Goal: Communication & Community: Answer question/provide support

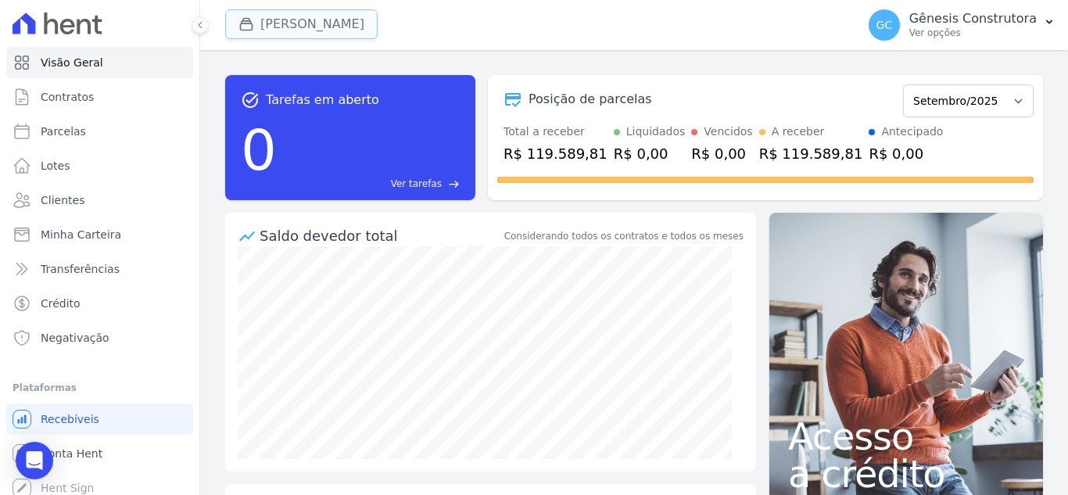
click at [303, 27] on button "[PERSON_NAME]" at bounding box center [301, 24] width 152 height 30
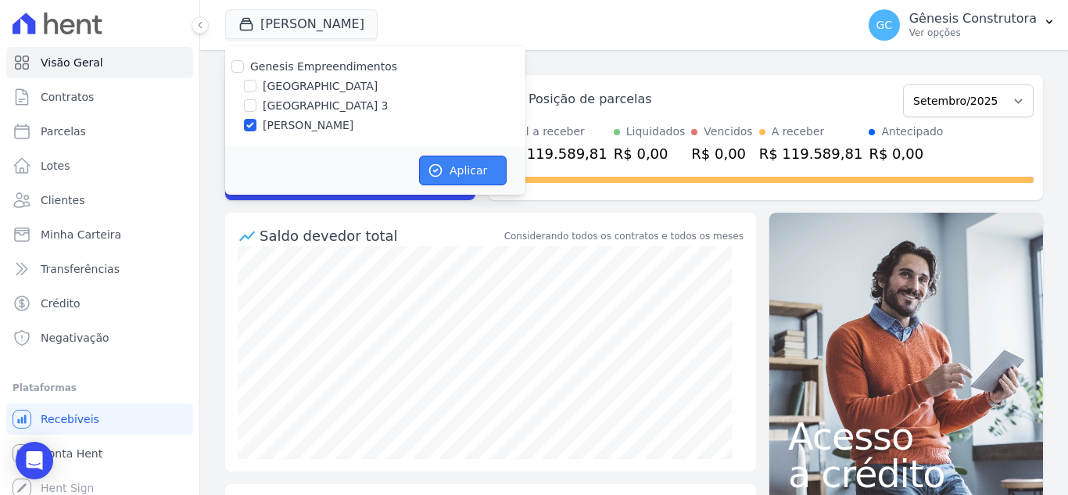
click at [465, 174] on button "Aplicar" at bounding box center [463, 171] width 88 height 30
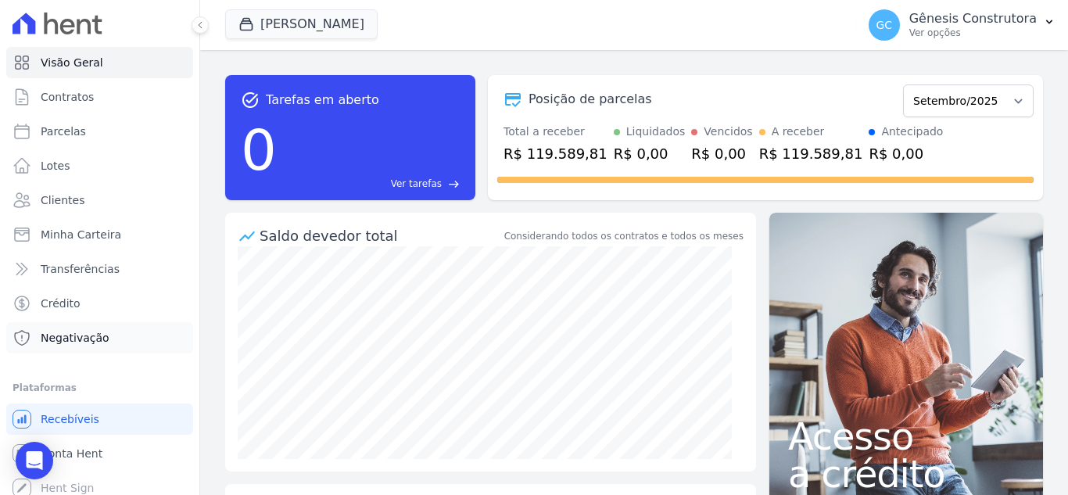
scroll to position [9, 0]
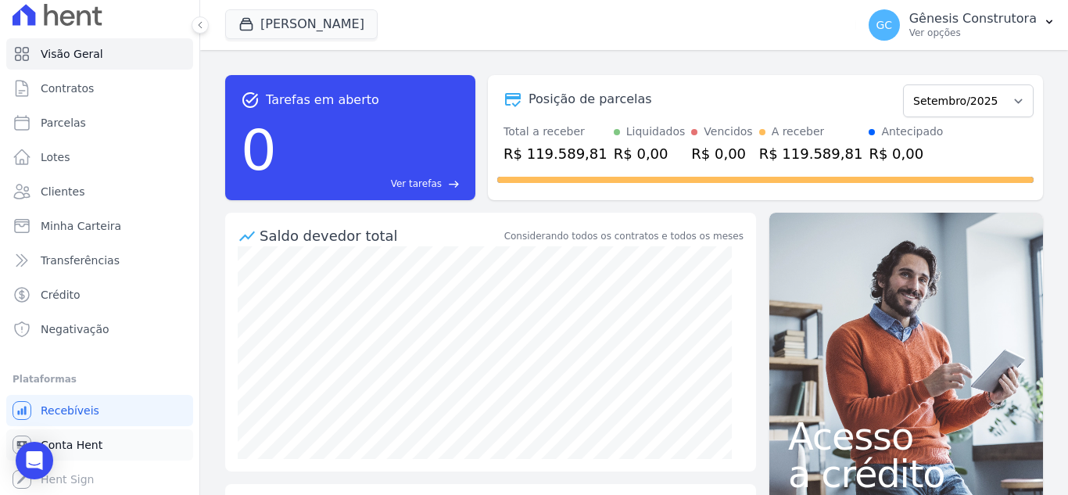
click at [73, 450] on span "Conta Hent" at bounding box center [72, 445] width 62 height 16
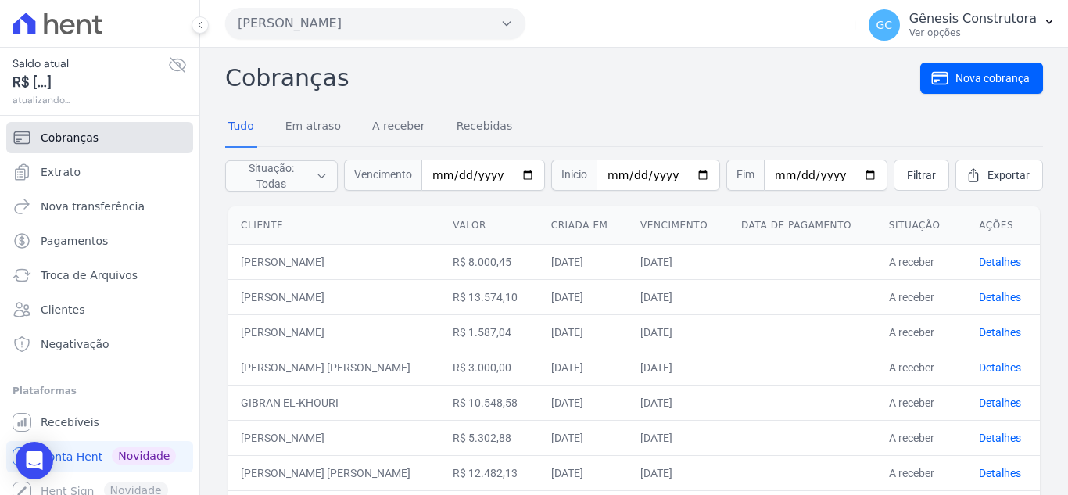
click at [138, 134] on link "Cobranças" at bounding box center [99, 137] width 187 height 31
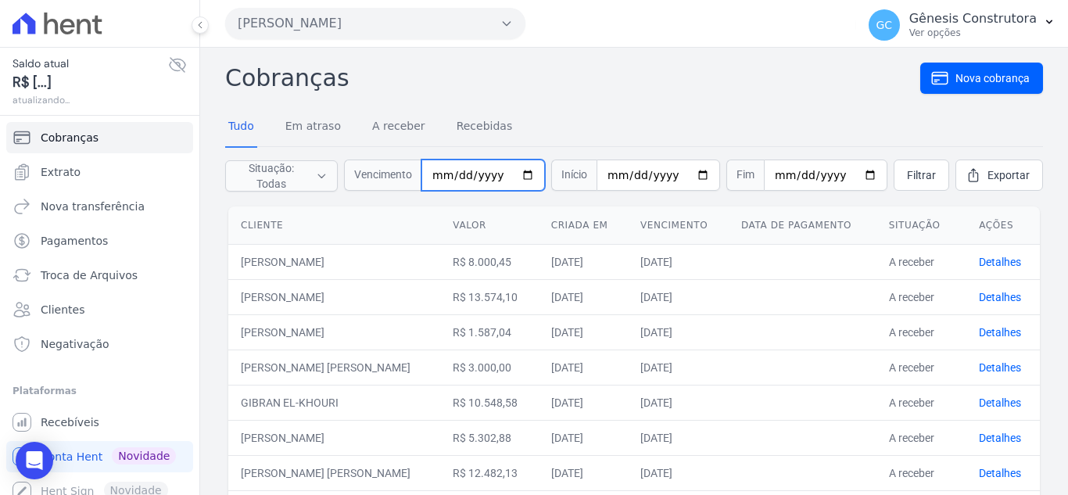
click at [449, 181] on input "date" at bounding box center [483, 174] width 124 height 31
type input "0025-09-01"
type input "2025-09-01"
click at [894, 184] on link "Filtrar" at bounding box center [922, 174] width 56 height 31
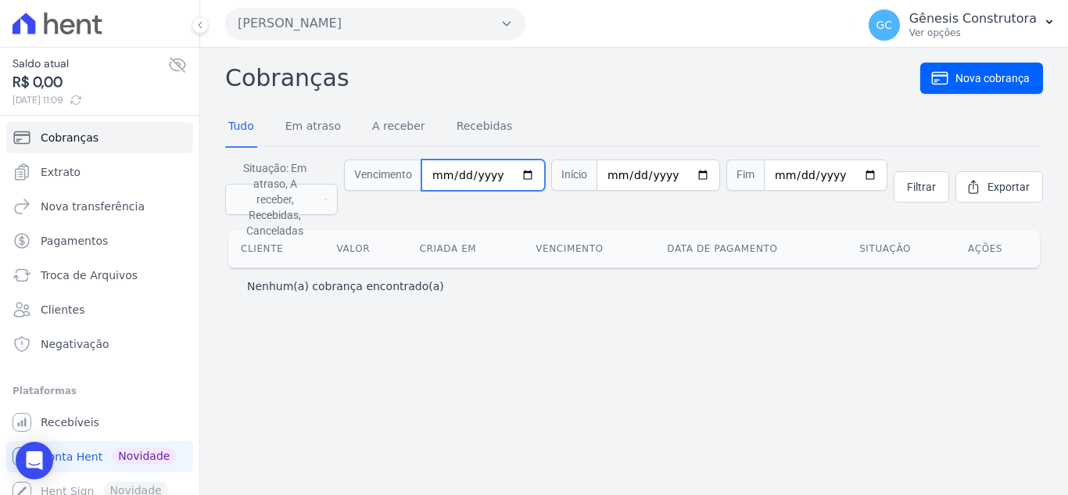
click at [466, 168] on input "2025-09-01" at bounding box center [483, 174] width 124 height 31
type input "[DATE]"
click at [914, 184] on span "Filtrar" at bounding box center [921, 187] width 29 height 16
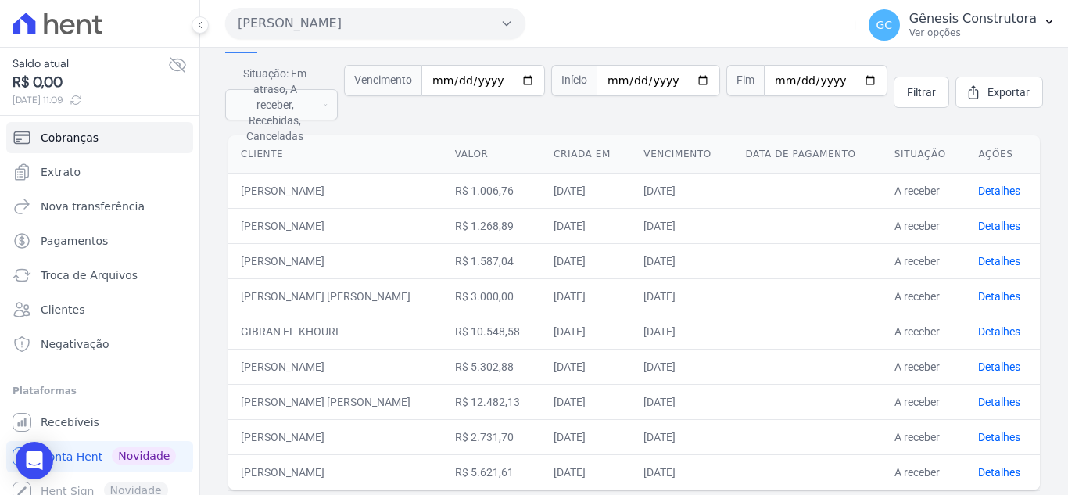
scroll to position [56, 0]
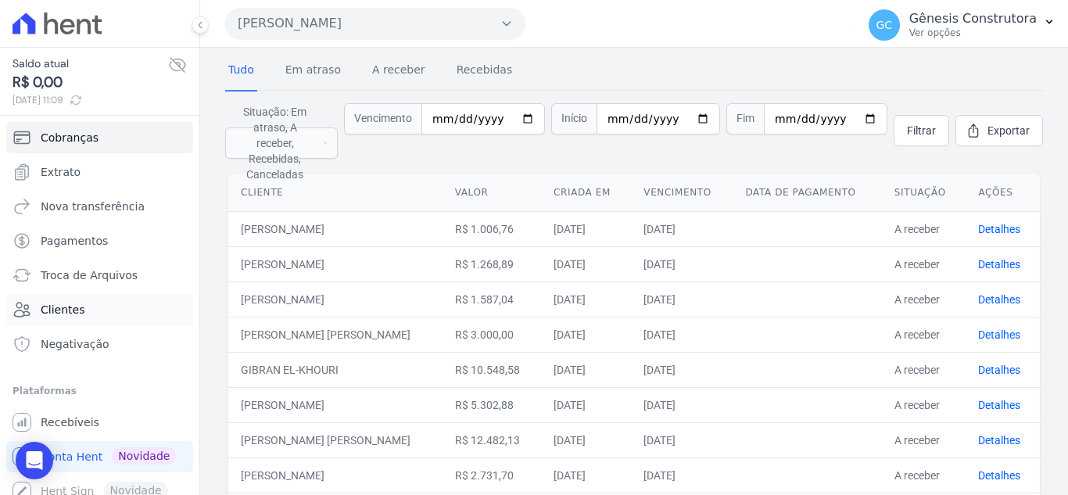
click at [70, 310] on span "Clientes" at bounding box center [63, 310] width 44 height 16
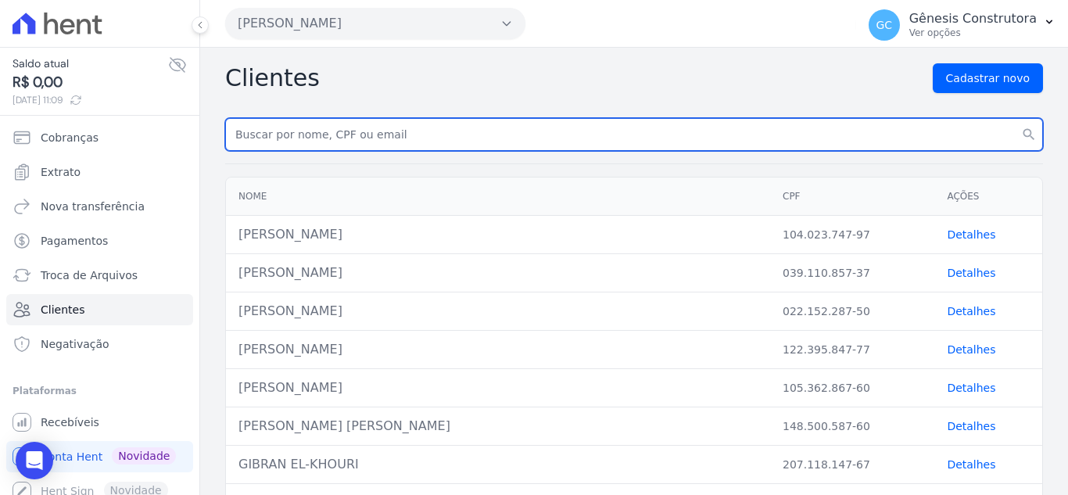
click at [376, 127] on input "text" at bounding box center [634, 134] width 818 height 33
type input "[PERSON_NAME]"
click at [1015, 118] on button "search" at bounding box center [1029, 134] width 28 height 33
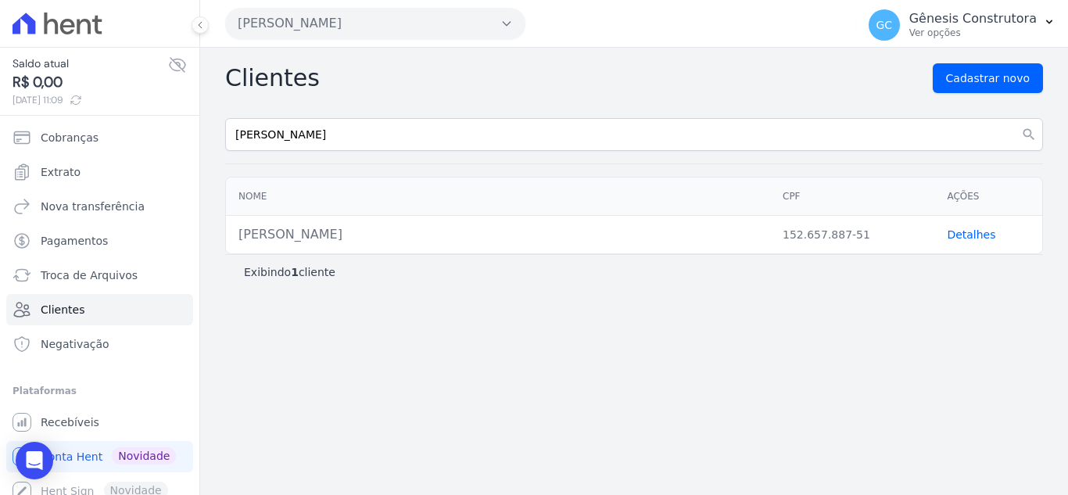
click at [970, 235] on link "Detalhes" at bounding box center [971, 234] width 48 height 13
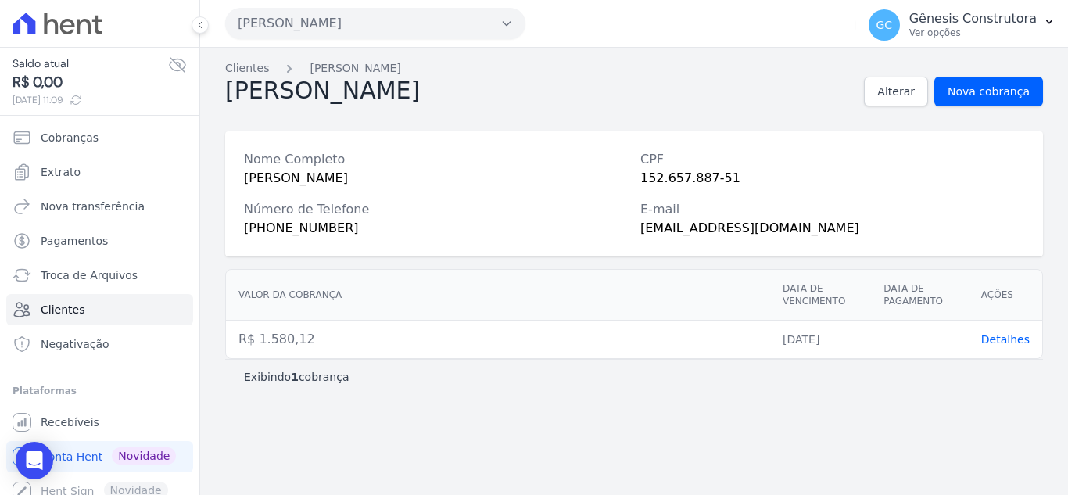
click at [1007, 330] on td "Detalhes" at bounding box center [1005, 340] width 73 height 38
click at [1005, 334] on span "Detalhes" at bounding box center [1005, 339] width 48 height 13
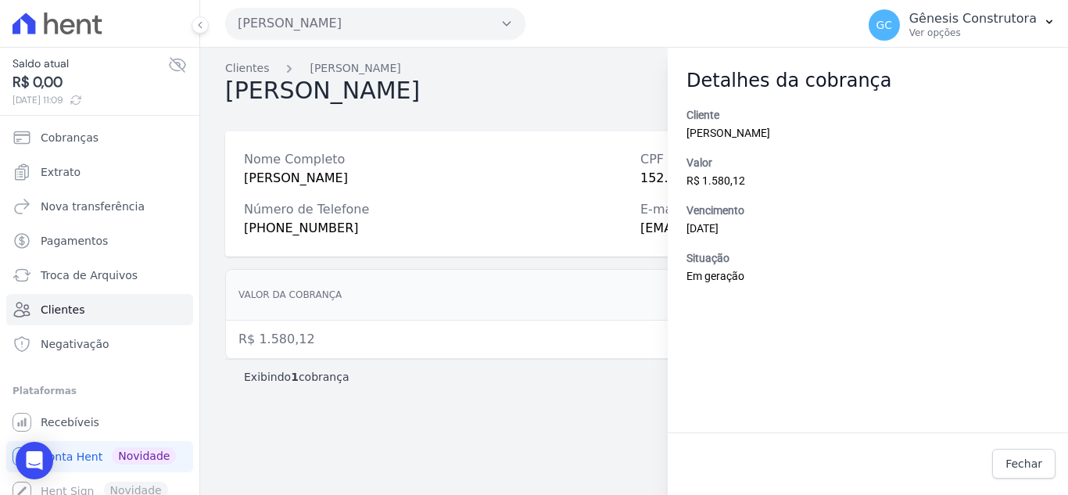
drag, startPoint x: 704, startPoint y: 259, endPoint x: 696, endPoint y: 256, distance: 8.2
drag, startPoint x: 696, startPoint y: 256, endPoint x: 614, endPoint y: 277, distance: 83.8
click at [614, 277] on th "Valor da cobrança" at bounding box center [498, 295] width 544 height 51
click at [1041, 461] on span "Fechar" at bounding box center [1023, 464] width 37 height 16
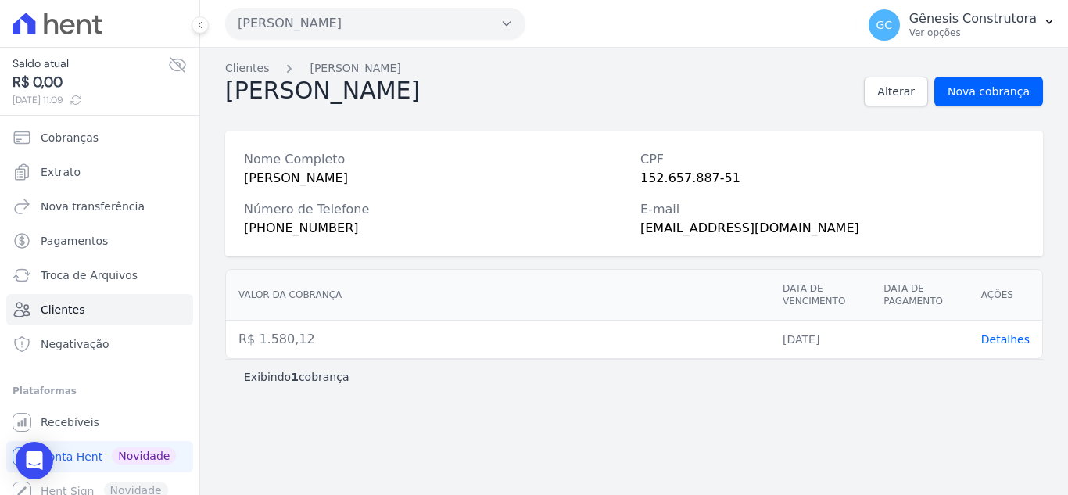
click at [348, 25] on button "[PERSON_NAME]" at bounding box center [375, 23] width 300 height 31
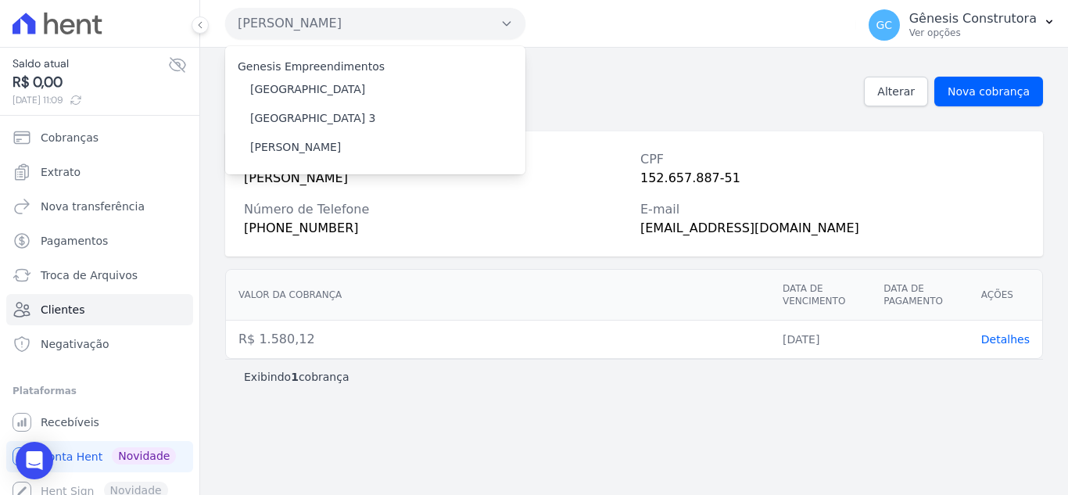
click at [823, 126] on div "Clientes João Gomes João Gomes Alterar Nova cobrança Nome Completo JOÃO YURI DE…" at bounding box center [634, 271] width 868 height 447
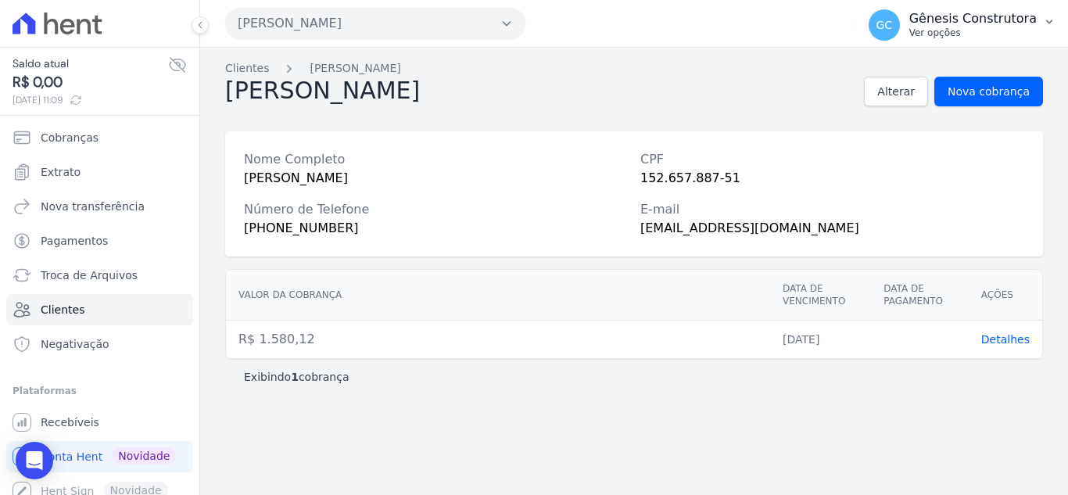
click at [972, 41] on button "GC Gênesis Construtora Ver opções" at bounding box center [962, 25] width 212 height 44
click at [970, 28] on p "Ver opções" at bounding box center [972, 33] width 127 height 13
click at [117, 417] on link "Recebíveis" at bounding box center [99, 422] width 187 height 31
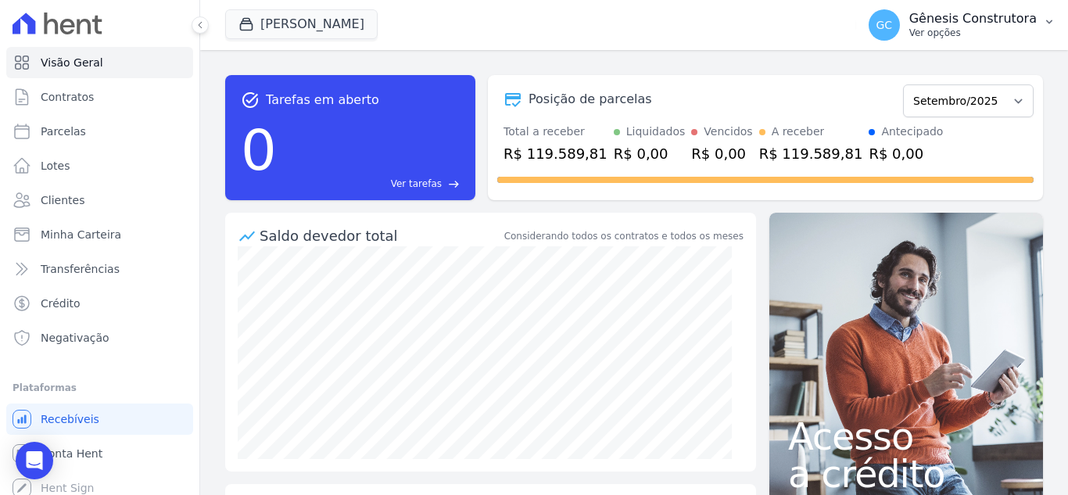
click at [963, 32] on p "Ver opções" at bounding box center [972, 33] width 127 height 13
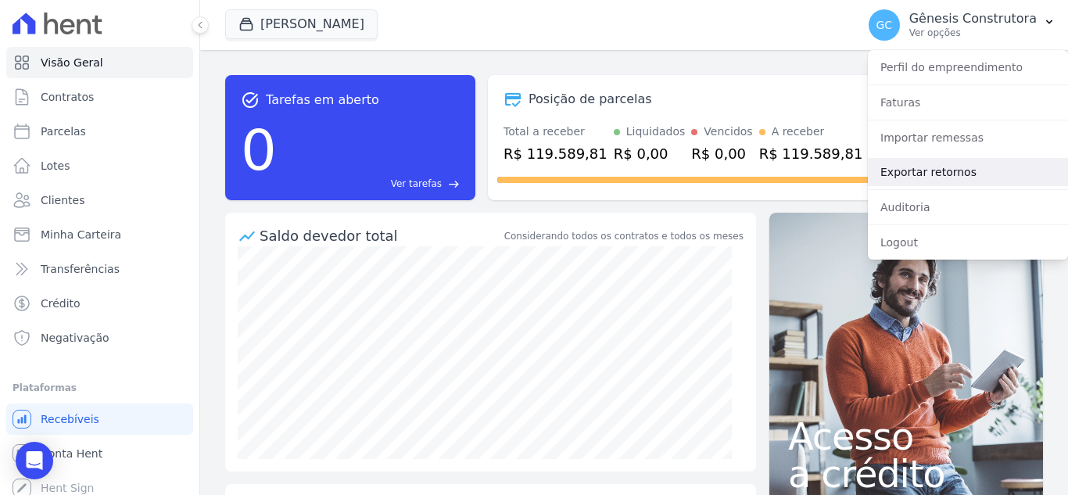
click at [951, 170] on link "Exportar retornos" at bounding box center [968, 172] width 200 height 28
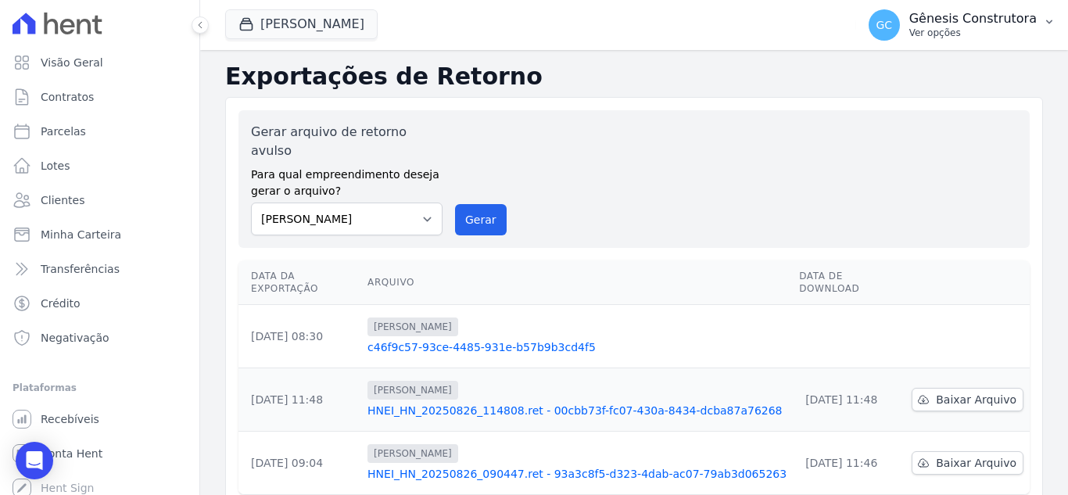
click at [955, 13] on p "Gênesis Construtora" at bounding box center [972, 19] width 127 height 16
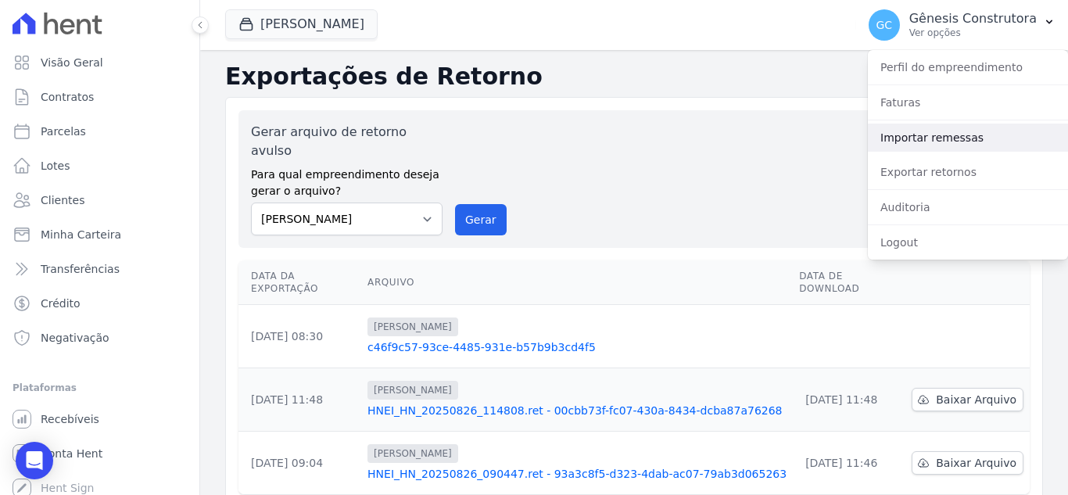
click at [958, 141] on link "Importar remessas" at bounding box center [968, 138] width 200 height 28
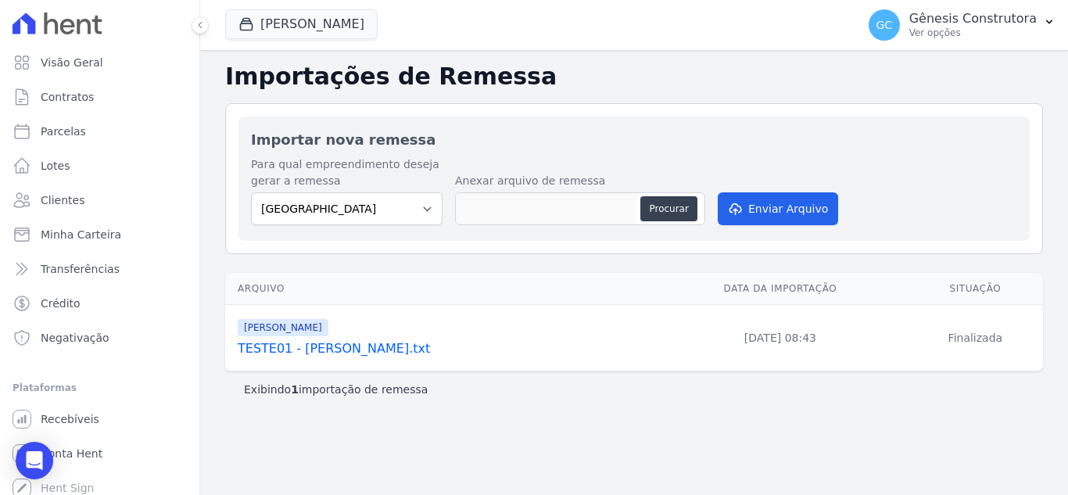
click at [303, 345] on link "TESTE01 - Hildegardo.txt" at bounding box center [442, 348] width 409 height 19
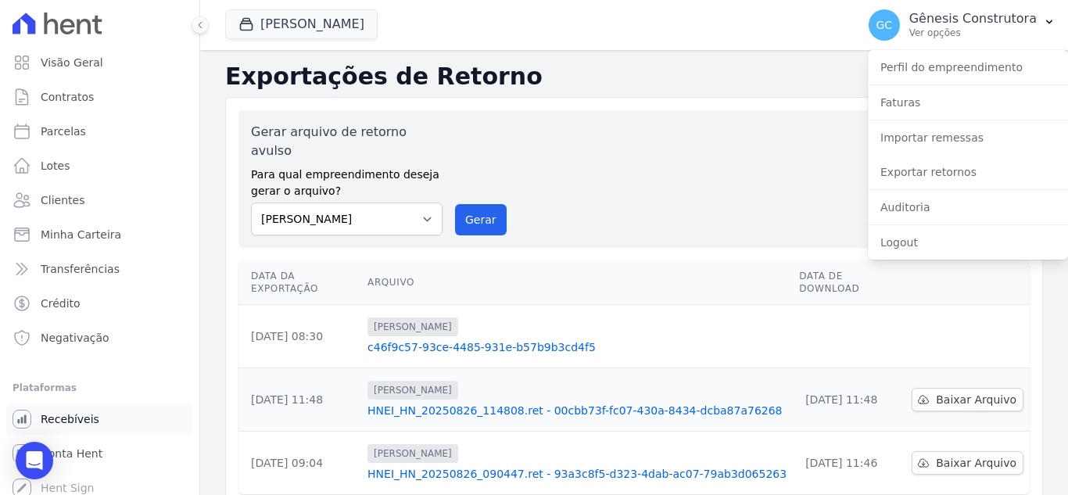
click at [73, 427] on link "Recebíveis" at bounding box center [99, 418] width 187 height 31
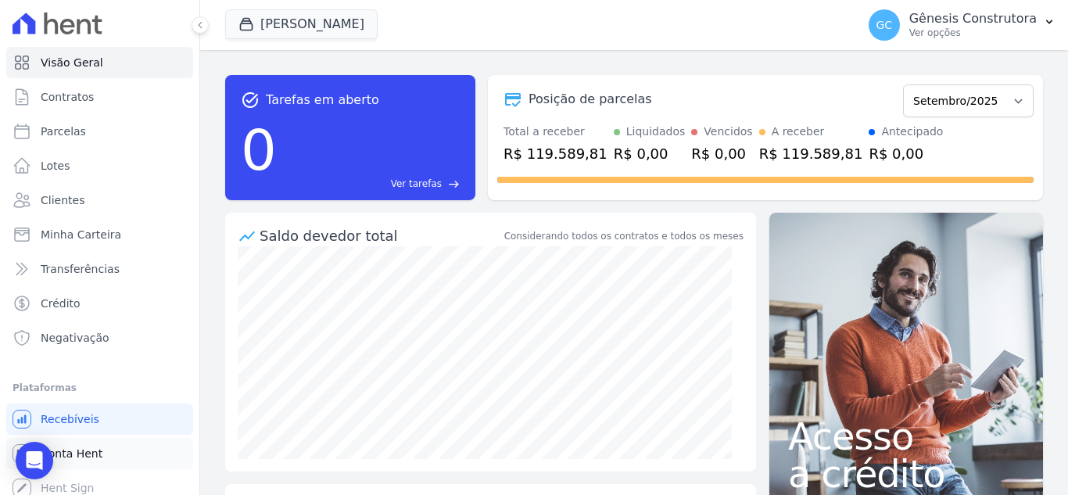
click at [109, 450] on link "Conta Hent" at bounding box center [99, 453] width 187 height 31
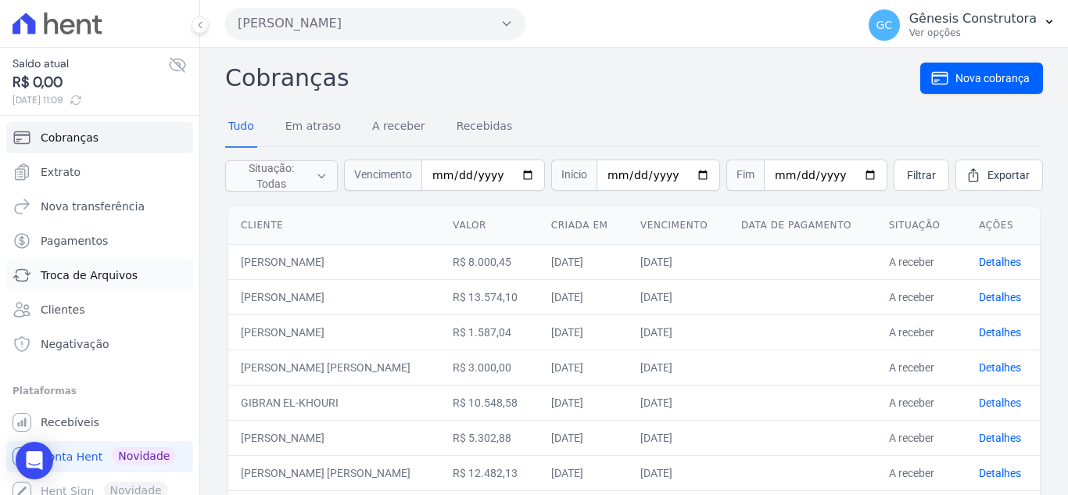
click at [102, 274] on span "Troca de Arquivos" at bounding box center [89, 275] width 97 height 16
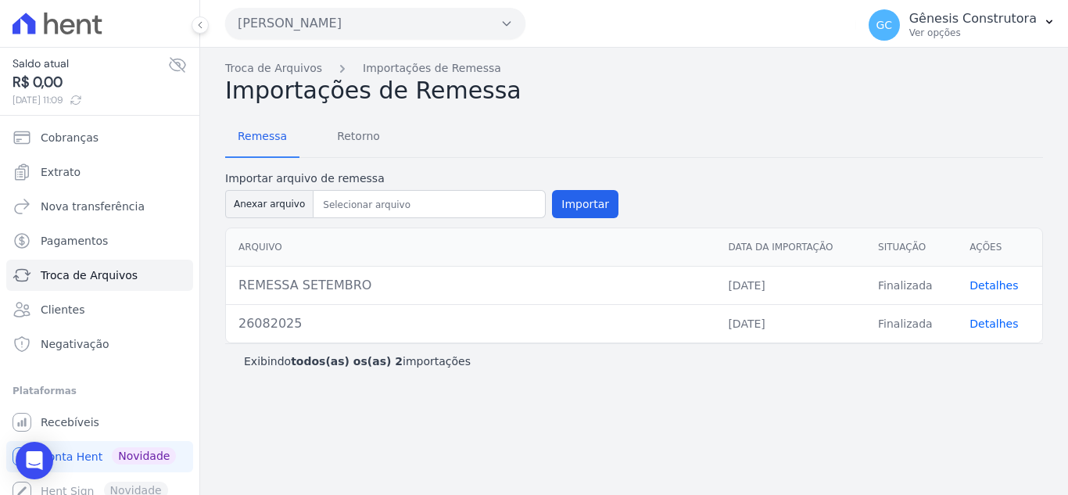
click at [976, 283] on link "Detalhes" at bounding box center [993, 285] width 48 height 13
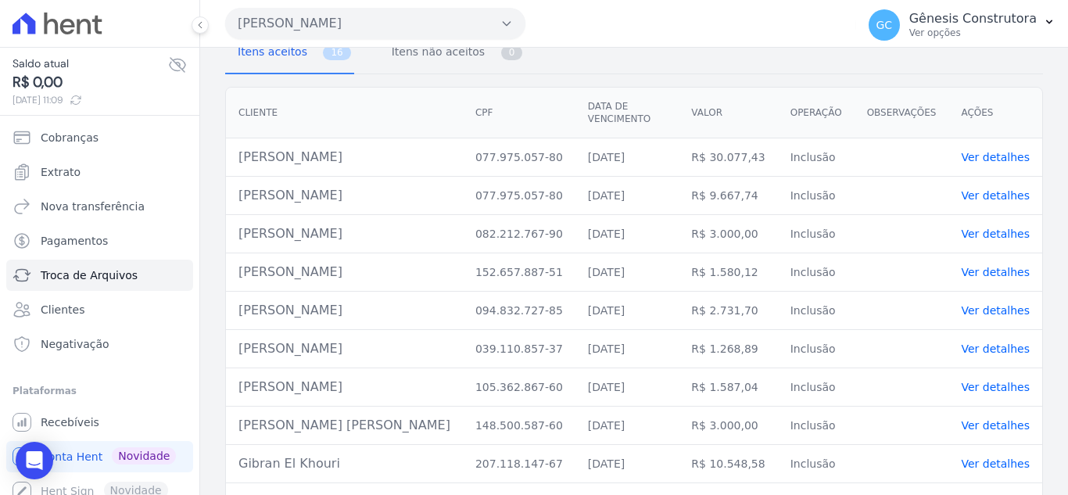
scroll to position [156, 0]
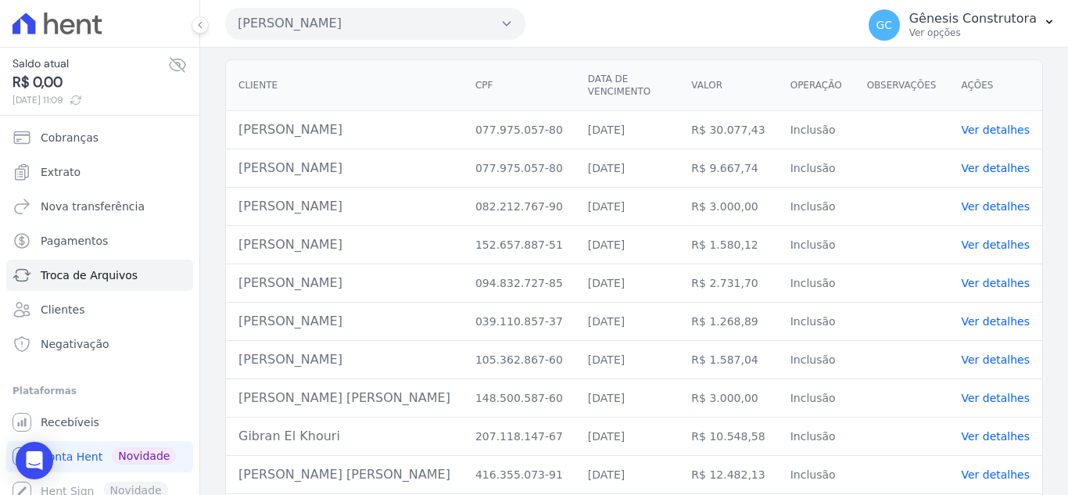
click at [975, 238] on link "Ver detalhes" at bounding box center [995, 244] width 69 height 13
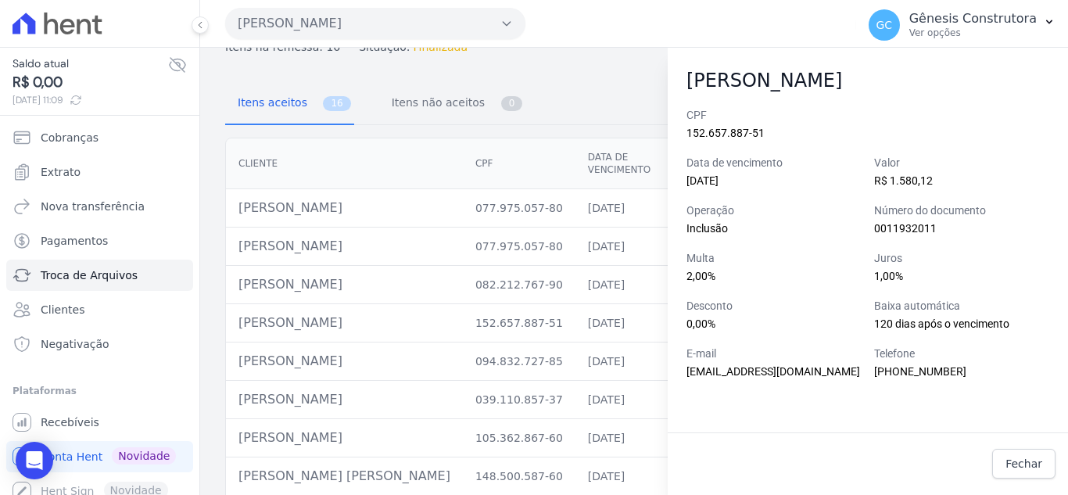
scroll to position [0, 0]
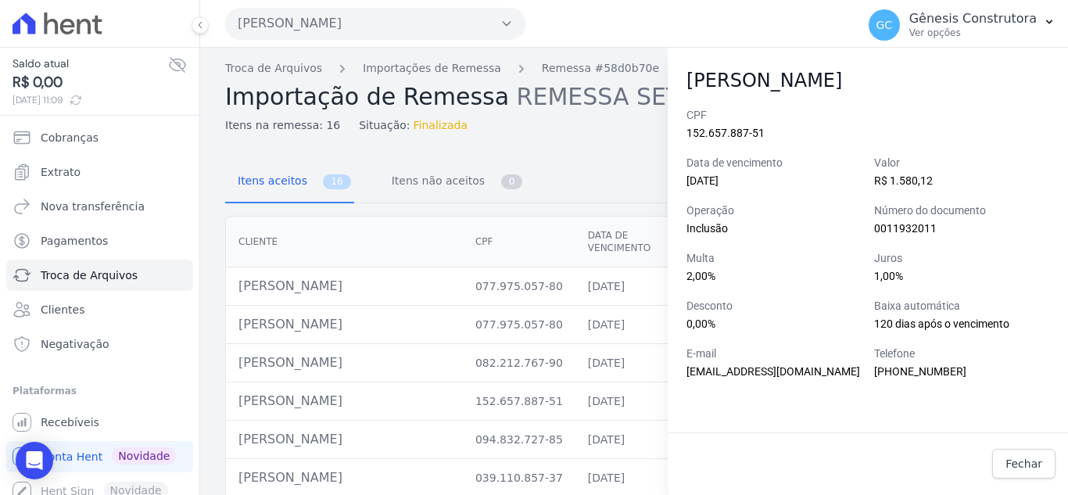
click at [1059, 460] on div "Fechar" at bounding box center [868, 463] width 400 height 55
click at [1051, 460] on link "Fechar" at bounding box center [1023, 464] width 63 height 30
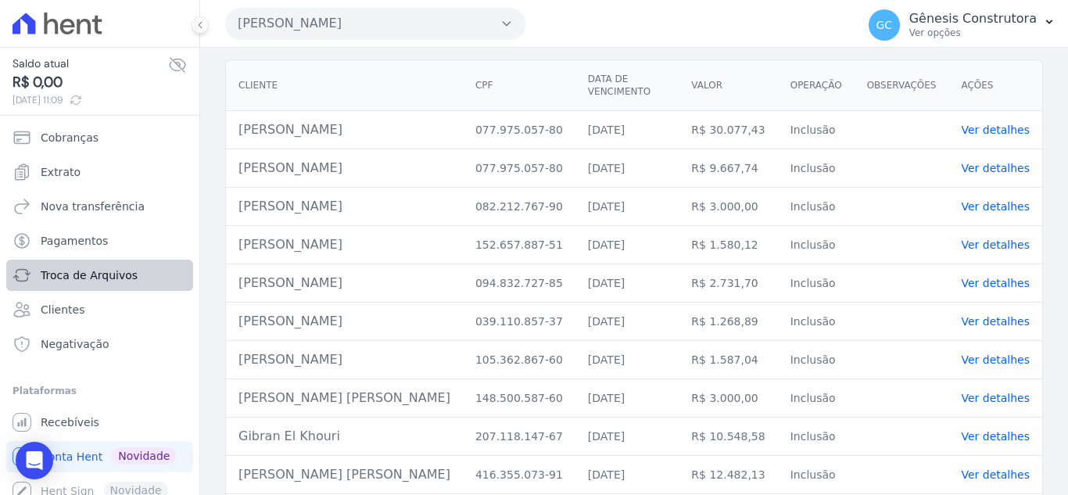
scroll to position [12, 0]
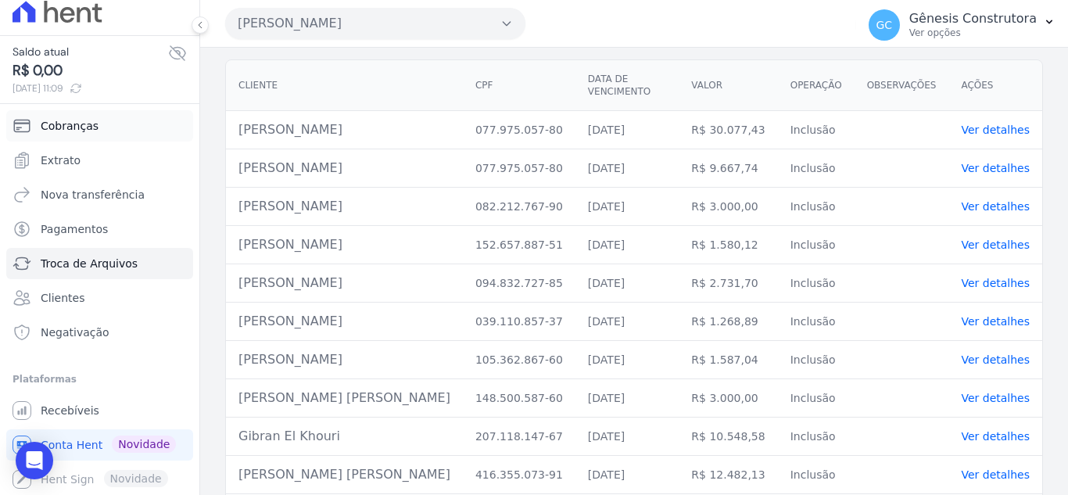
click at [93, 131] on link "Cobranças" at bounding box center [99, 125] width 187 height 31
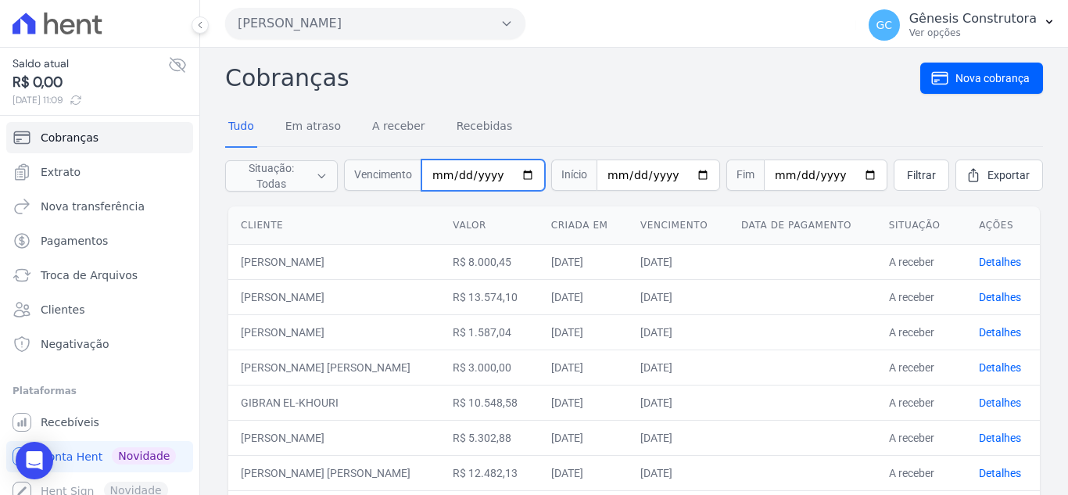
click at [440, 181] on input "date" at bounding box center [483, 174] width 124 height 31
type input "0025-09-20"
type input "[DATE]"
click at [925, 178] on link "Filtrar" at bounding box center [922, 174] width 56 height 31
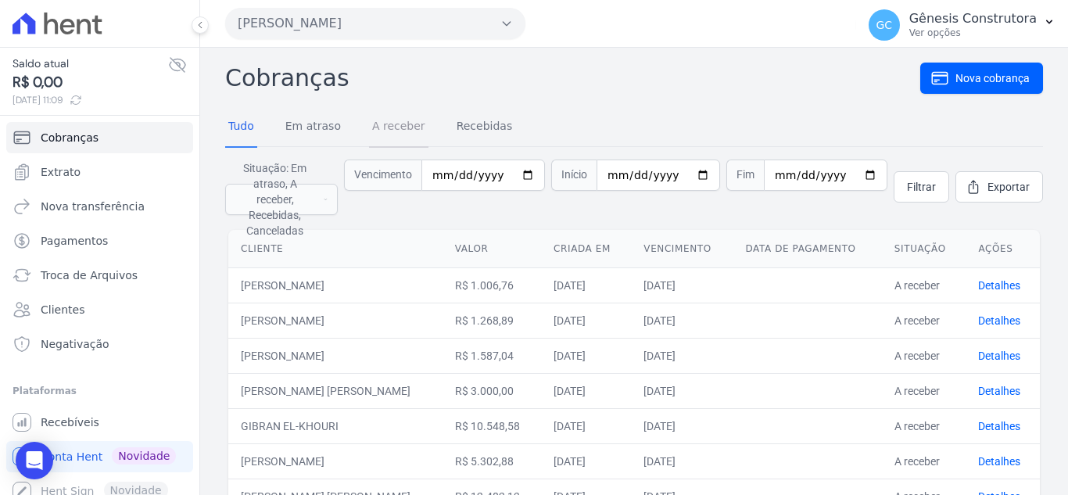
click at [373, 128] on link "A receber" at bounding box center [398, 127] width 59 height 41
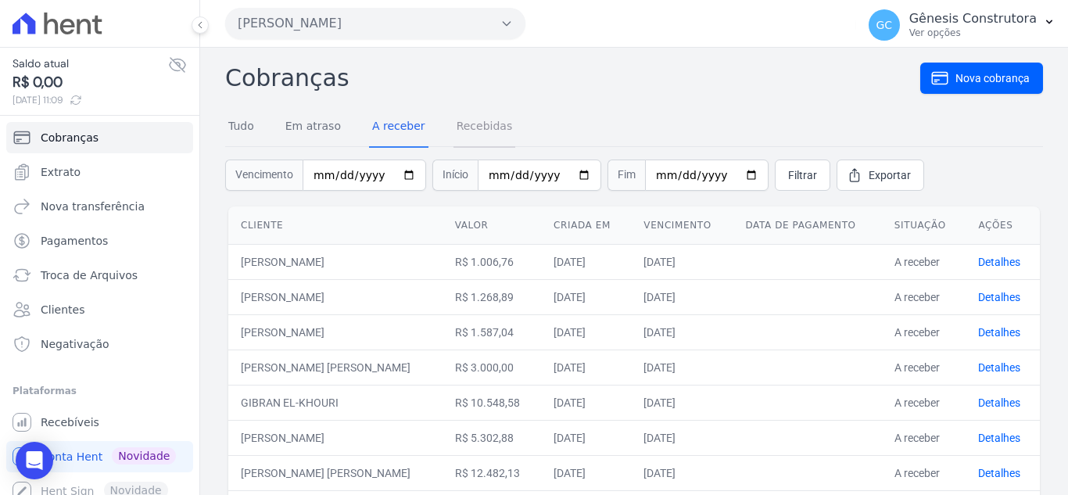
click at [462, 114] on link "Recebidas" at bounding box center [484, 127] width 63 height 41
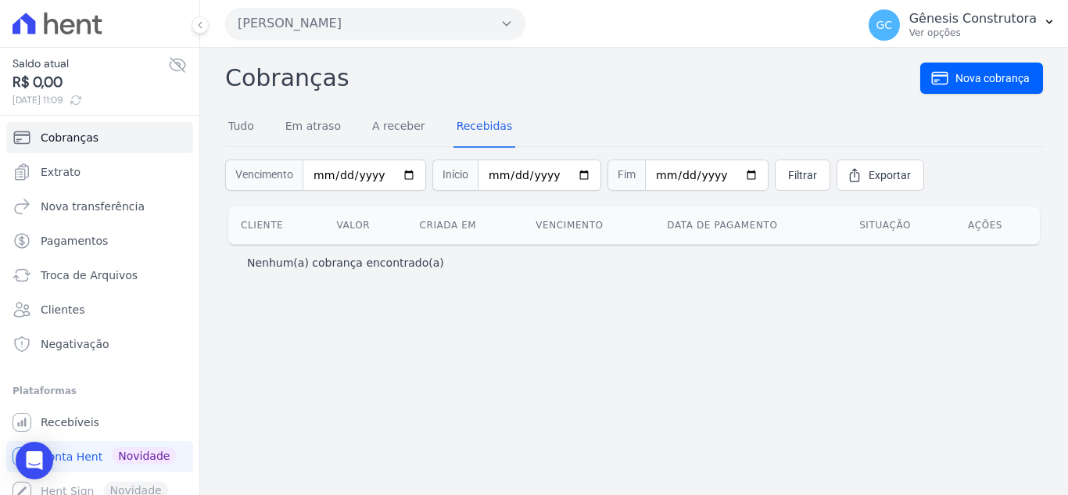
click at [257, 123] on div "Tudo Em atraso A receber Recebidas" at bounding box center [370, 127] width 290 height 41
click at [253, 127] on link "Tudo" at bounding box center [241, 127] width 32 height 41
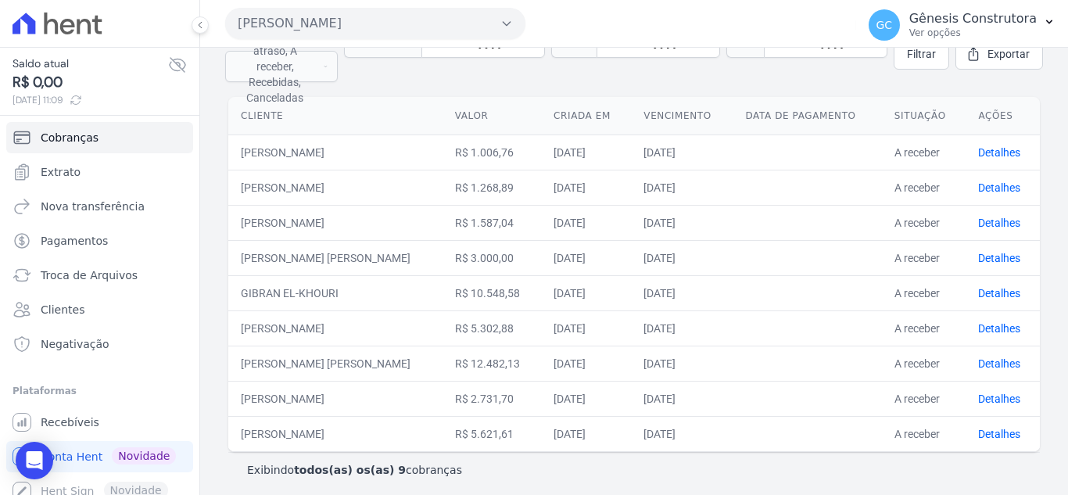
scroll to position [134, 0]
click at [137, 414] on link "Recebíveis" at bounding box center [99, 422] width 187 height 31
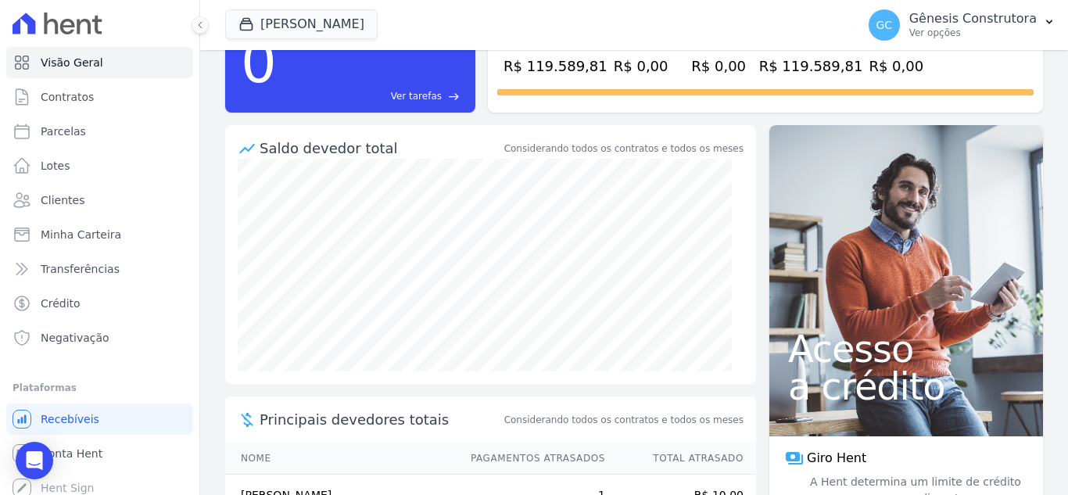
scroll to position [155, 0]
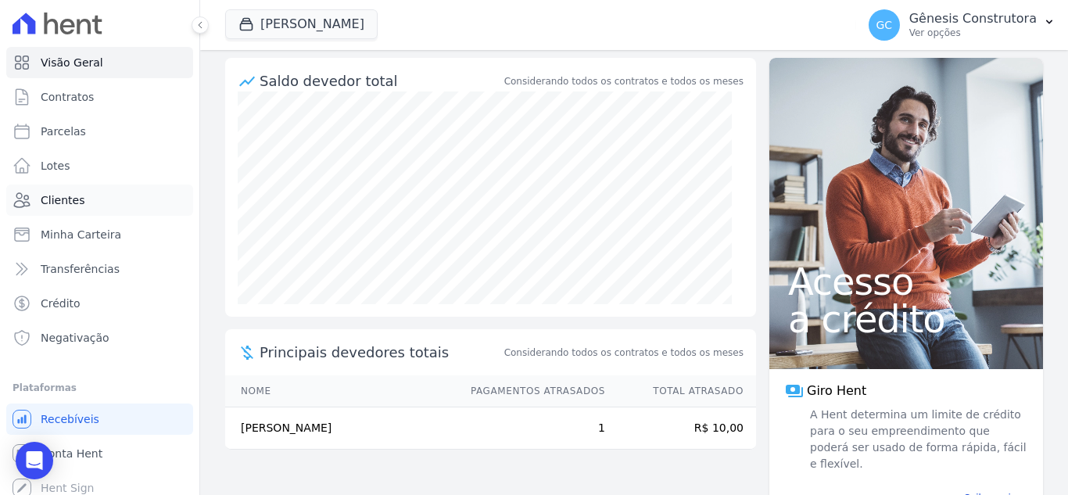
click at [93, 199] on link "Clientes" at bounding box center [99, 199] width 187 height 31
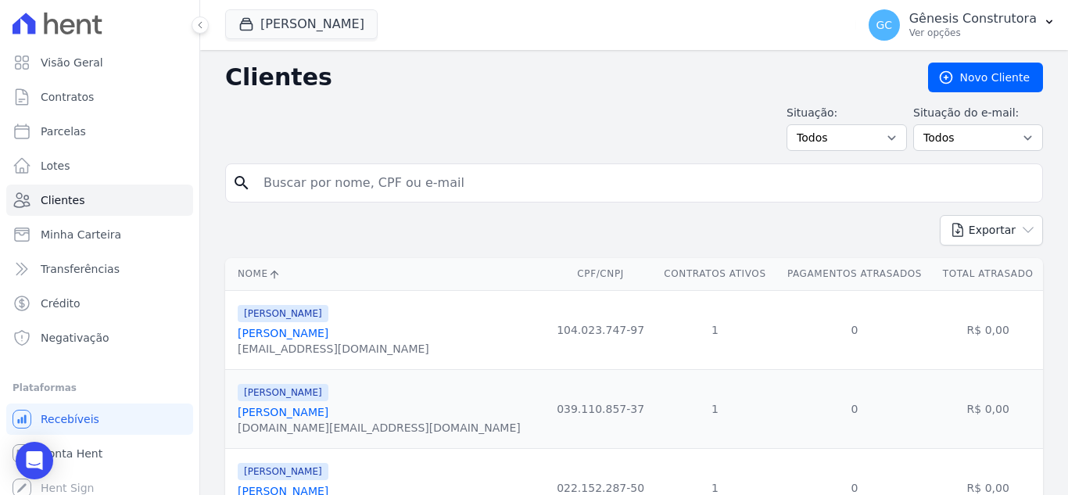
click at [331, 183] on input "search" at bounding box center [645, 182] width 782 height 31
type input "JOAO YURI"
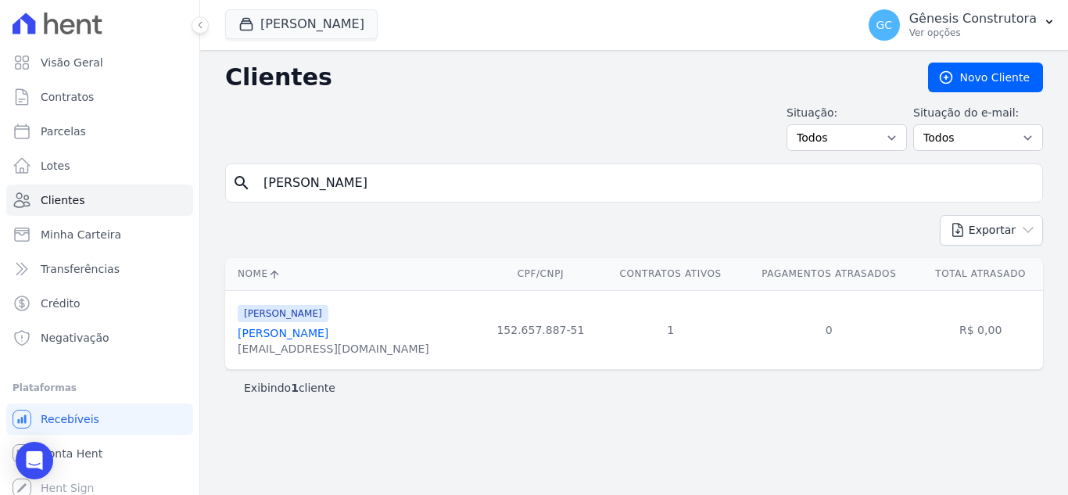
click at [308, 337] on link "João Yuri De Rezende Gomes" at bounding box center [283, 333] width 91 height 13
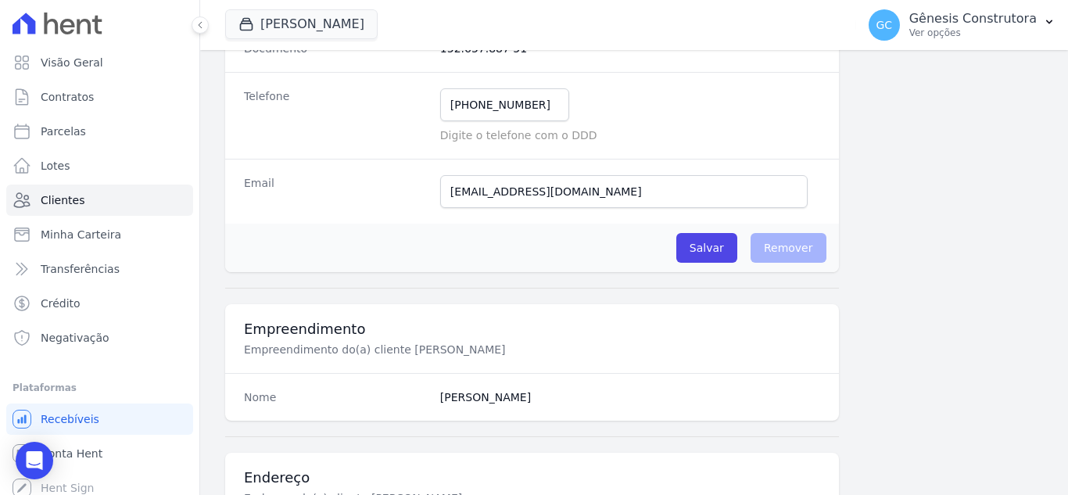
scroll to position [264, 0]
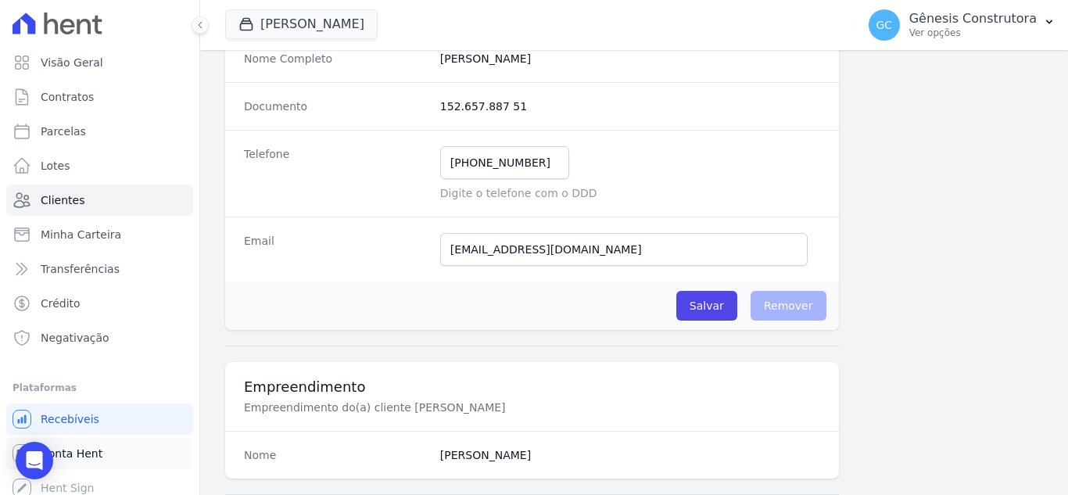
click at [102, 455] on link "Conta Hent" at bounding box center [99, 453] width 187 height 31
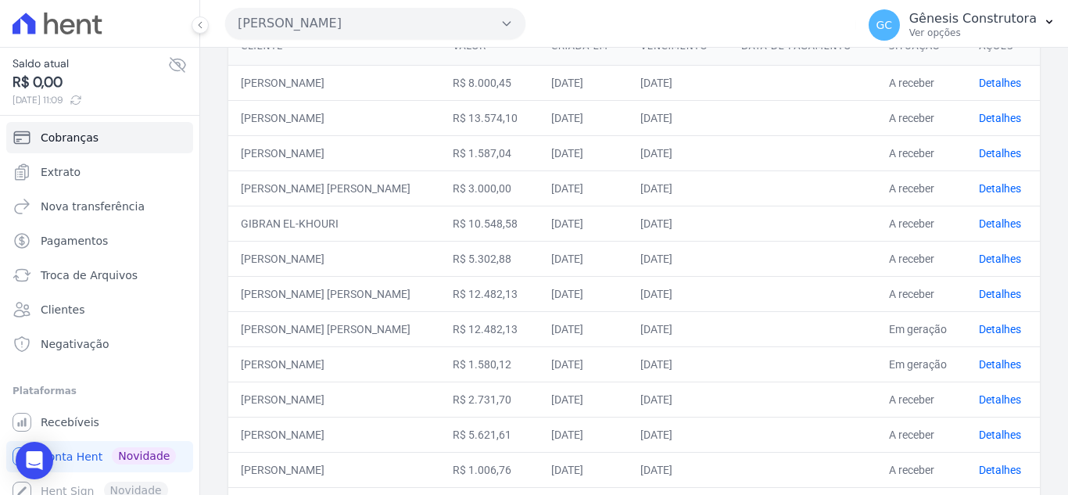
scroll to position [235, 0]
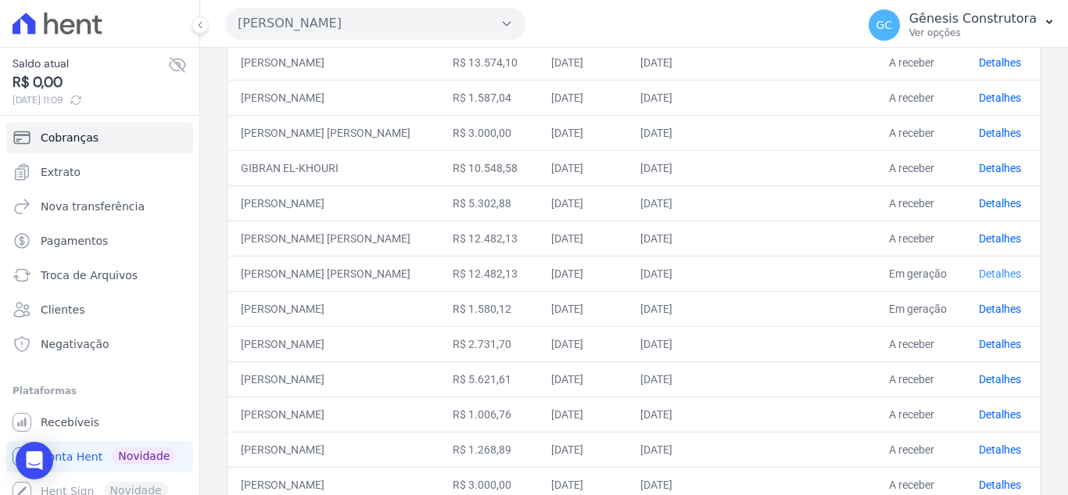
click at [991, 276] on link "Detalhes" at bounding box center [1000, 273] width 42 height 13
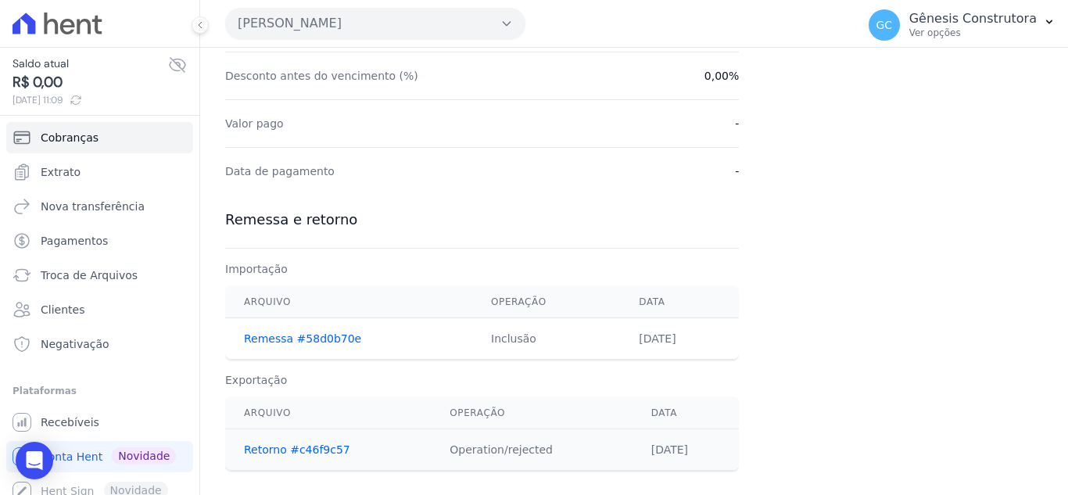
scroll to position [466, 0]
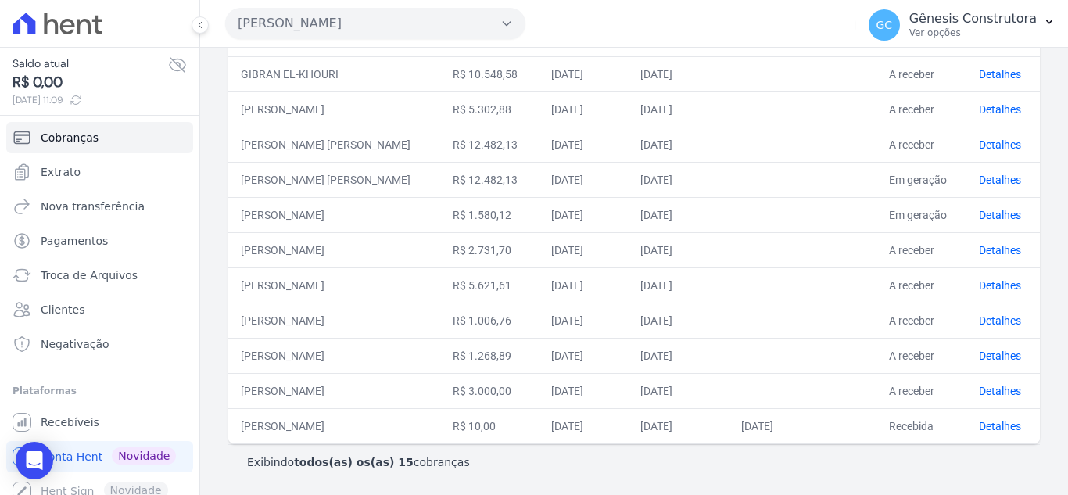
scroll to position [250, 0]
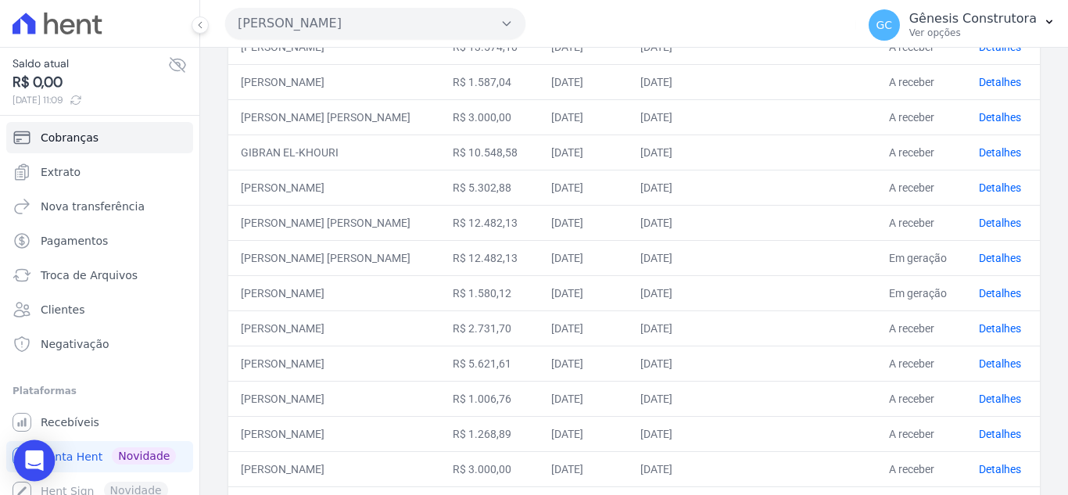
click at [38, 469] on div "Open Intercom Messenger" at bounding box center [34, 460] width 41 height 41
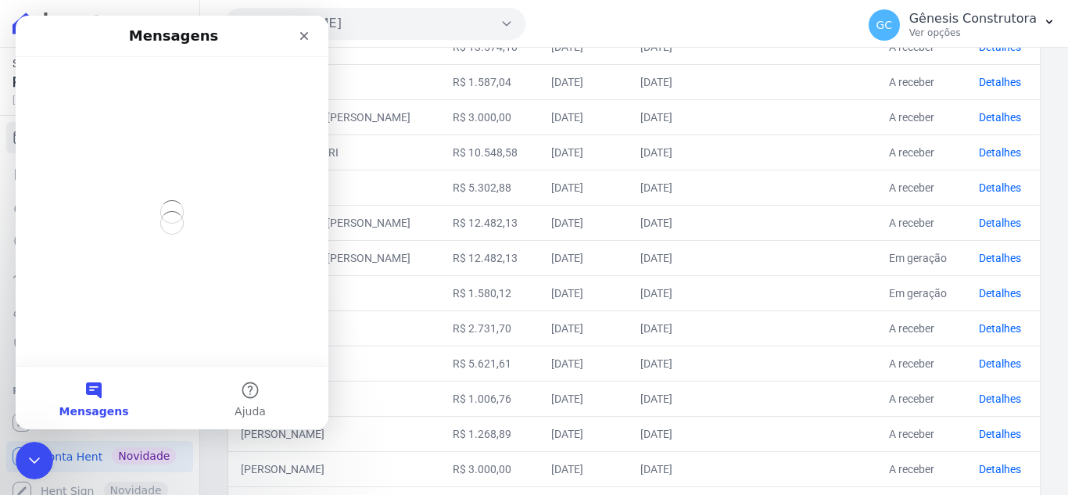
scroll to position [0, 0]
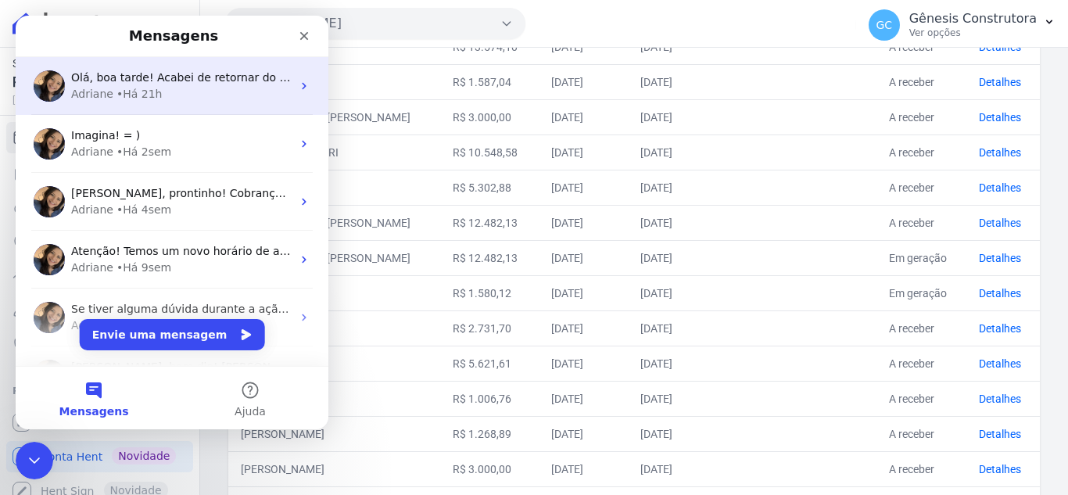
click at [202, 87] on div "Adriane • Há 21h" at bounding box center [181, 94] width 220 height 16
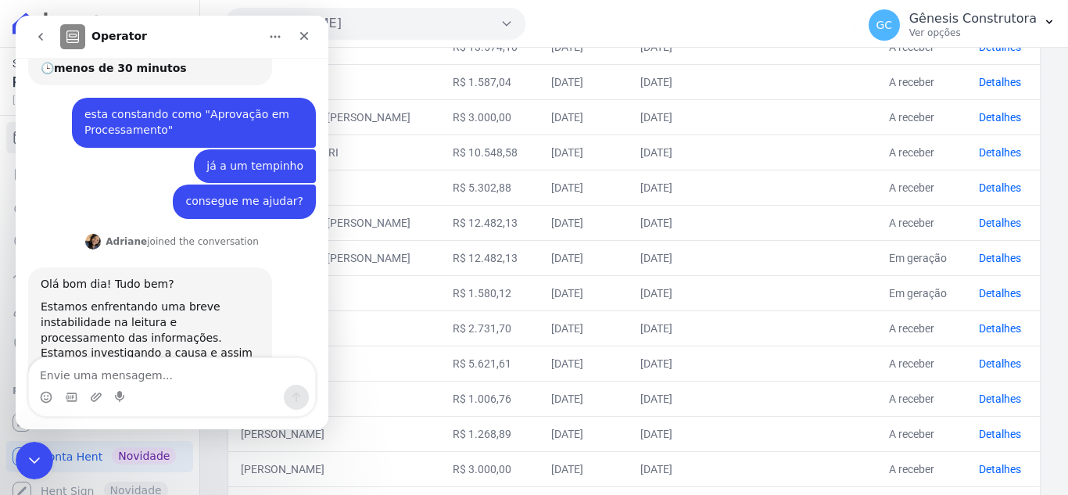
scroll to position [973, 0]
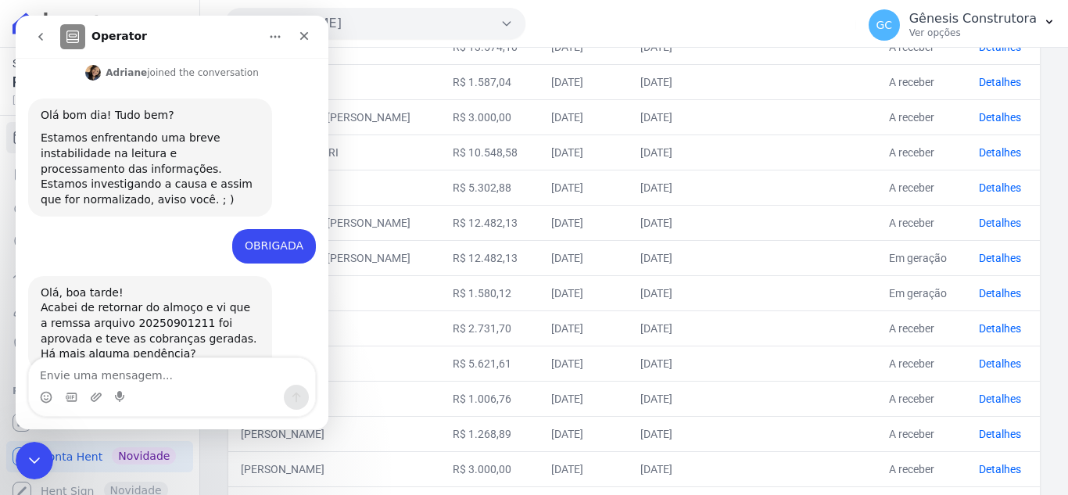
click at [156, 368] on textarea "Envie uma mensagem..." at bounding box center [172, 371] width 286 height 27
type textarea "b"
type textarea "Bom dia!"
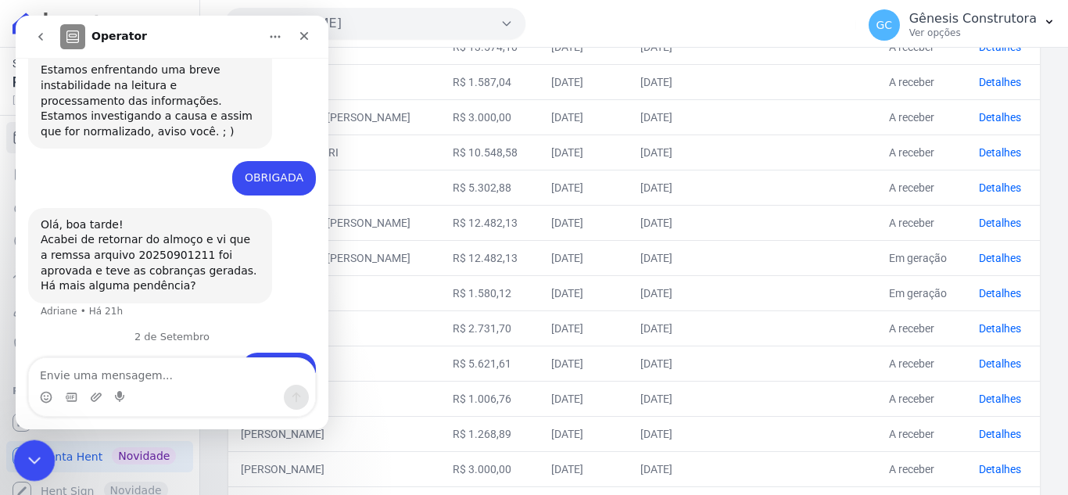
click at [39, 446] on div "Encerramento do Messenger da Intercom" at bounding box center [32, 458] width 38 height 38
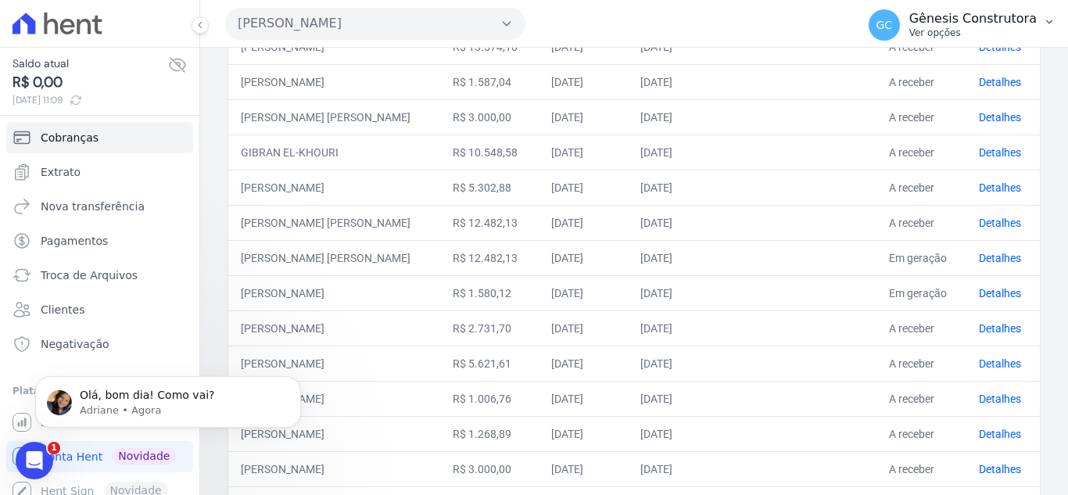
scroll to position [0, 0]
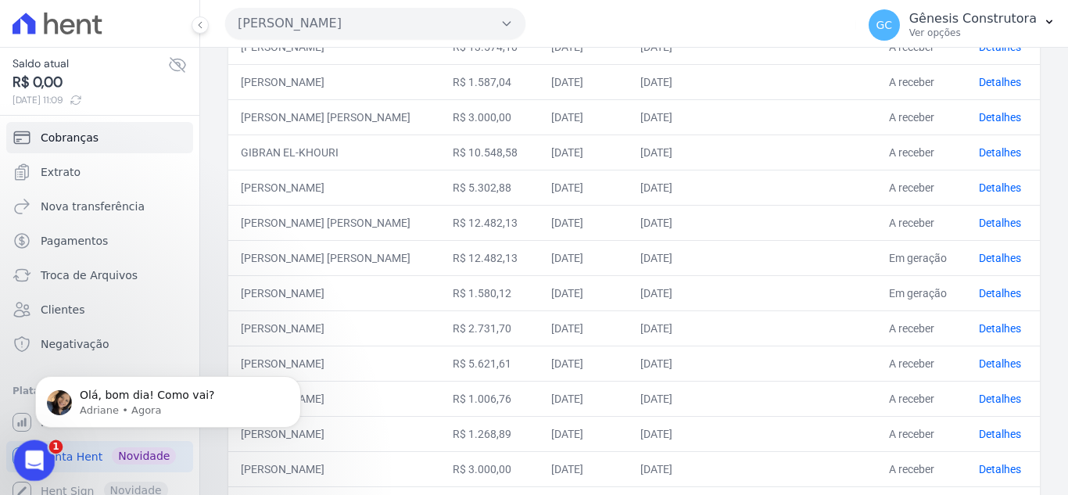
click at [25, 442] on div "Abertura do Messenger da Intercom" at bounding box center [32, 458] width 52 height 52
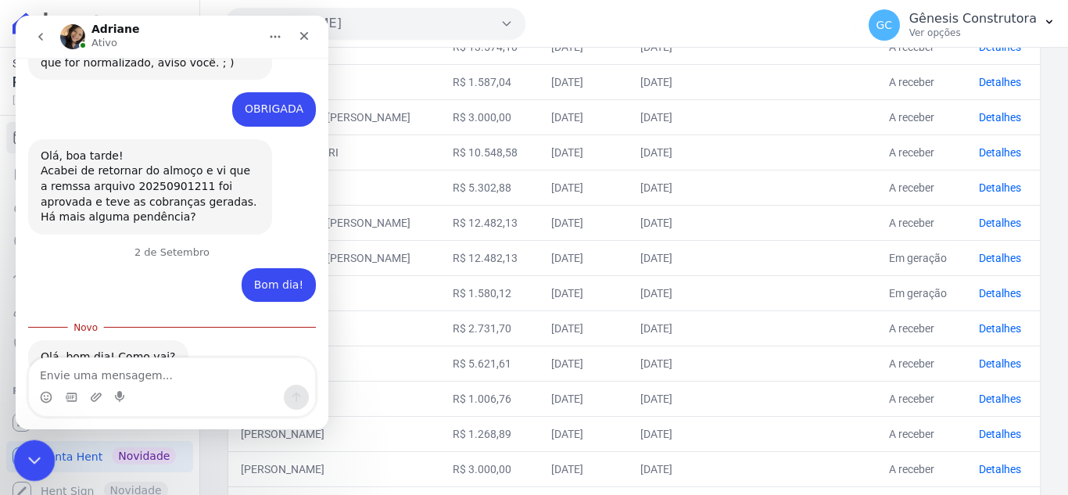
scroll to position [1113, 0]
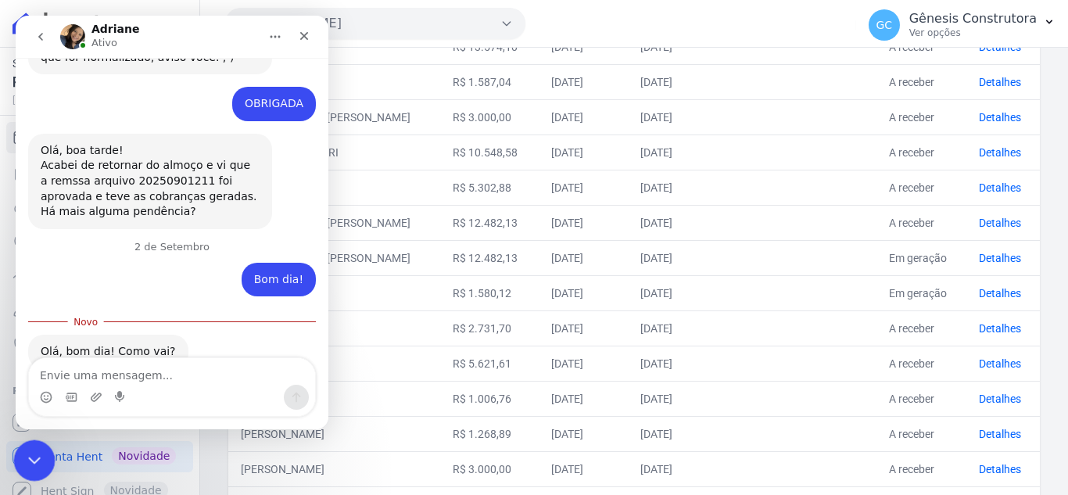
drag, startPoint x: 33, startPoint y: 445, endPoint x: 69, endPoint y: 879, distance: 436.1
click at [34, 441] on div "Encerramento do Messenger da Intercom" at bounding box center [32, 458] width 38 height 38
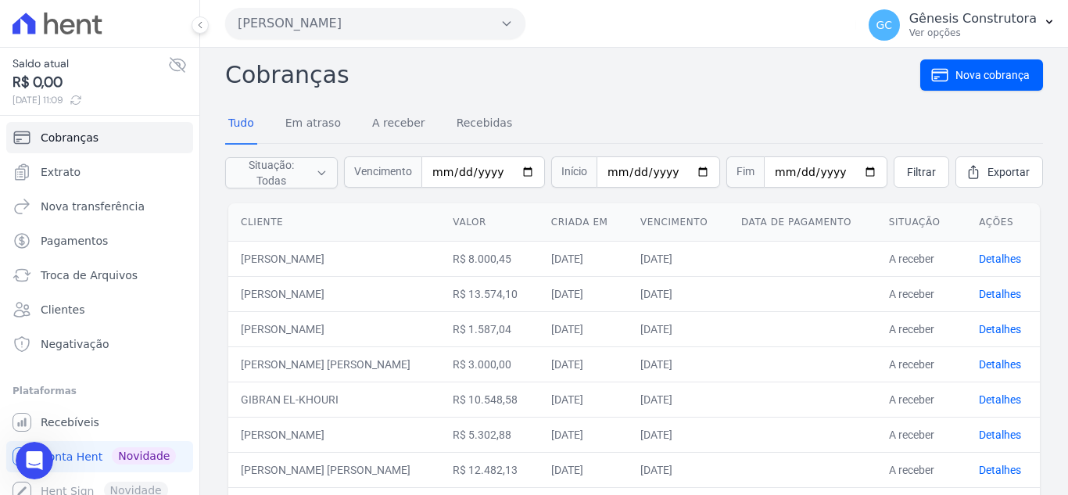
scroll to position [0, 0]
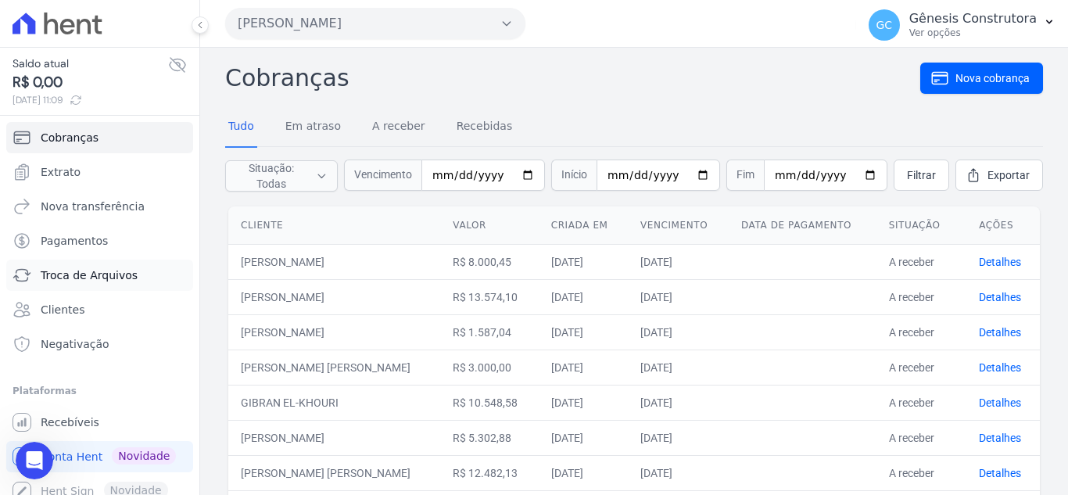
click at [103, 274] on span "Troca de Arquivos" at bounding box center [89, 275] width 97 height 16
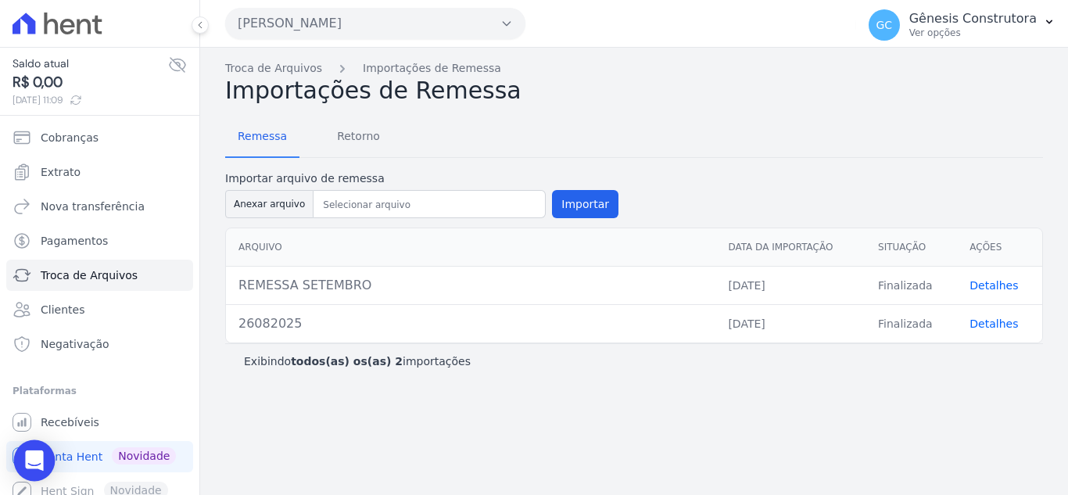
click at [33, 464] on icon "Open Intercom Messenger" at bounding box center [34, 460] width 18 height 20
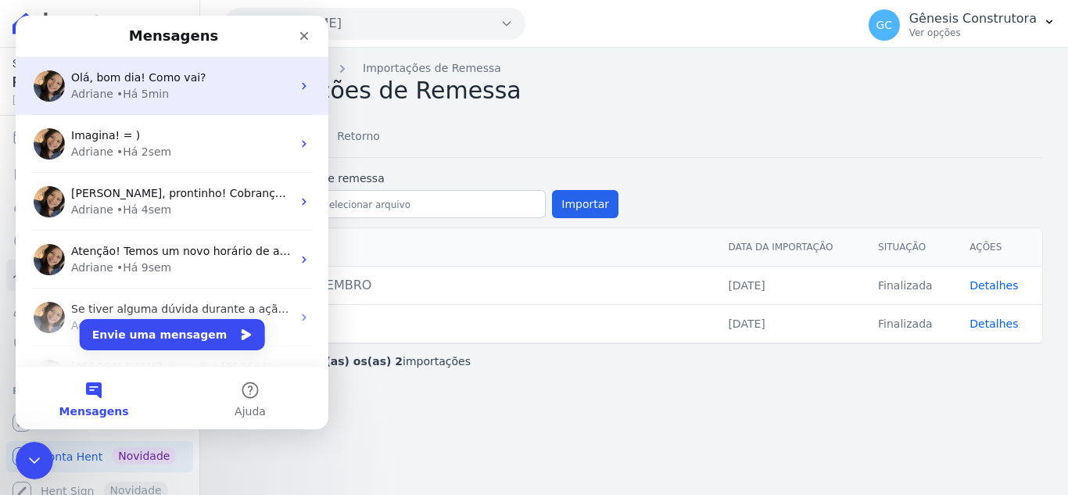
click at [174, 81] on span "Olá, bom dia! Como vai?" at bounding box center [138, 77] width 135 height 13
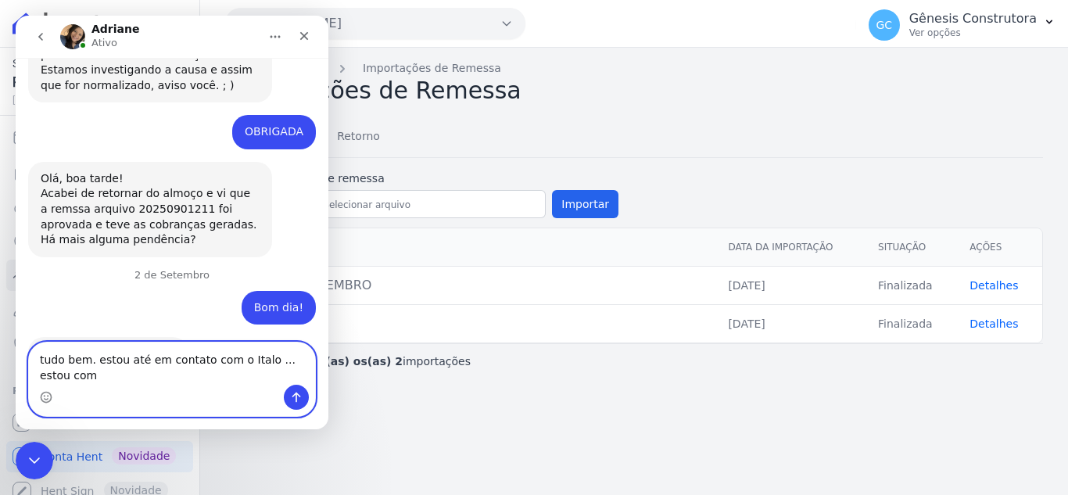
scroll to position [1103, 0]
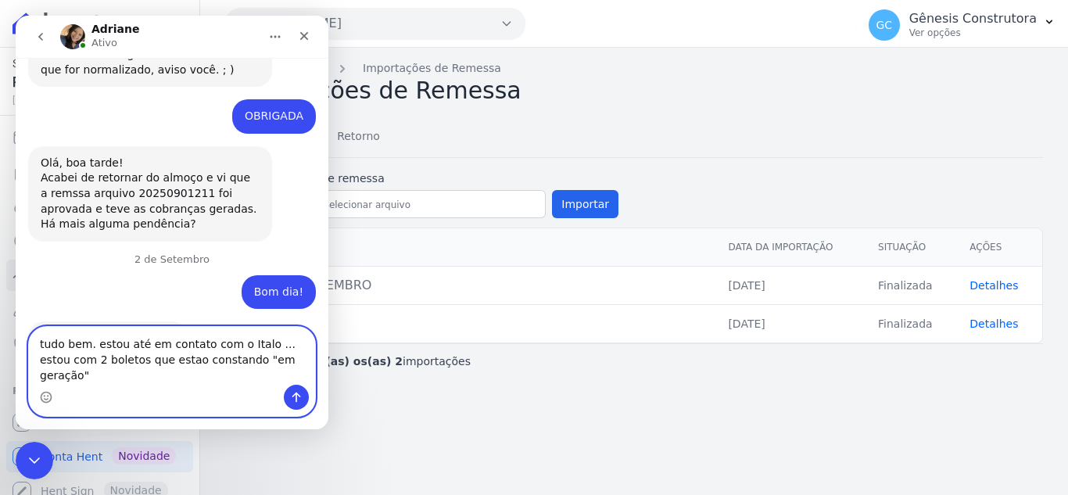
type textarea "tudo bem. estou até em contato com o Italo ... estou com 2 boletos que estao co…"
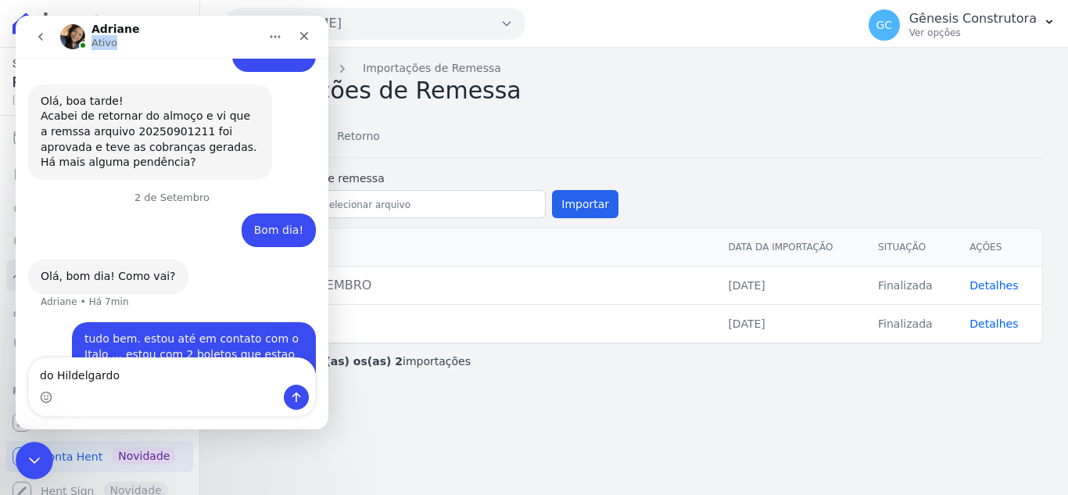
scroll to position [1118, 0]
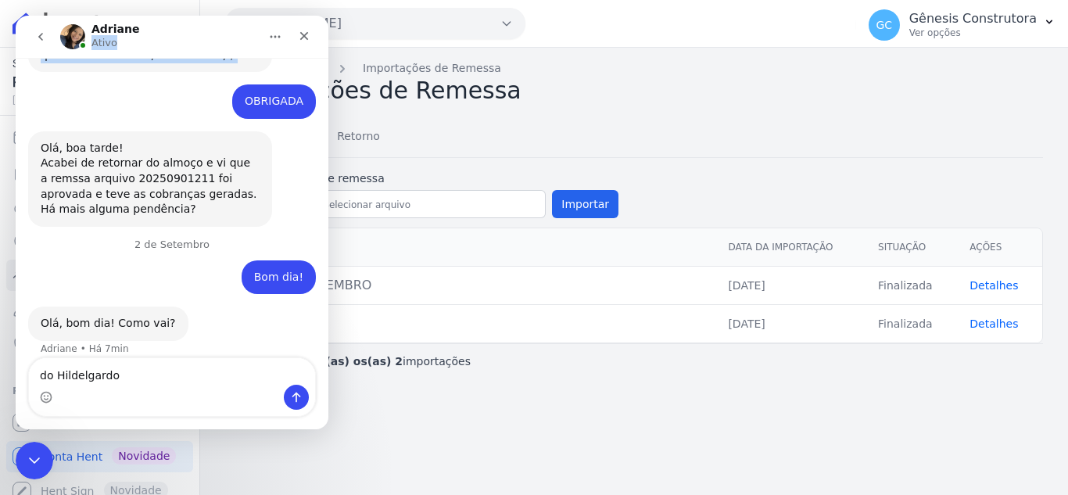
drag, startPoint x: 227, startPoint y: 34, endPoint x: 220, endPoint y: 82, distance: 49.0
click at [220, 82] on div "Adriane Ativo 📢 Atenção: Sua conta Hent será migrada para a Conta Arke! Estamos…" at bounding box center [172, 223] width 313 height 414
drag, startPoint x: 105, startPoint y: 216, endPoint x: 144, endPoint y: 116, distance: 107.4
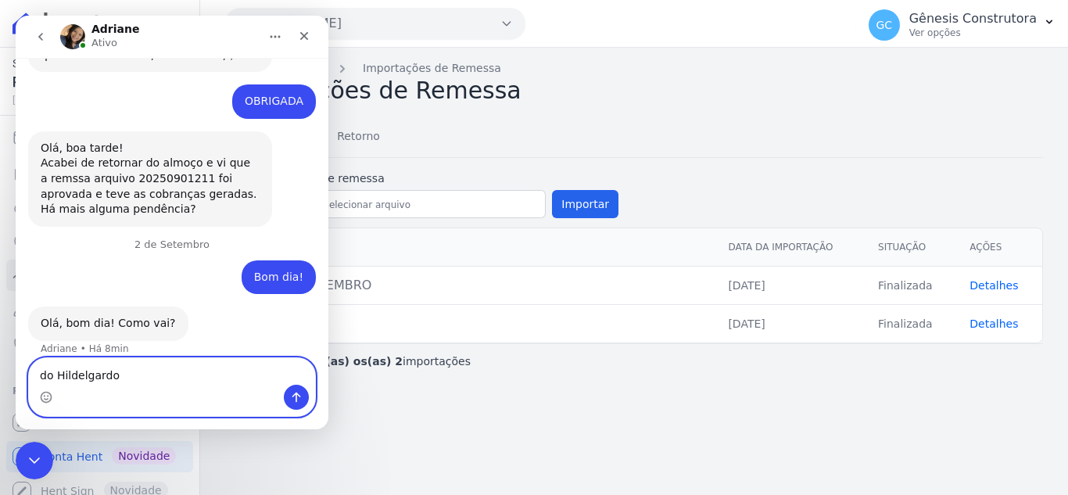
click at [83, 378] on textarea "do Hildelgardo" at bounding box center [172, 371] width 286 height 27
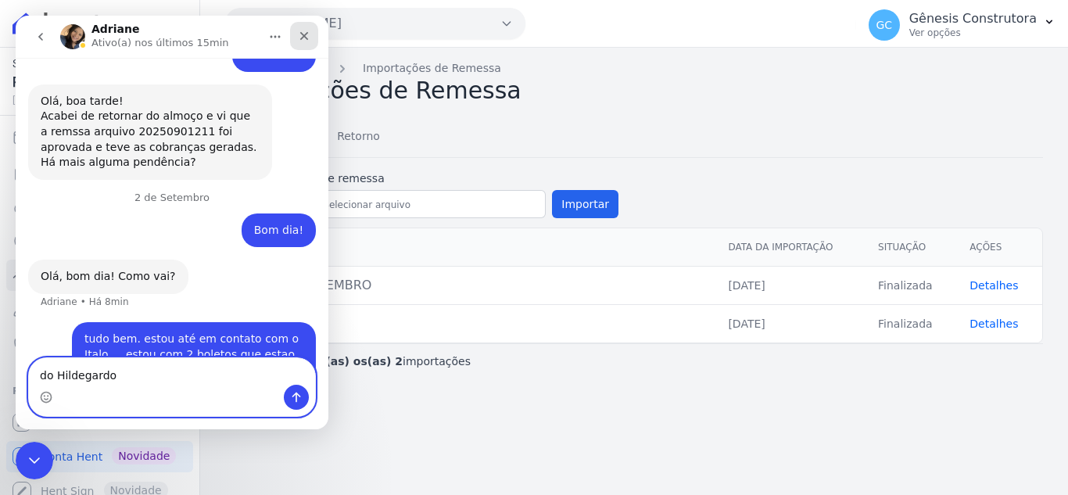
type textarea "do Hildegardo"
click at [314, 34] on div "Fechar" at bounding box center [304, 36] width 28 height 28
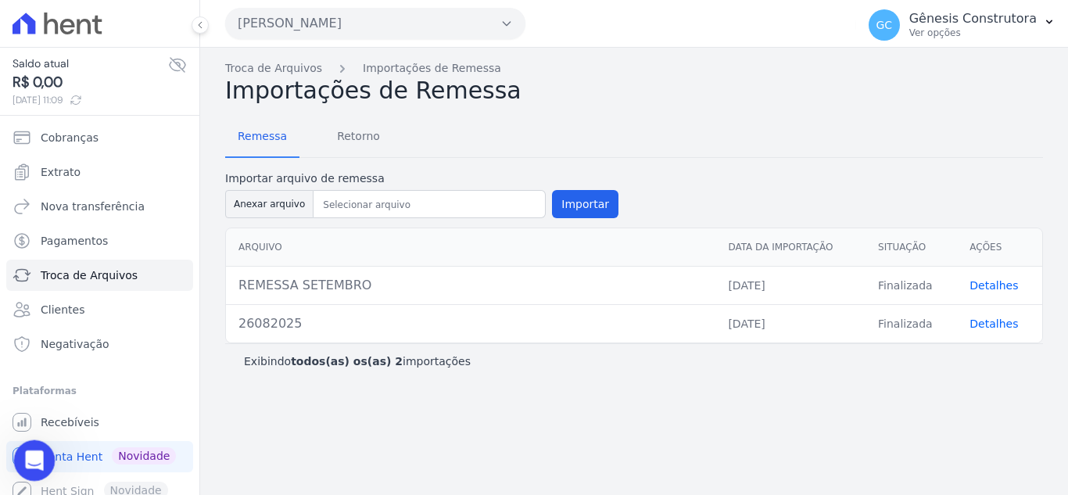
click at [45, 452] on div "Abertura do Messenger da Intercom" at bounding box center [32, 458] width 52 height 52
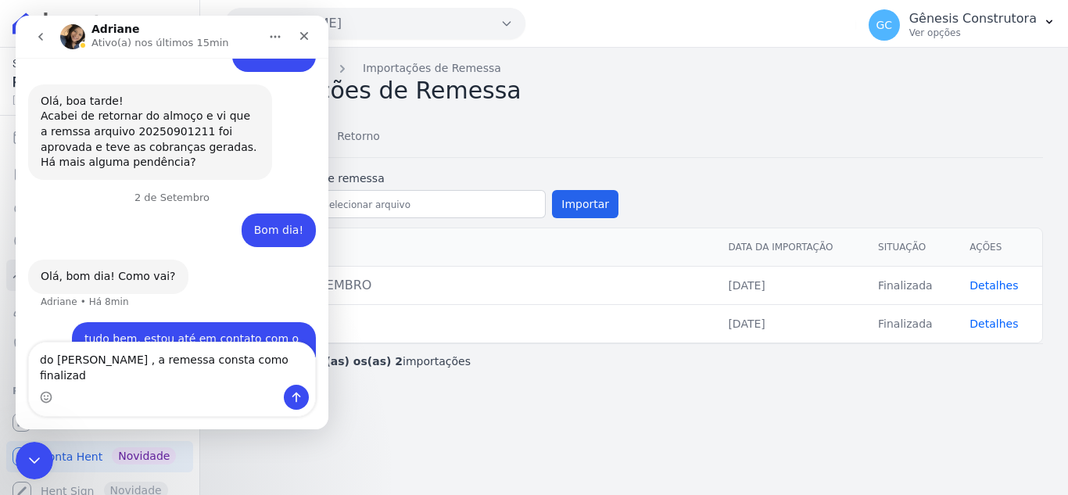
type textarea "do Hildegardo , a remessa consta como finalizada"
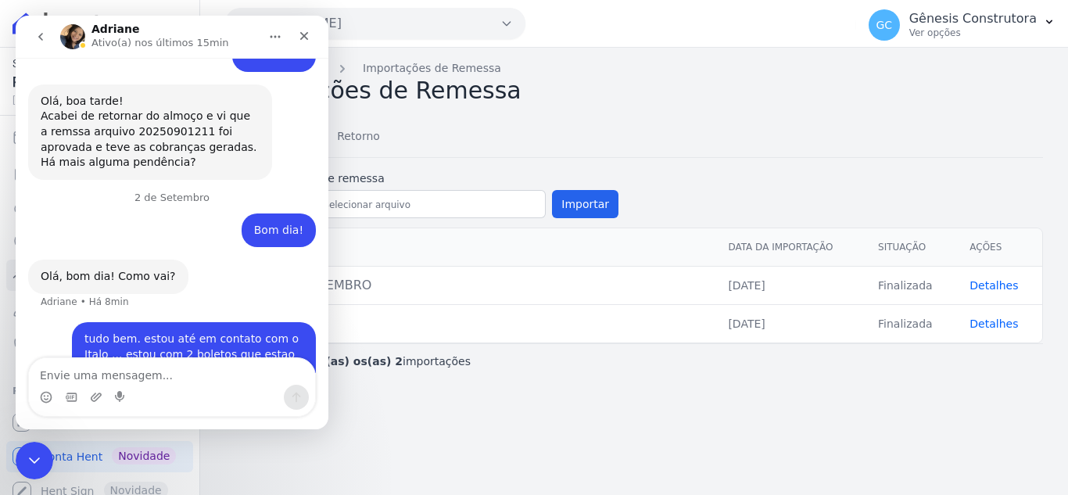
scroll to position [1216, 0]
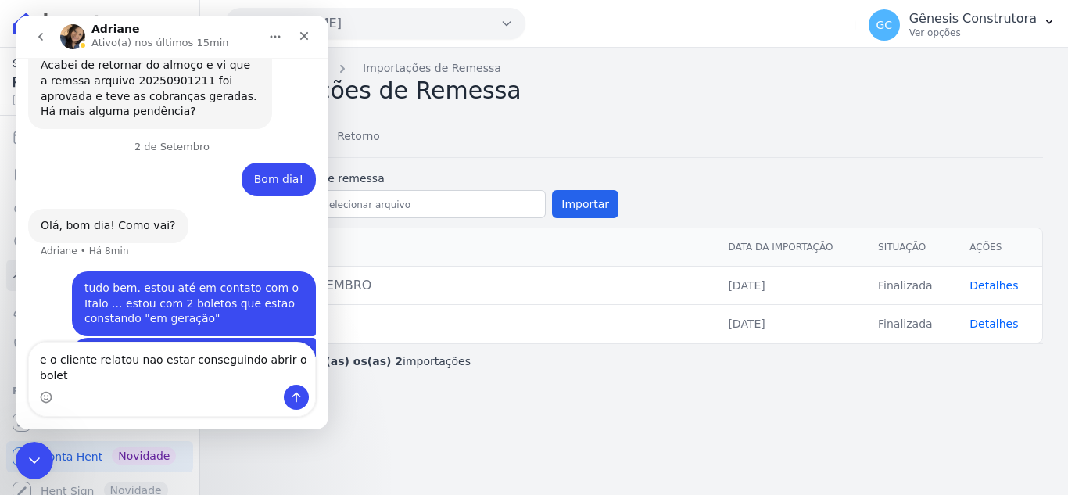
type textarea "e o cliente relatou nao estar conseguindo abrir o boleto"
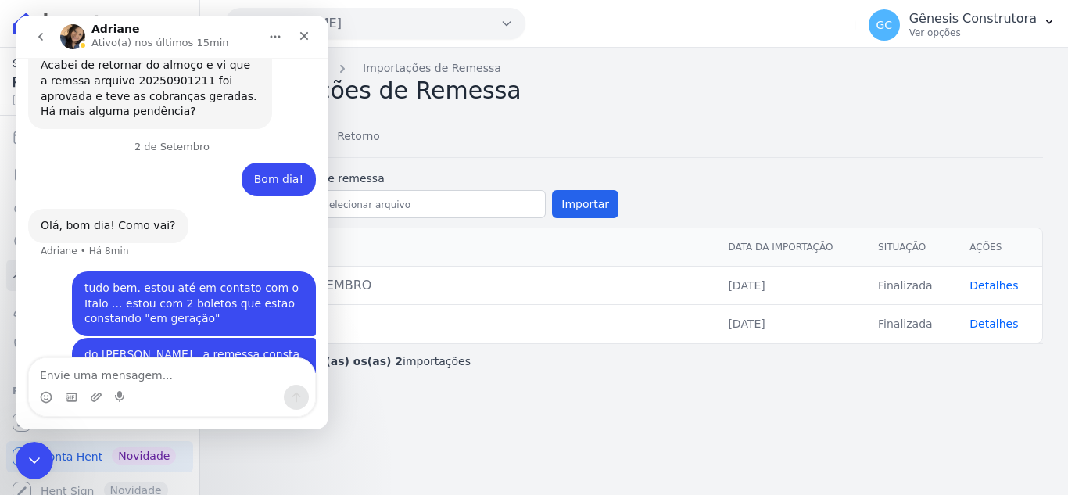
scroll to position [1266, 0]
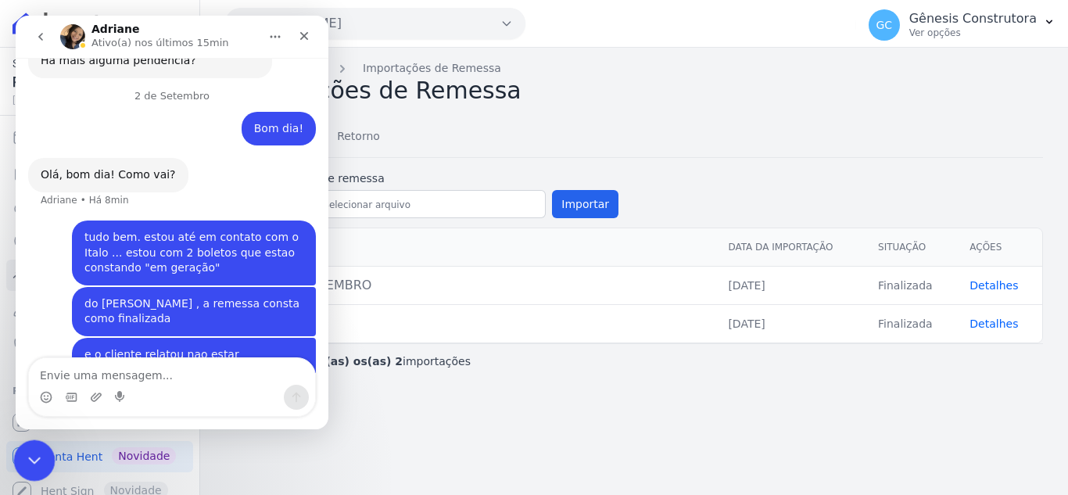
click at [18, 439] on div "Encerramento do Messenger da Intercom" at bounding box center [32, 458] width 38 height 38
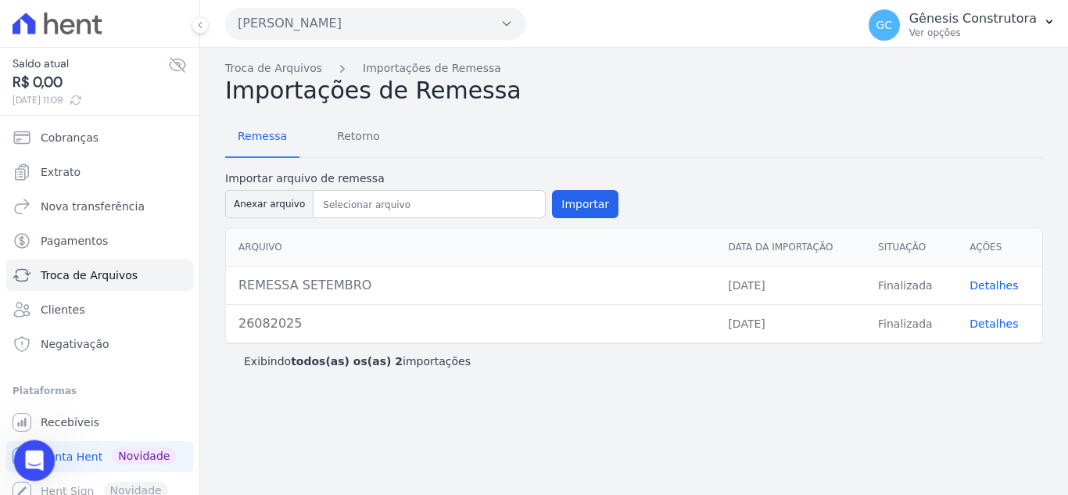
click at [23, 450] on div "Abertura do Messenger da Intercom" at bounding box center [32, 458] width 52 height 52
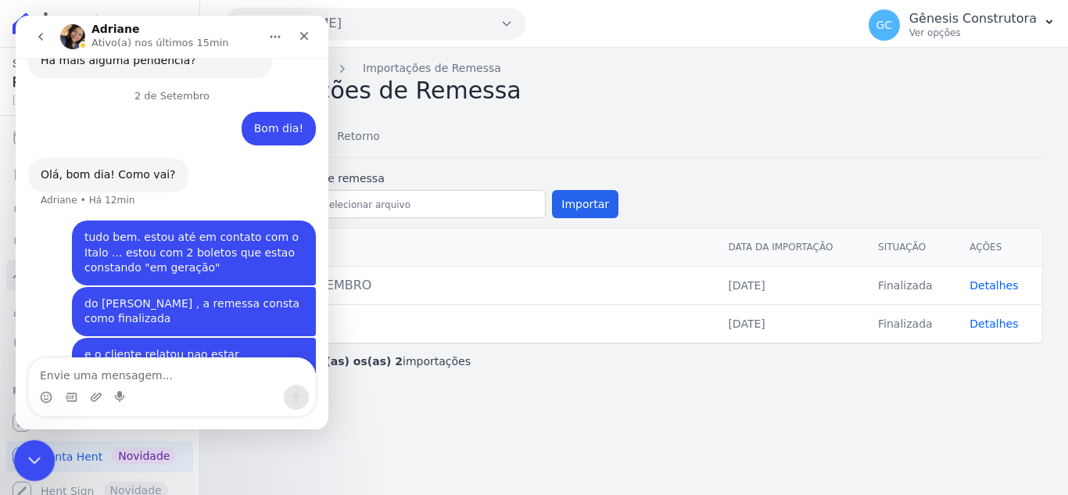
click at [23, 450] on icon "Encerramento do Messenger da Intercom" at bounding box center [32, 458] width 19 height 19
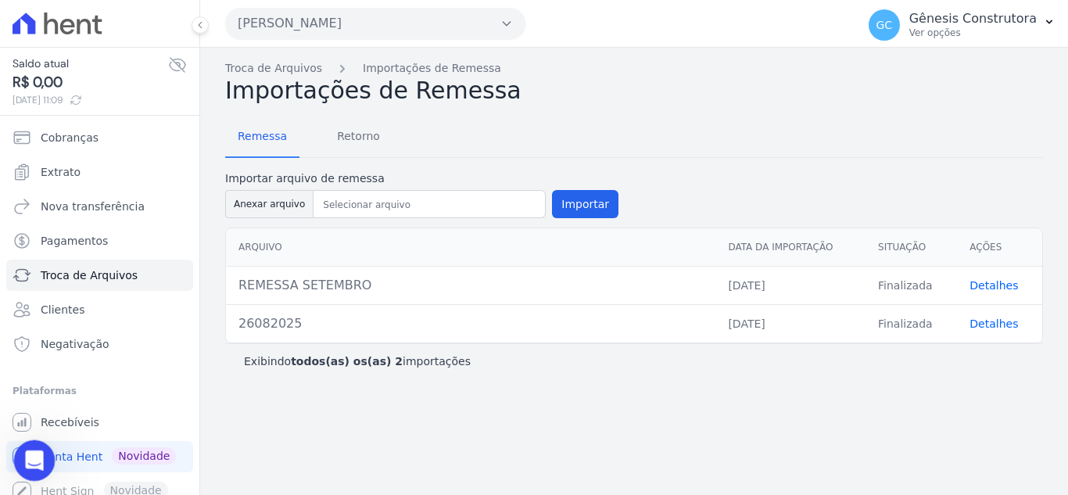
click at [30, 455] on icon "Abertura do Messenger da Intercom" at bounding box center [33, 459] width 26 height 26
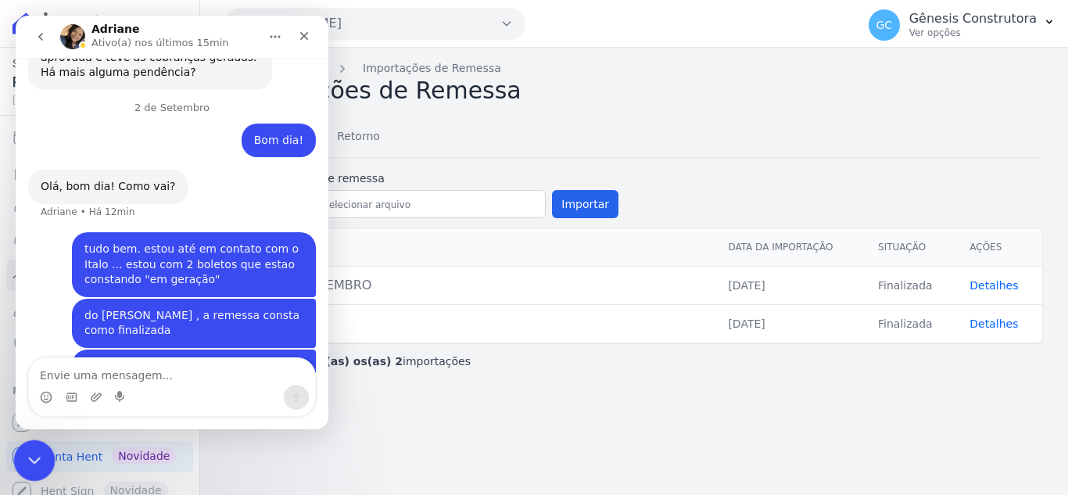
click at [30, 455] on icon "Encerramento do Messenger da Intercom" at bounding box center [32, 458] width 19 height 19
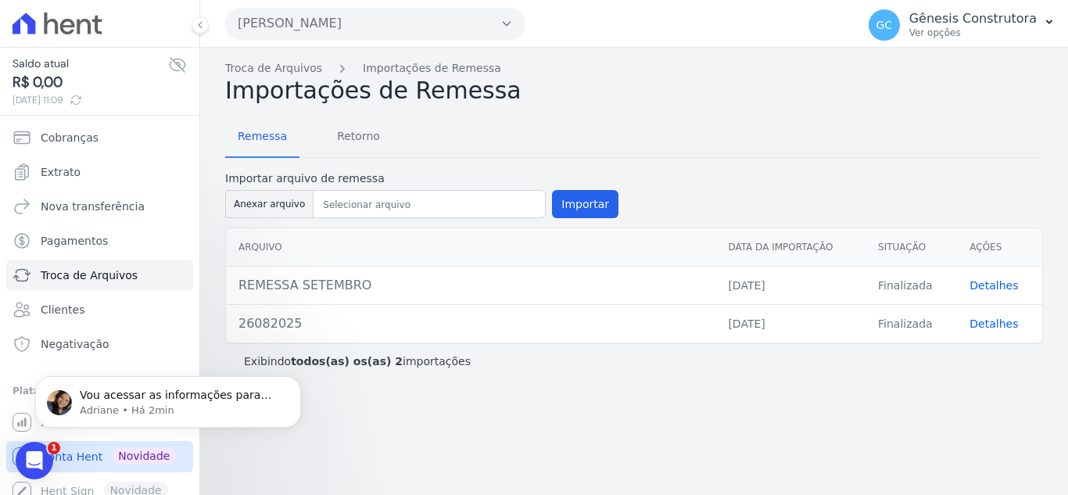
scroll to position [1352, 0]
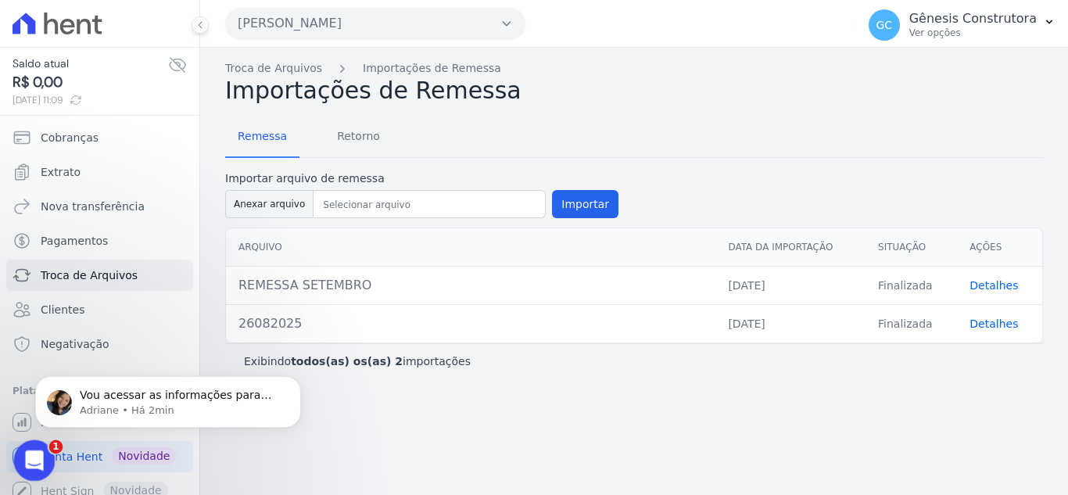
click at [23, 460] on icon "Abertura do Messenger da Intercom" at bounding box center [33, 459] width 26 height 26
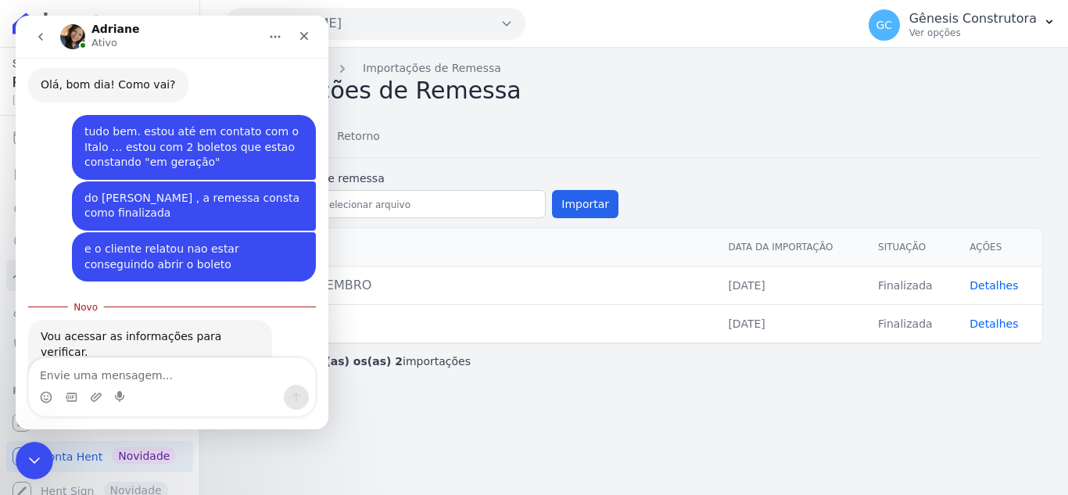
scroll to position [1377, 0]
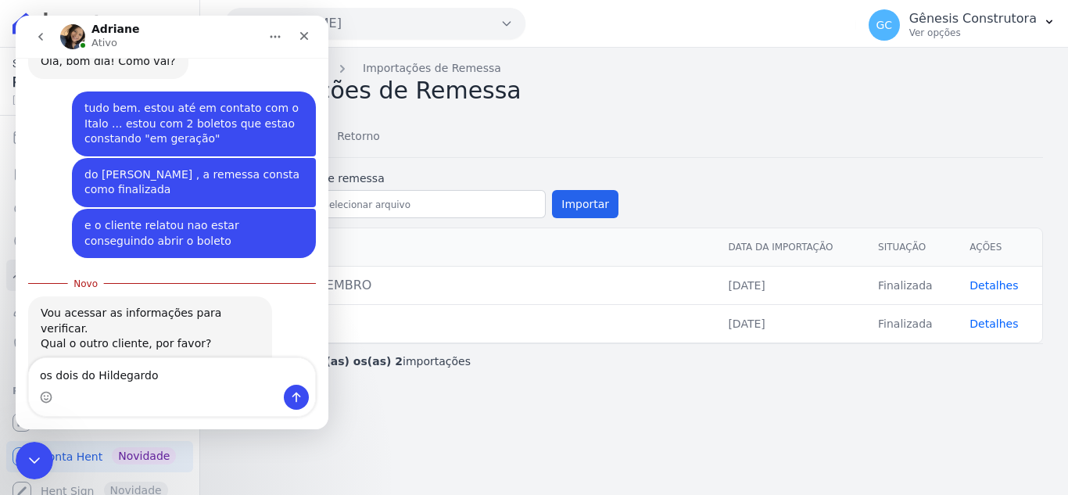
type textarea "os dois do Hildegardo"
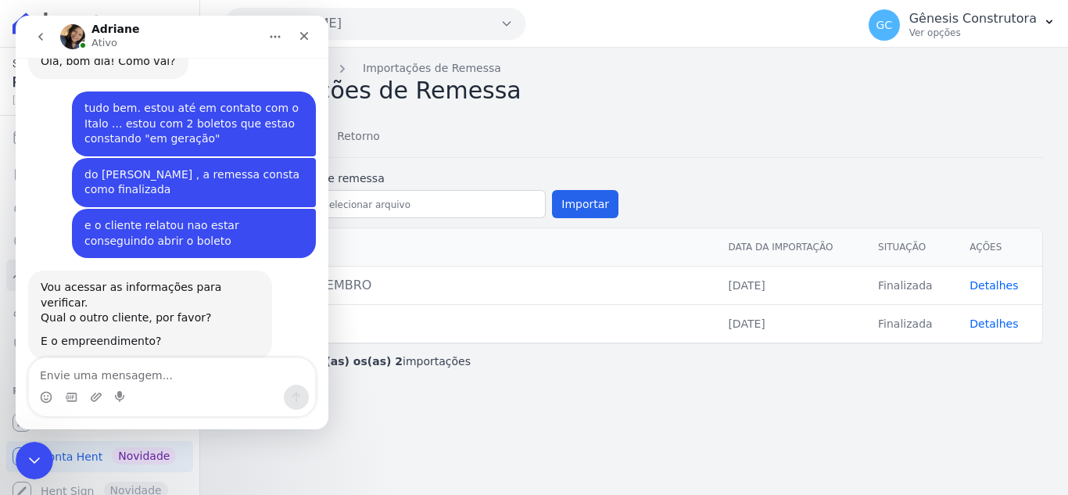
scroll to position [1399, 0]
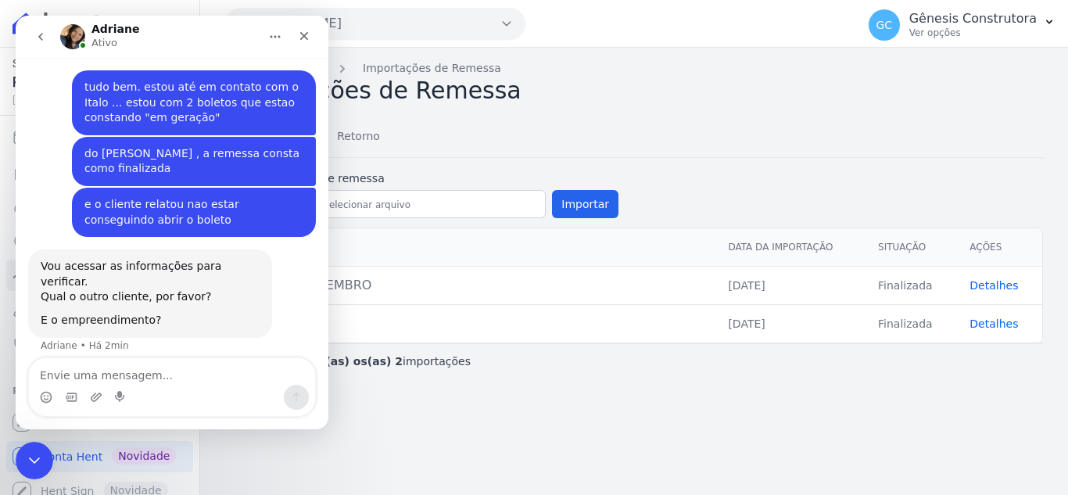
click at [828, 413] on div "Troca de Arquivos Importações de Remessa Importações de Remessa Remessa Retorno…" at bounding box center [634, 271] width 868 height 447
click at [28, 459] on icon "Encerramento do Messenger da Intercom" at bounding box center [32, 458] width 19 height 19
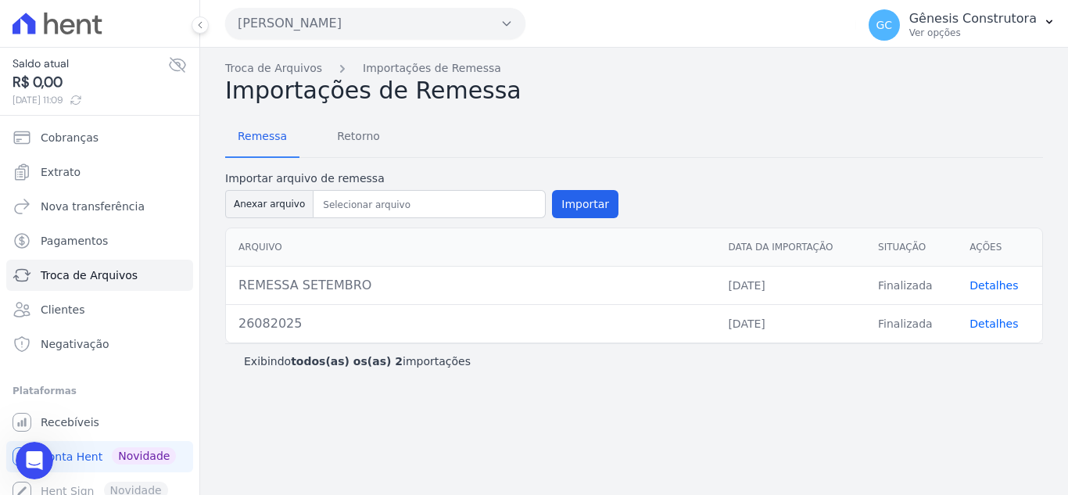
click at [1000, 283] on link "Detalhes" at bounding box center [993, 285] width 48 height 13
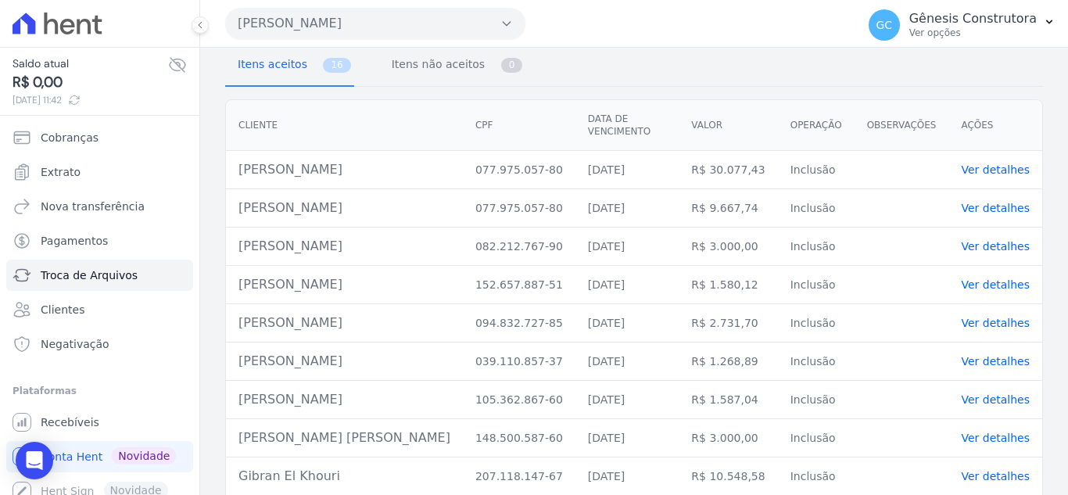
scroll to position [73, 0]
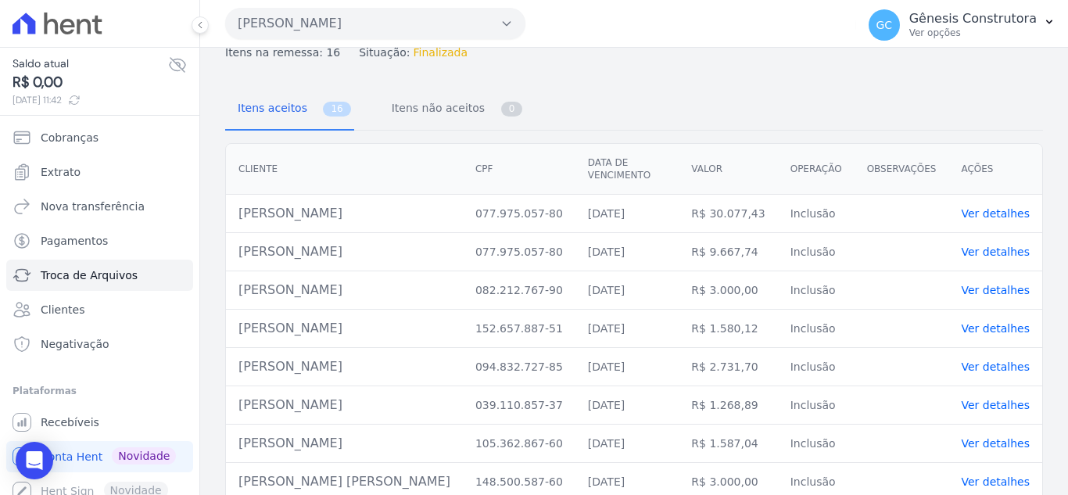
click at [977, 322] on link "Ver detalhes" at bounding box center [995, 328] width 69 height 13
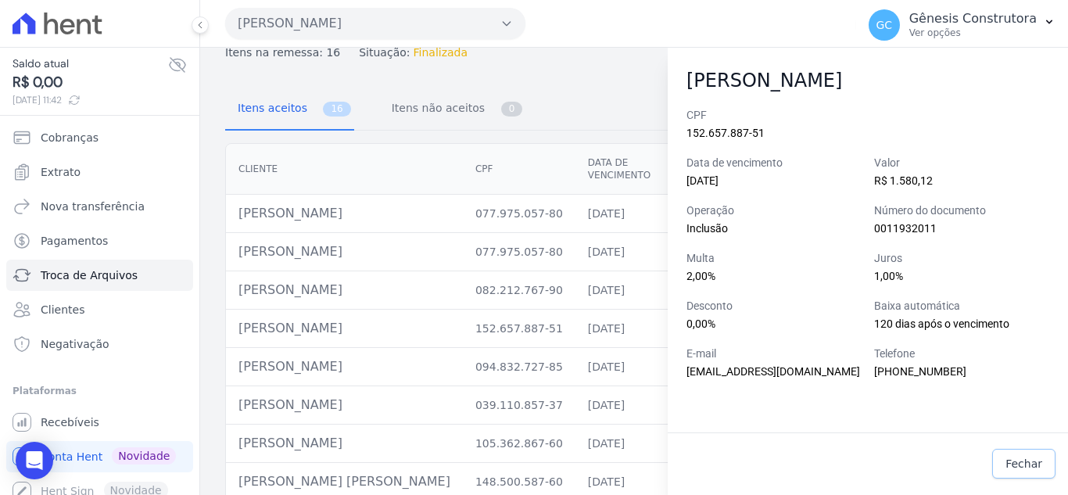
click at [1012, 461] on span "Fechar" at bounding box center [1023, 464] width 37 height 16
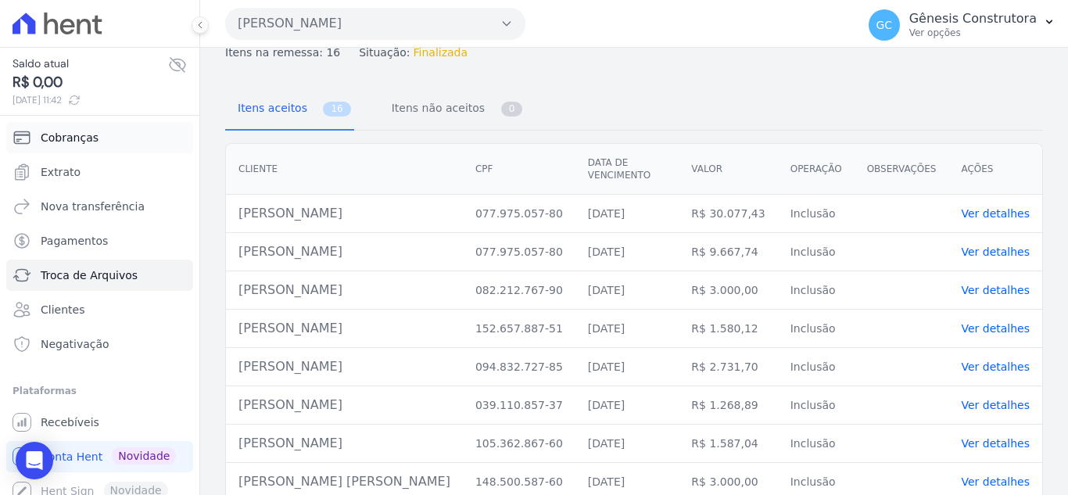
click at [87, 136] on span "Cobranças" at bounding box center [70, 138] width 58 height 16
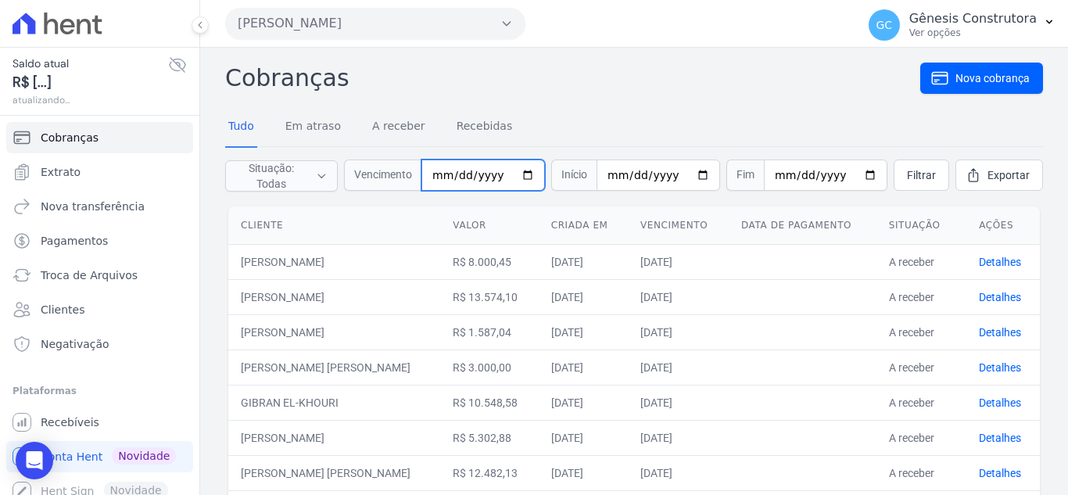
click at [447, 177] on input "date" at bounding box center [483, 174] width 124 height 31
type input "[DATE]"
click at [922, 167] on link "Filtrar" at bounding box center [922, 174] width 56 height 31
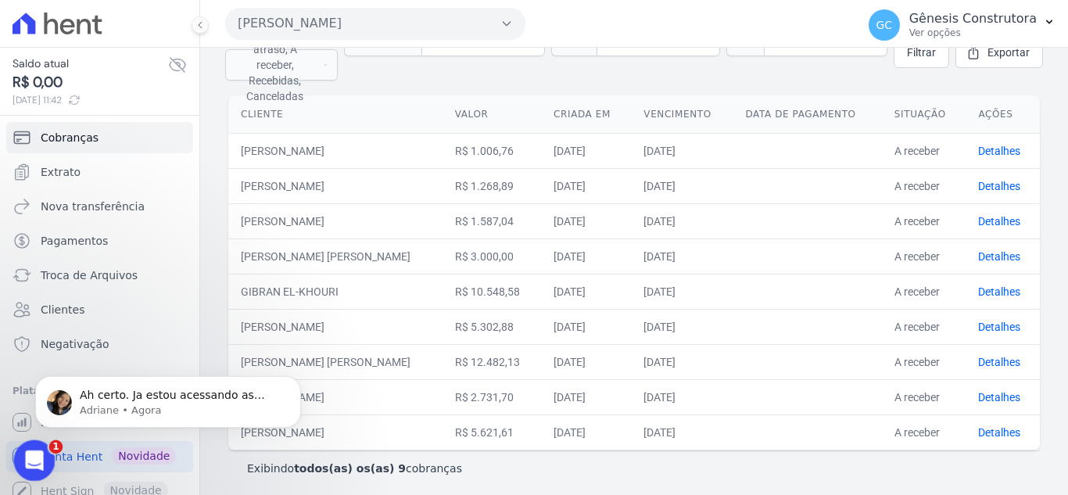
click at [30, 449] on icon "Abertura do Messenger da Intercom" at bounding box center [33, 459] width 26 height 26
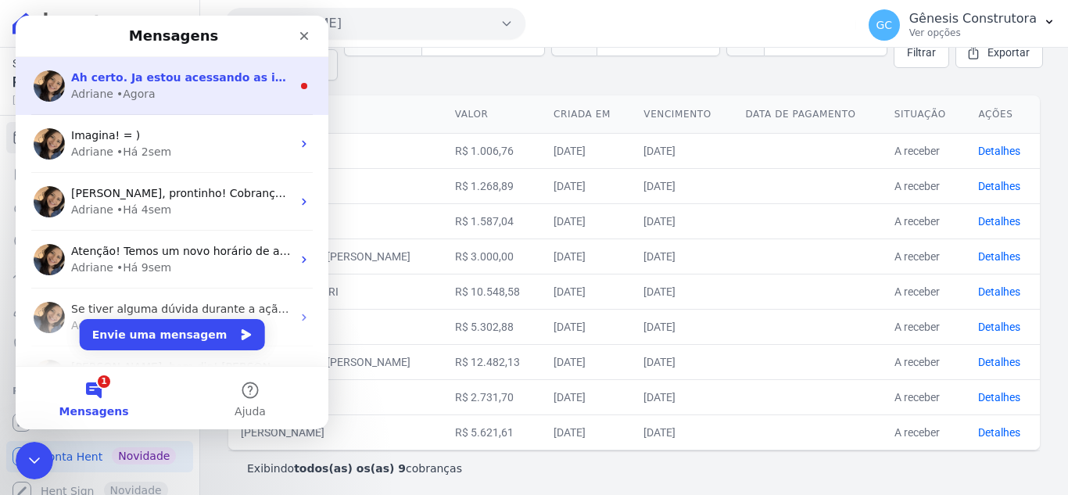
click at [178, 103] on div "Ah certo. Ja estou acessando as informações... Adriane • Agora" at bounding box center [172, 86] width 313 height 58
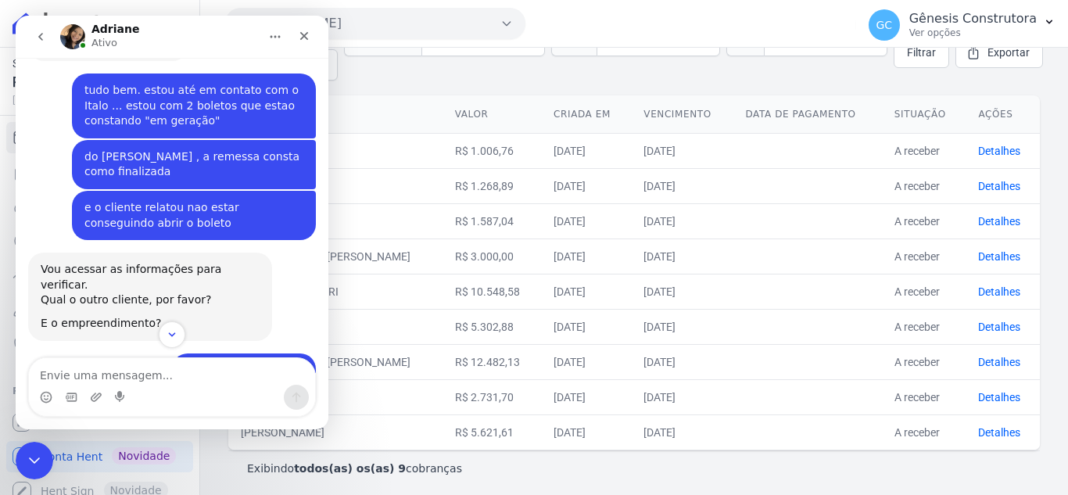
scroll to position [1460, 0]
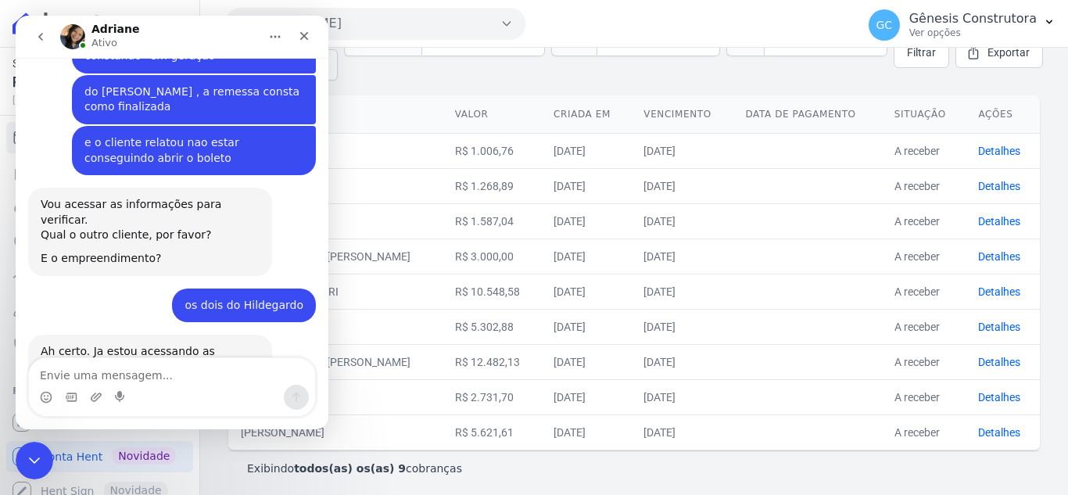
click at [154, 369] on textarea "Envie uma mensagem..." at bounding box center [172, 371] width 286 height 27
type textarea "[PERSON_NAME]"
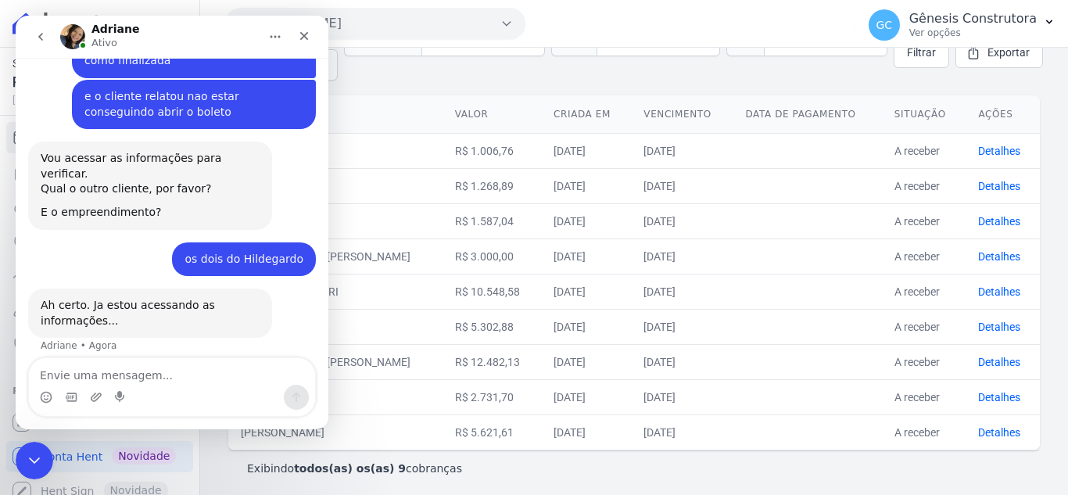
scroll to position [1507, 0]
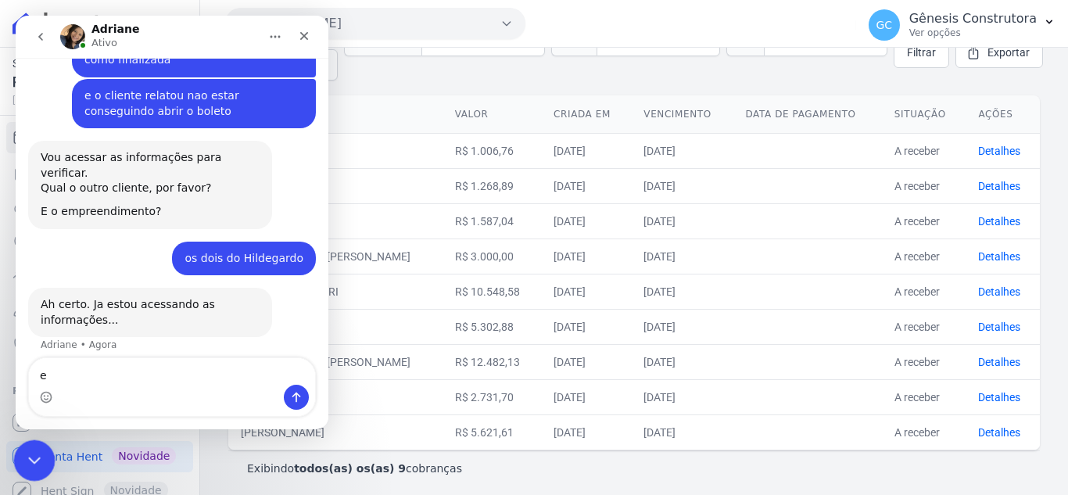
type textarea "e"
click at [23, 459] on icon "Encerramento do Messenger da Intercom" at bounding box center [32, 458] width 19 height 19
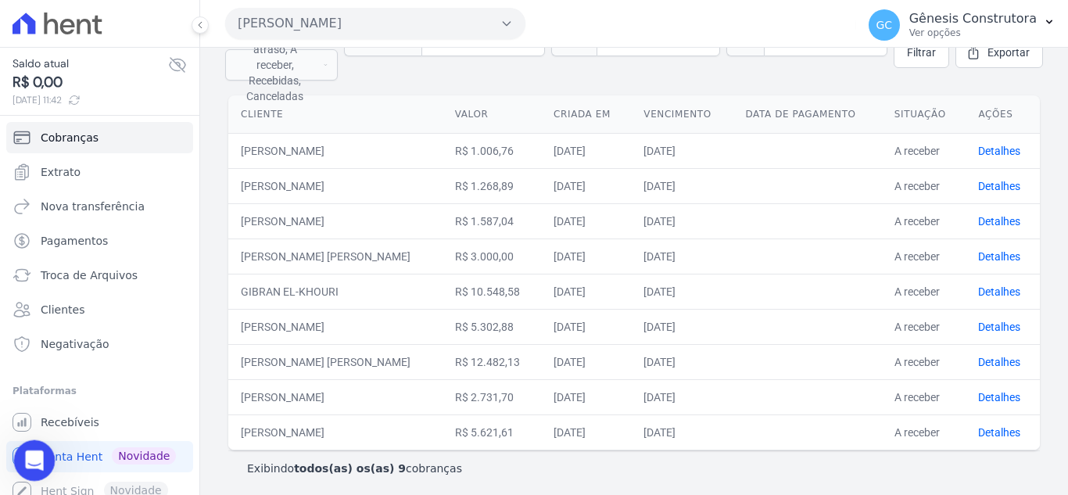
click at [26, 459] on icon "Abertura do Messenger da Intercom" at bounding box center [33, 459] width 26 height 26
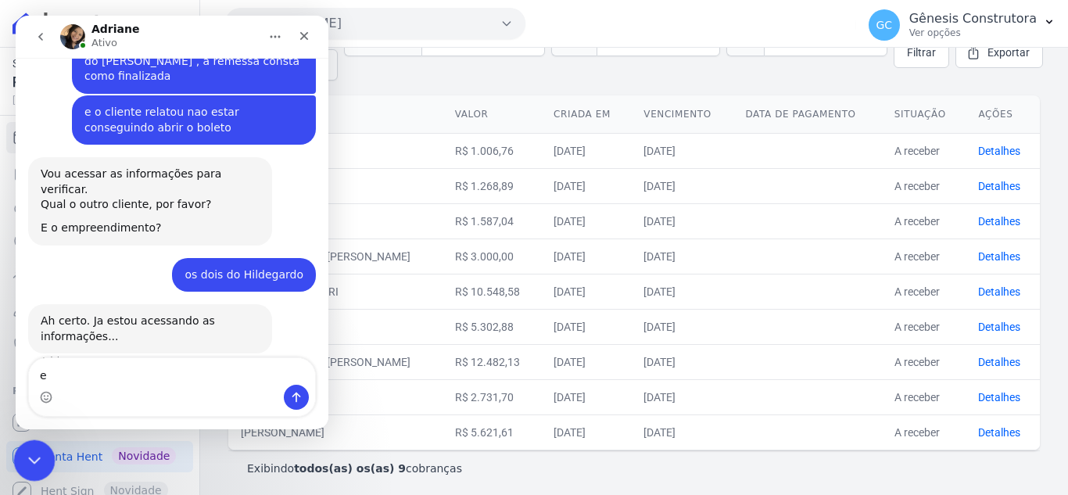
click at [38, 457] on icon "Encerramento do Messenger da Intercom" at bounding box center [32, 458] width 19 height 19
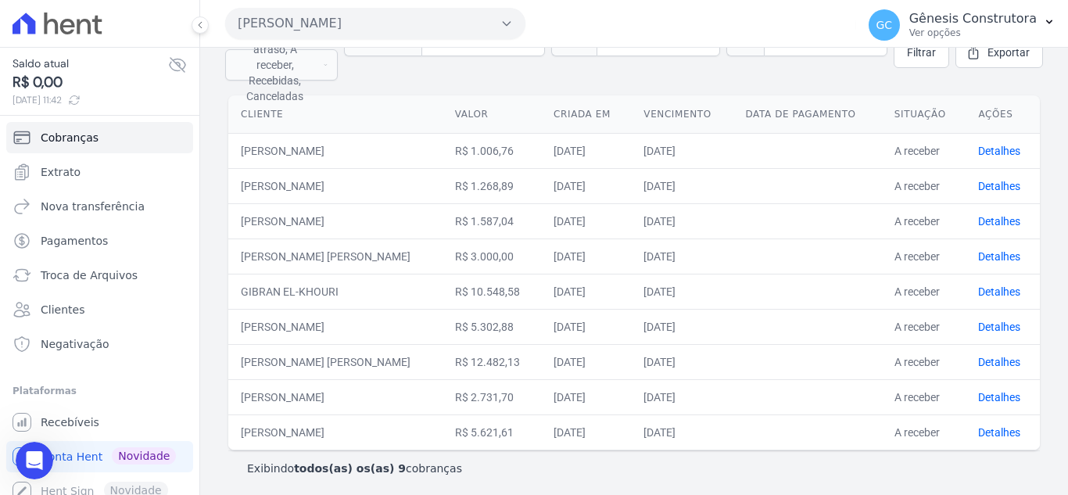
drag, startPoint x: 242, startPoint y: 351, endPoint x: 346, endPoint y: 367, distance: 105.3
click at [346, 367] on td "[PERSON_NAME] [PERSON_NAME]" at bounding box center [335, 361] width 214 height 35
copy td "JOSÉ WILSON VERAS"
click at [45, 460] on div "Abertura do Messenger da Intercom" at bounding box center [32, 458] width 52 height 52
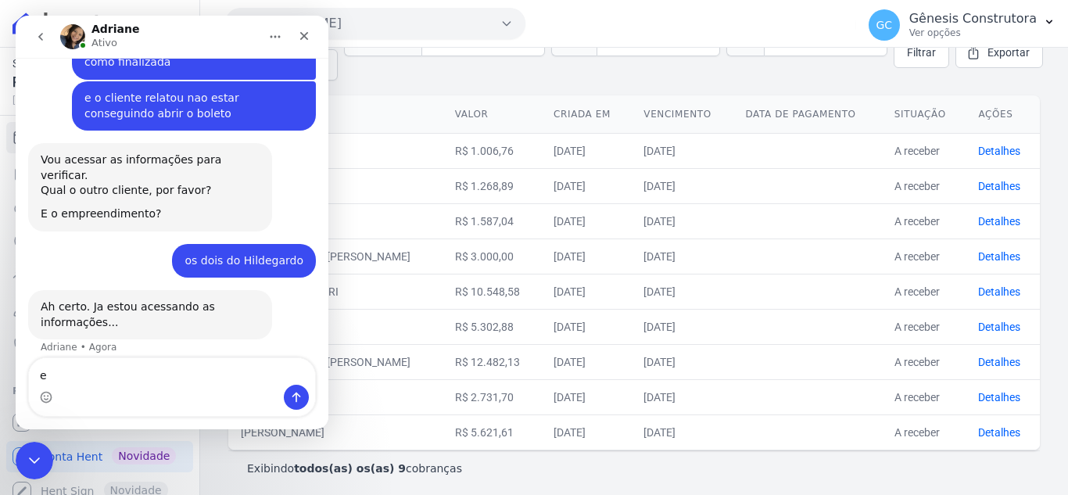
type textarea "e JOSÉ WILSON VERAS"
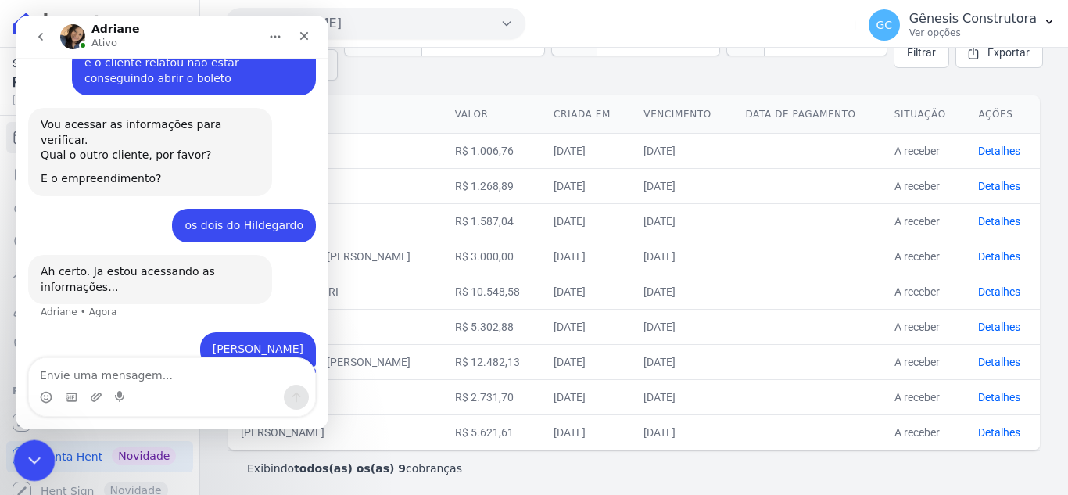
click at [20, 454] on div "Encerramento do Messenger da Intercom" at bounding box center [32, 458] width 38 height 38
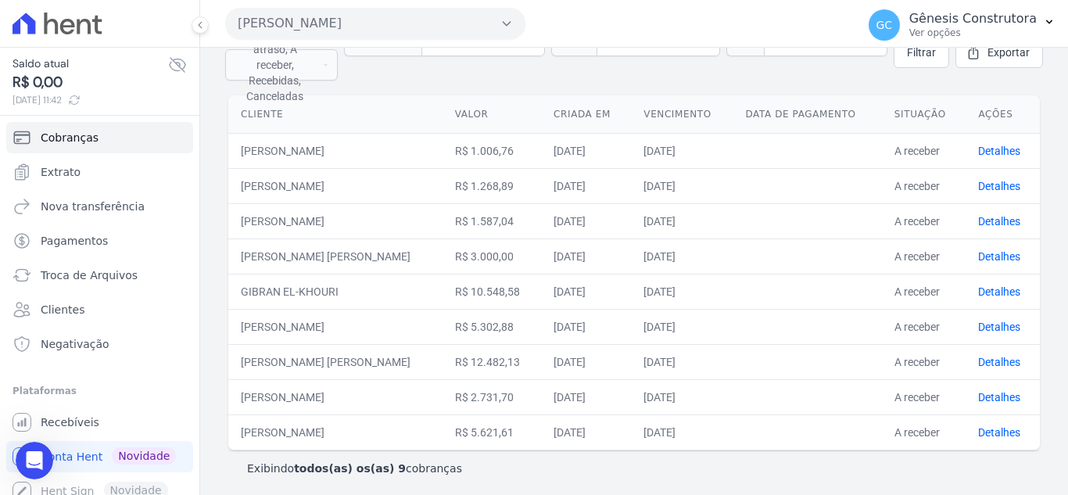
click at [39, 440] on ul "Você não possui Hent Sign ativado. Para saber mais, fale com a equipe Hent. Rec…" at bounding box center [99, 457] width 187 height 100
click at [38, 452] on icon "Abertura do Messenger da Intercom" at bounding box center [33, 459] width 26 height 26
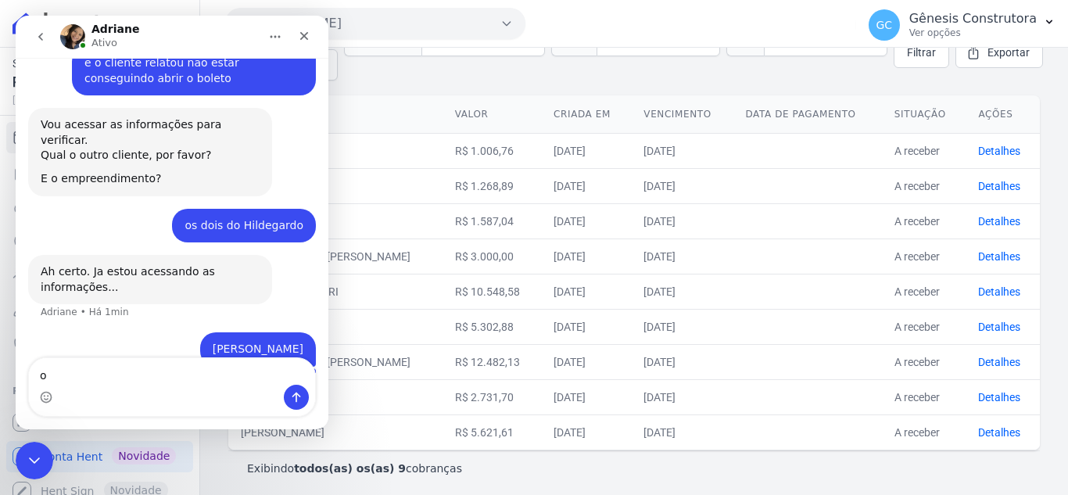
type textarea "o"
type textarea "assim que estiver ok, me avisa por favor?"
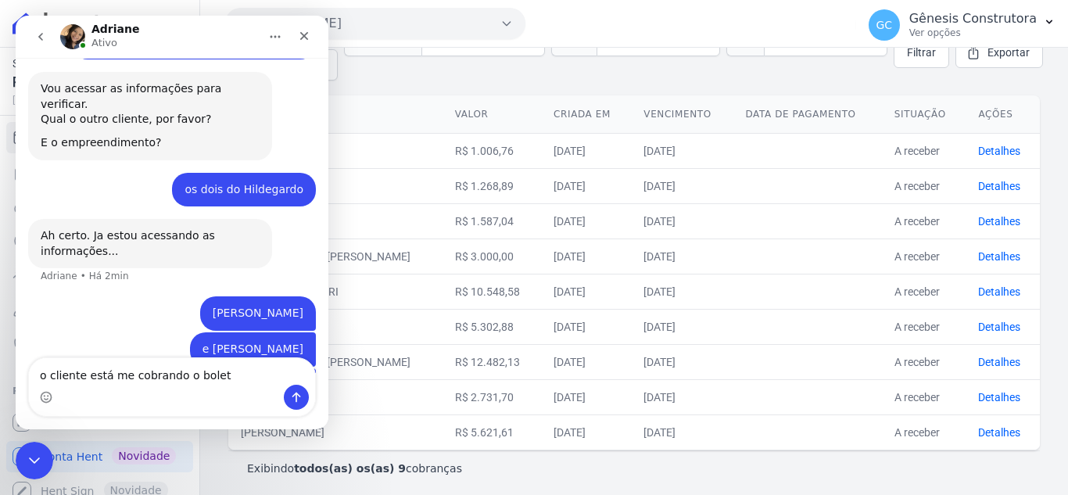
type textarea "o cliente está me cobrando o boleto"
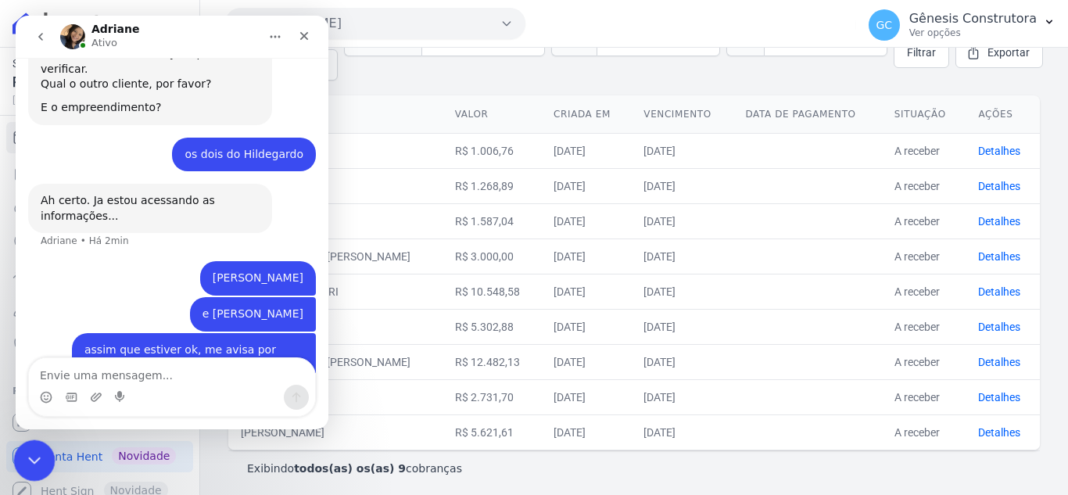
drag, startPoint x: 27, startPoint y: 452, endPoint x: 29, endPoint y: 464, distance: 12.7
click at [23, 451] on icon "Encerramento do Messenger da Intercom" at bounding box center [32, 458] width 19 height 19
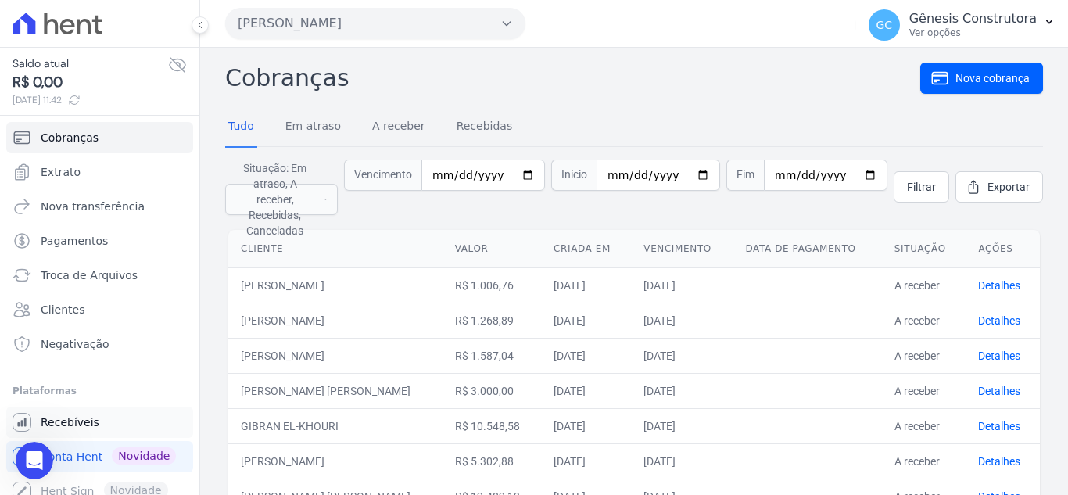
scroll to position [1788, 0]
click at [25, 450] on icon "Abertura do Messenger da Intercom" at bounding box center [33, 459] width 26 height 26
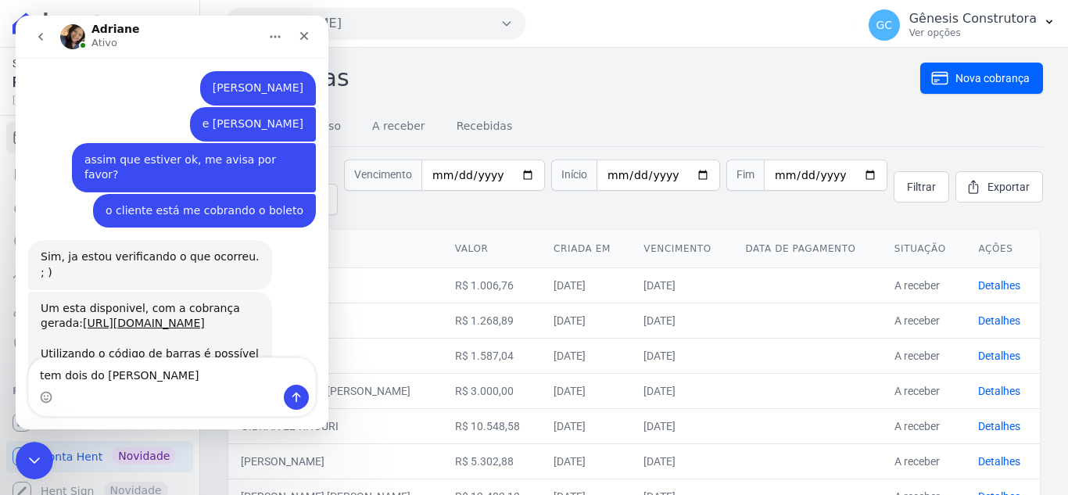
type textarea "tem dois do Jose Wilson"
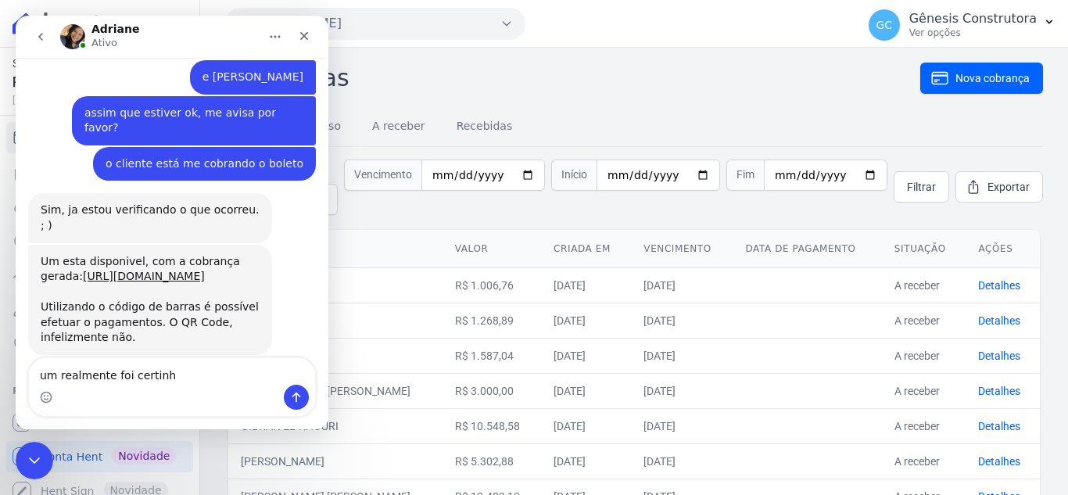
type textarea "um realmente foi certinho"
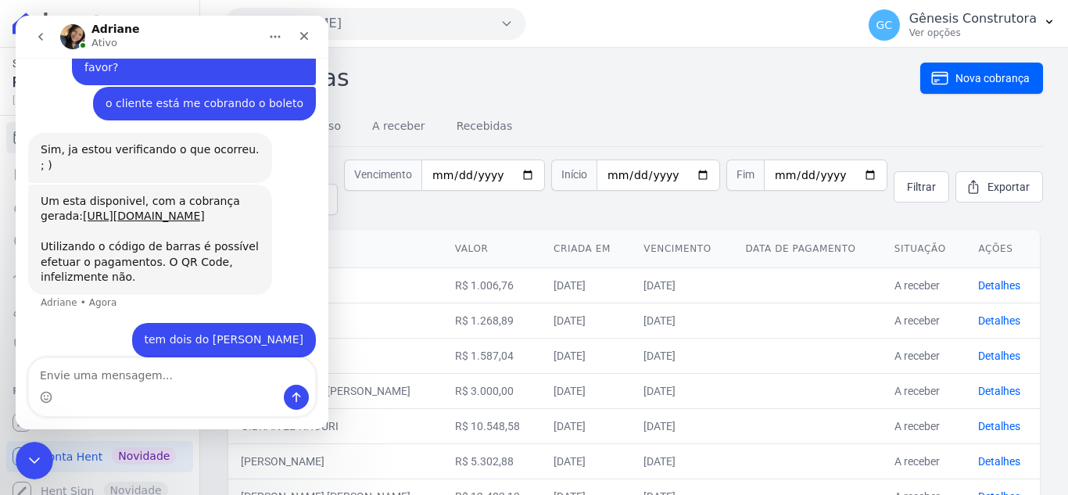
scroll to position [1930, 0]
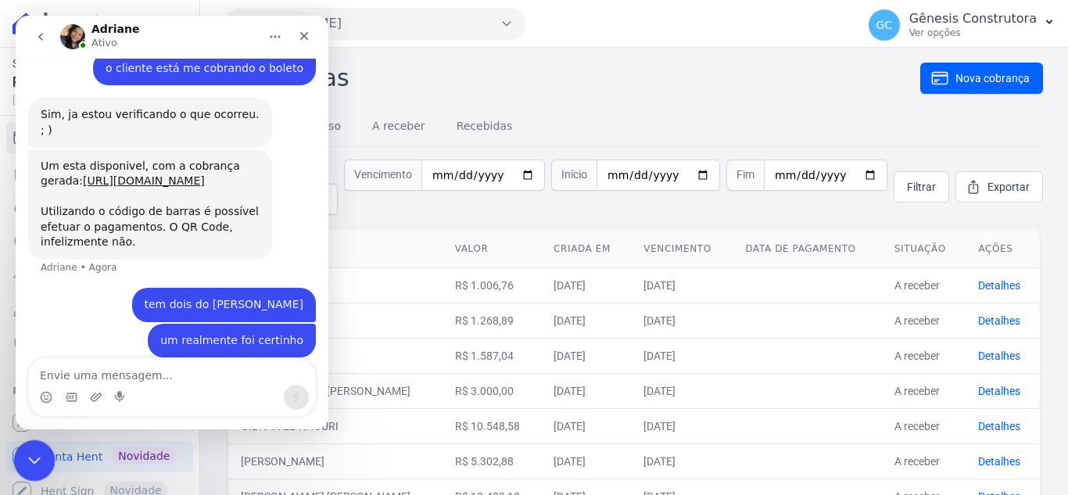
click at [19, 460] on div "Encerramento do Messenger da Intercom" at bounding box center [32, 458] width 38 height 38
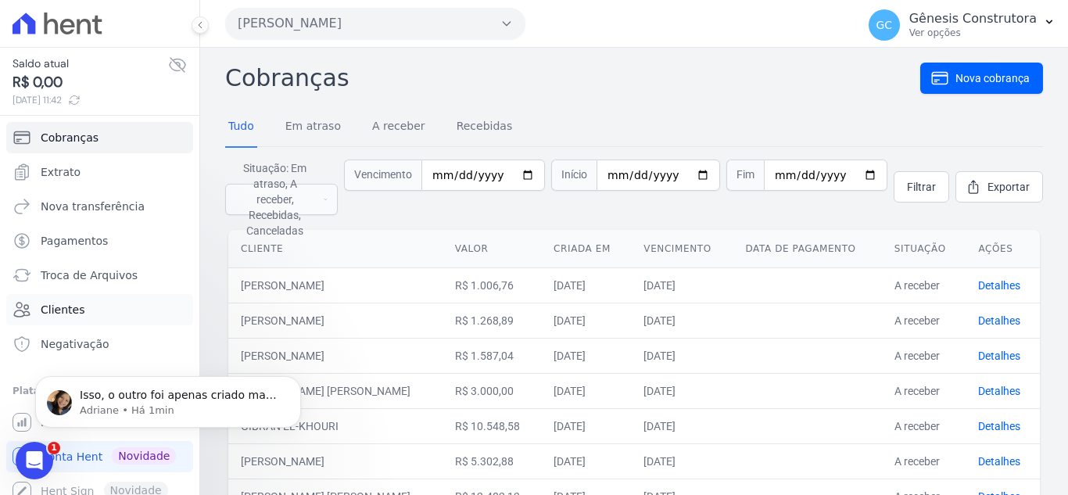
scroll to position [2008, 0]
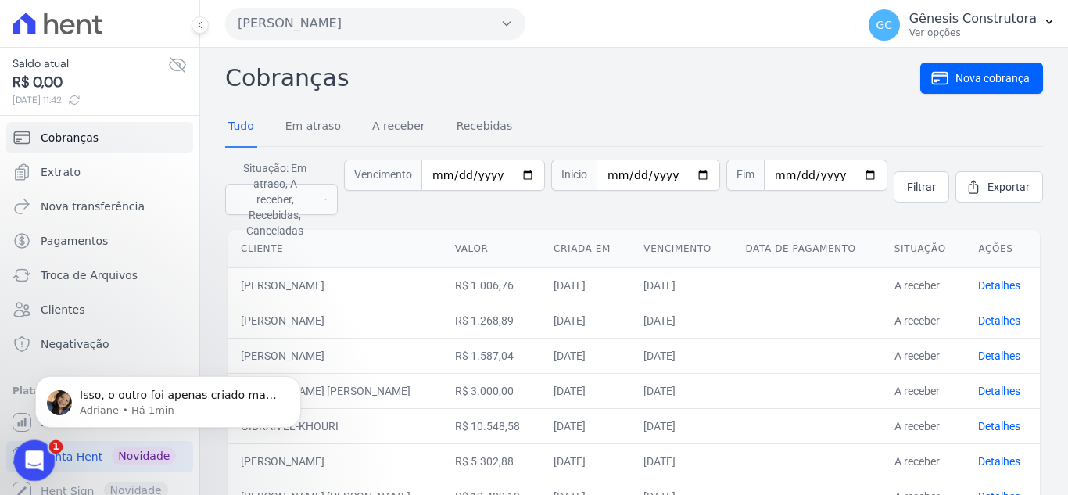
click at [18, 462] on div "Abertura do Messenger da Intercom" at bounding box center [32, 458] width 52 height 52
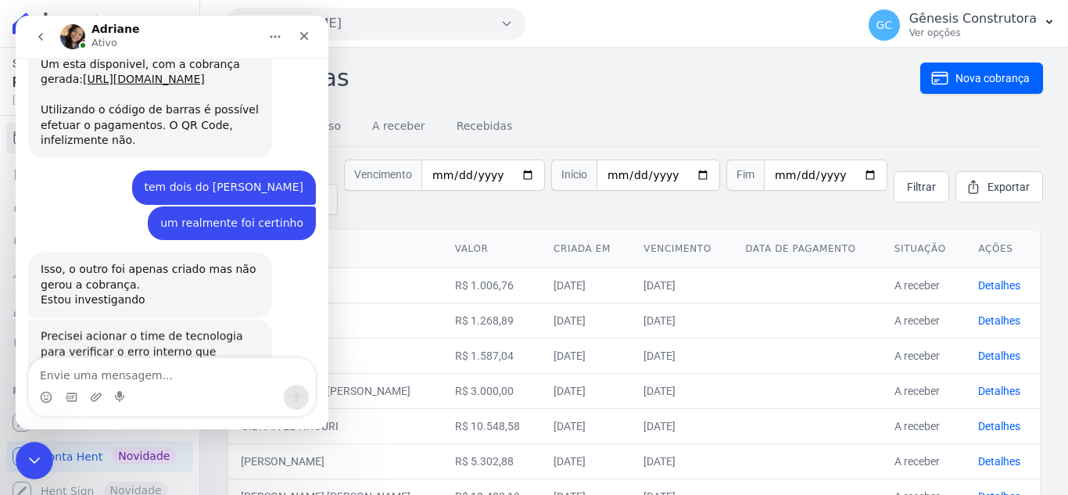
scroll to position [2029, 0]
click at [156, 376] on textarea "Envie uma mensagem..." at bounding box center [172, 371] width 286 height 27
type textarea "perfeito, te aguardo!"
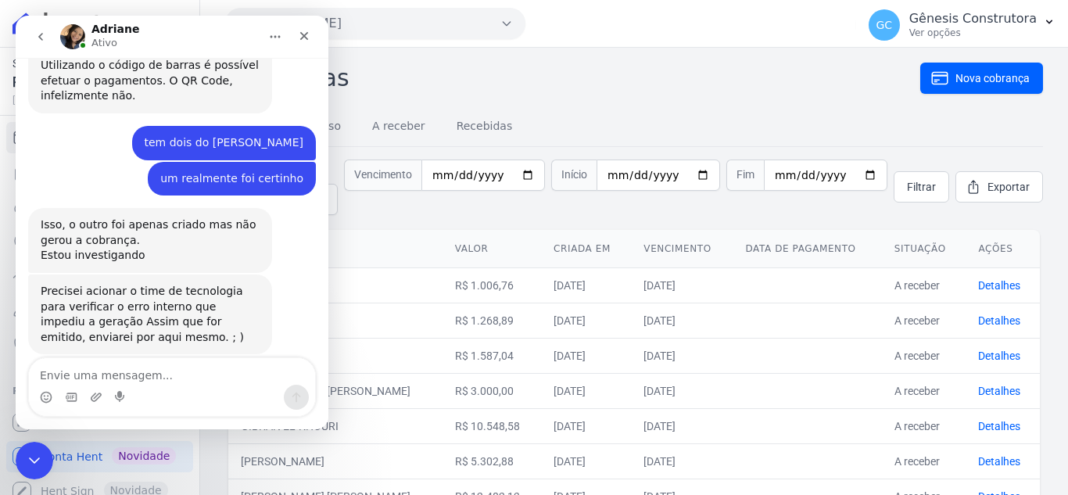
scroll to position [2076, 0]
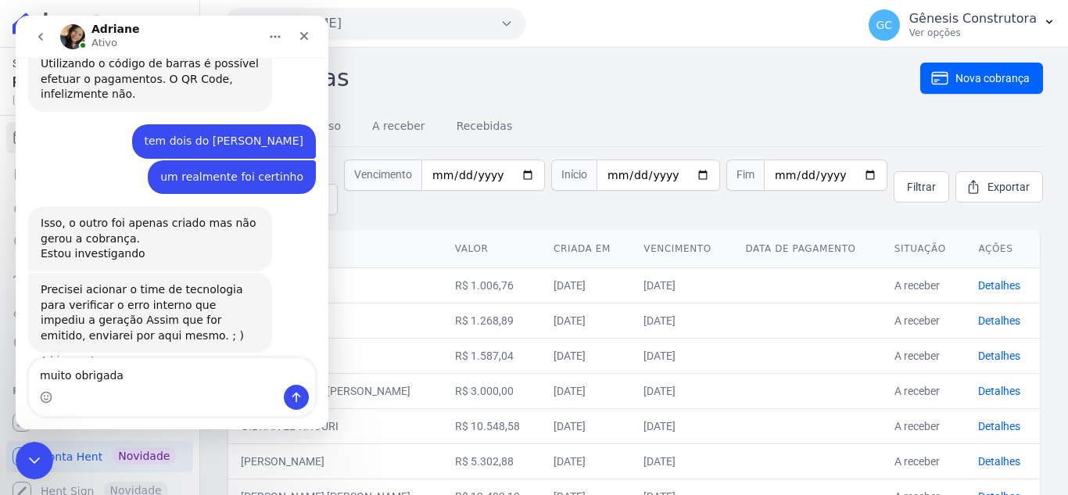
type textarea "muito obrigada!"
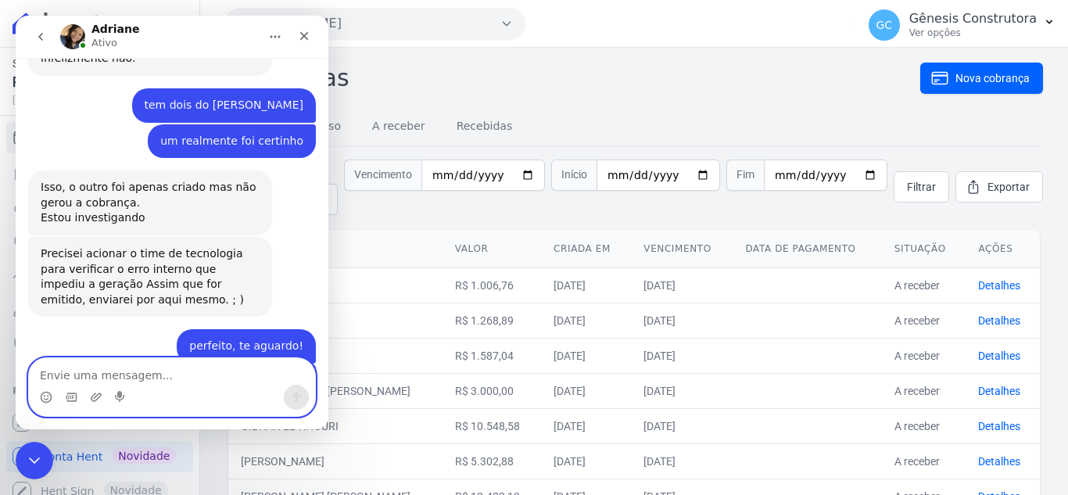
scroll to position [2158, 0]
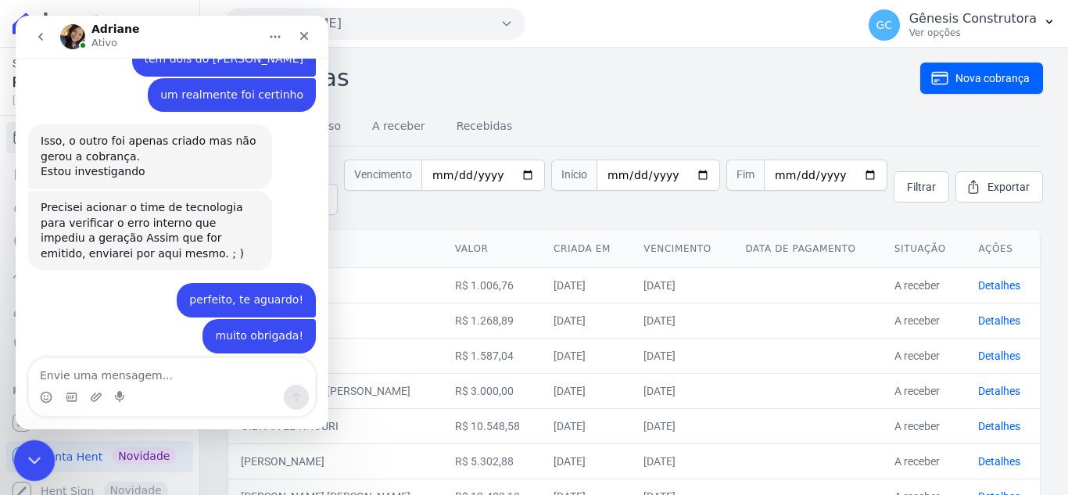
click at [20, 470] on div "Encerramento do Messenger da Intercom" at bounding box center [32, 458] width 38 height 38
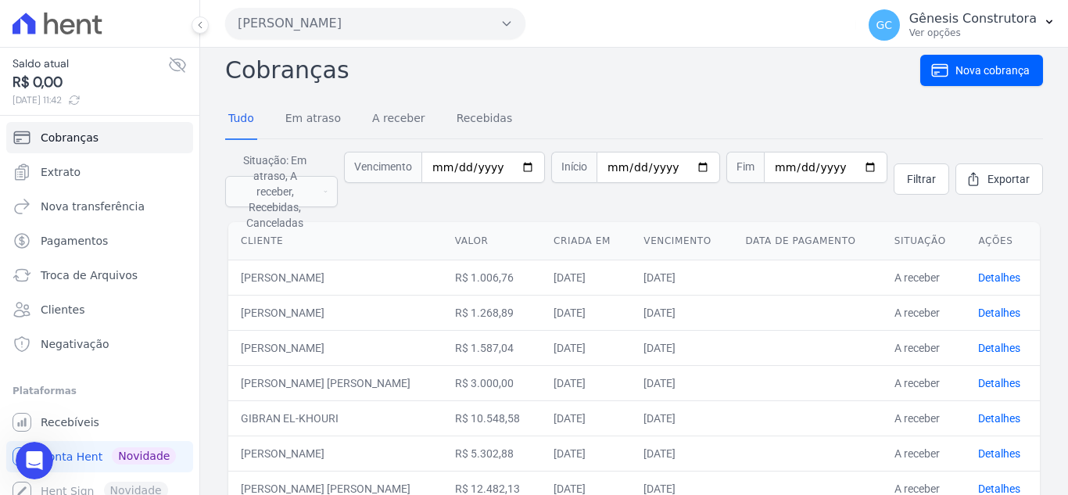
scroll to position [0, 0]
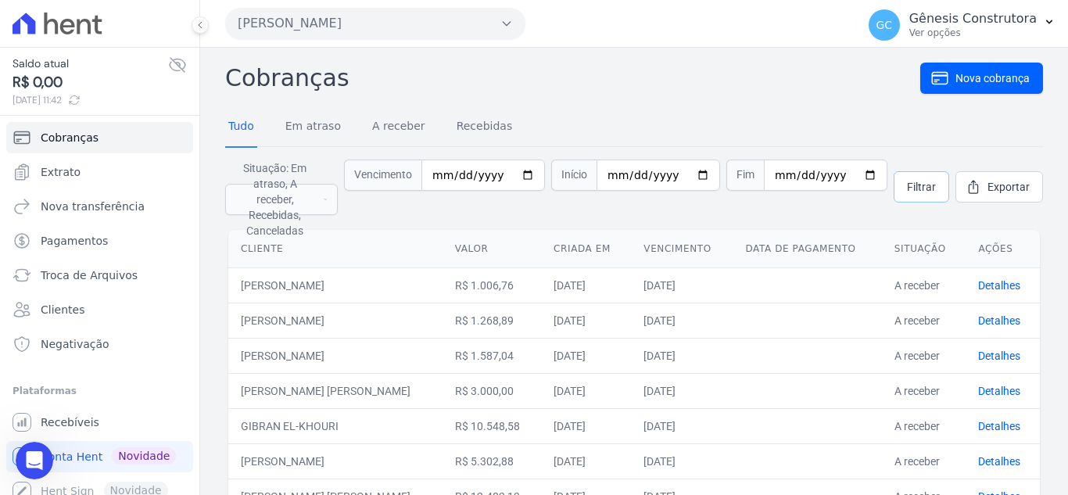
click at [915, 181] on span "Filtrar" at bounding box center [921, 187] width 29 height 16
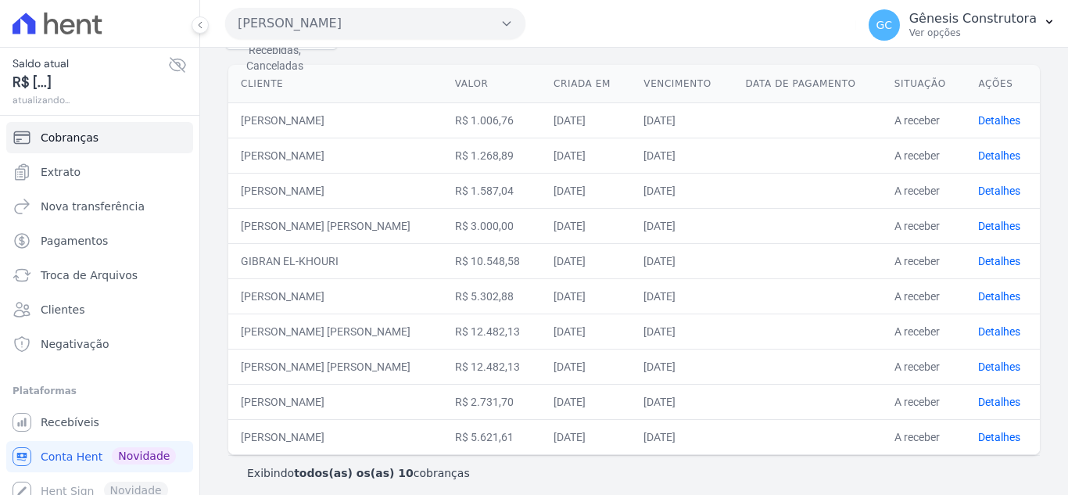
scroll to position [170, 0]
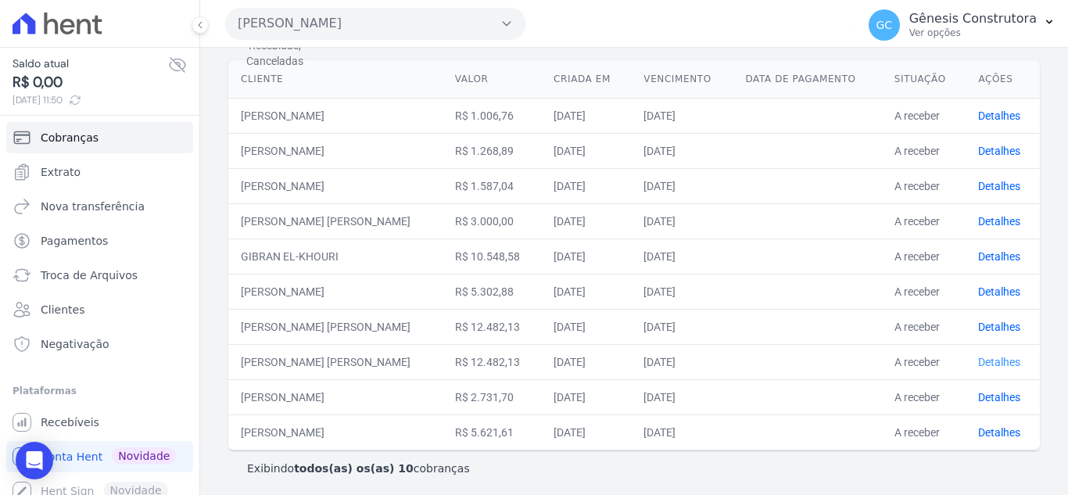
click at [978, 356] on link "Detalhes" at bounding box center [999, 362] width 42 height 13
click at [994, 321] on link "Detalhes" at bounding box center [999, 327] width 42 height 13
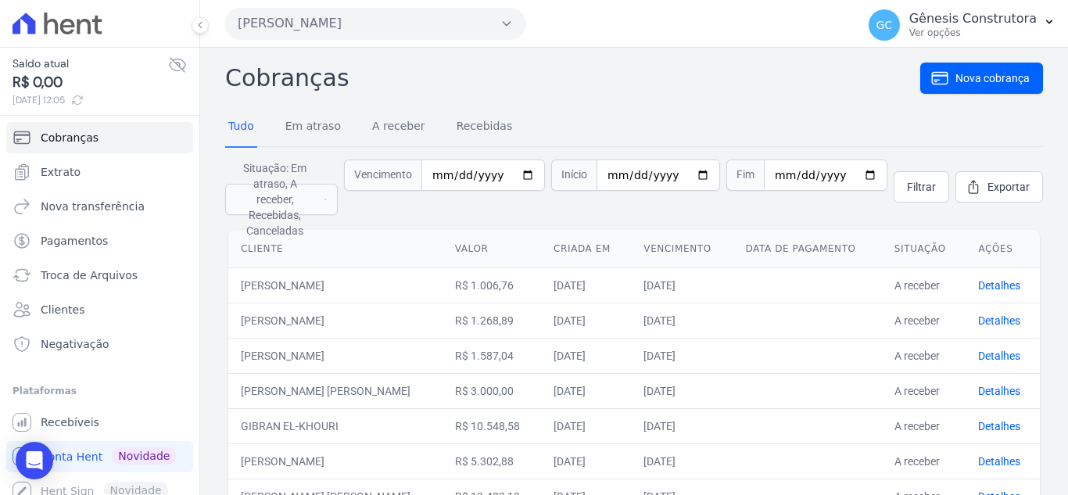
click at [912, 200] on div "Filtrar Exportar" at bounding box center [968, 186] width 149 height 55
click at [908, 188] on span "Filtrar" at bounding box center [921, 187] width 29 height 16
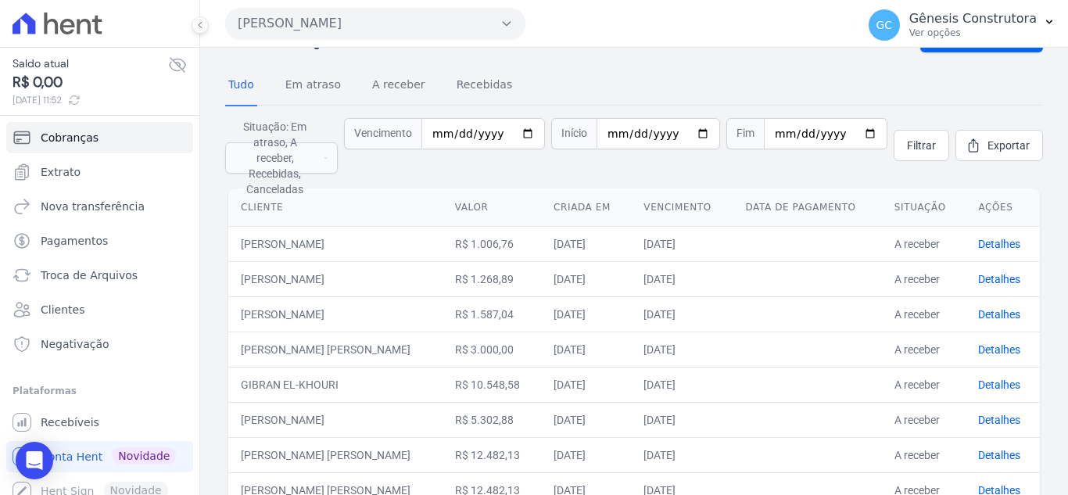
scroll to position [13, 0]
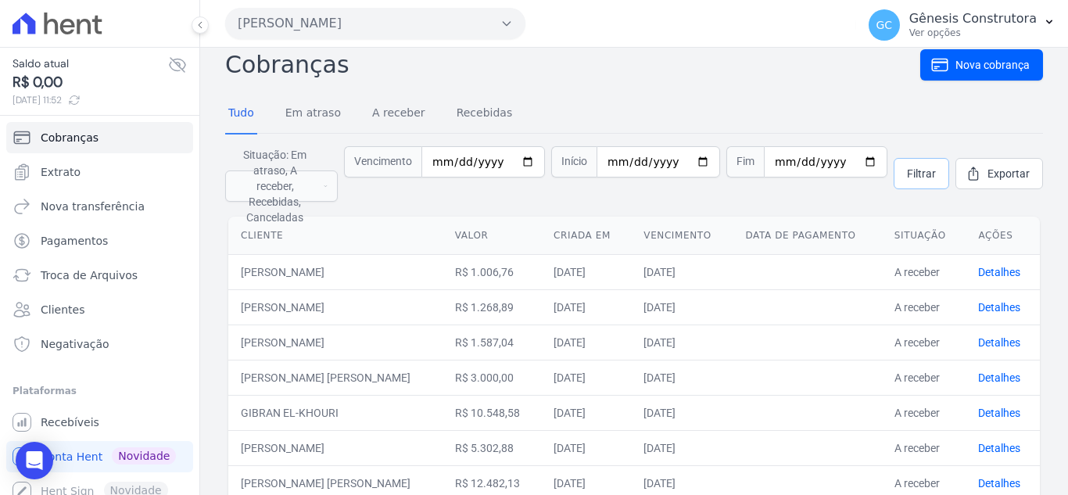
click at [895, 168] on link "Filtrar" at bounding box center [922, 173] width 56 height 31
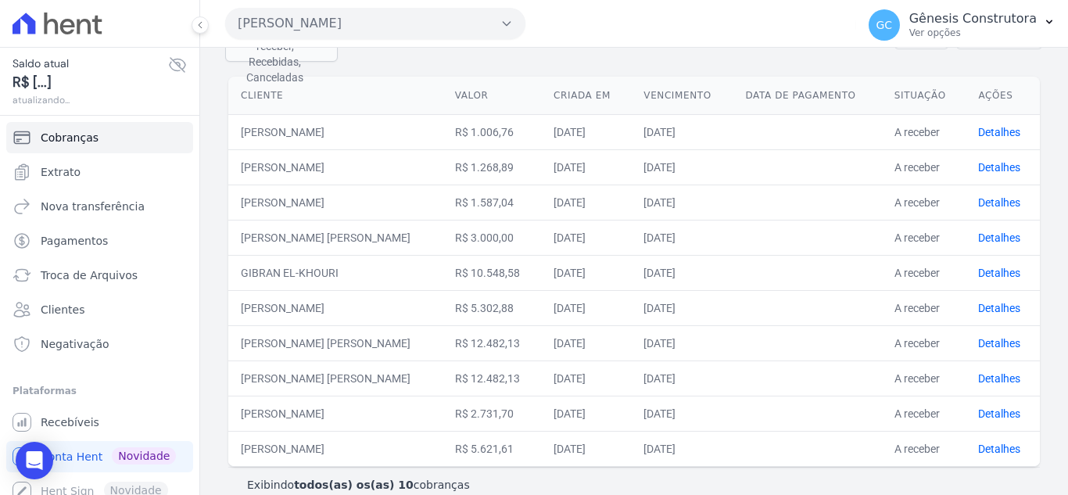
scroll to position [156, 0]
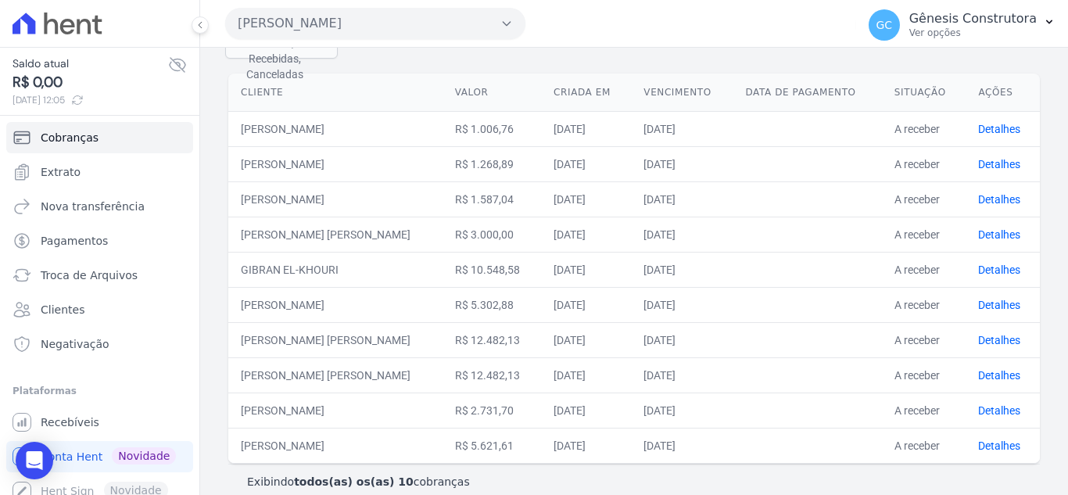
click at [103, 153] on ul "Cobranças Extrato Nova transferência Pagamentos Troca de [GEOGRAPHIC_DATA] Clie…" at bounding box center [99, 241] width 187 height 238
click at [107, 134] on link "Cobranças" at bounding box center [99, 137] width 187 height 31
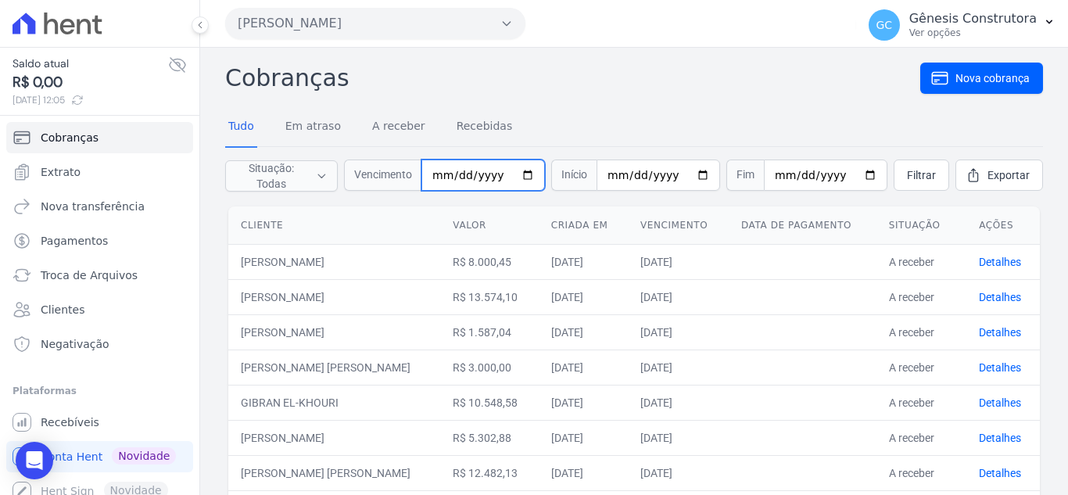
click at [447, 178] on input "date" at bounding box center [483, 174] width 124 height 31
click at [485, 174] on input "0025-09-20" at bounding box center [483, 174] width 124 height 31
type input "252025-09-20"
click at [502, 179] on input "252025-09-20" at bounding box center [483, 174] width 124 height 31
type input "[DATE]"
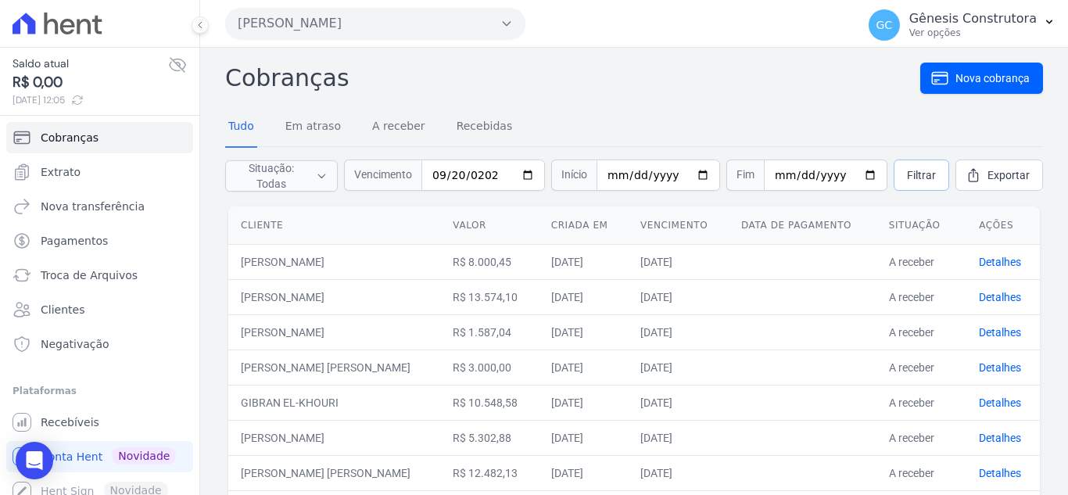
click at [907, 177] on span "Filtrar" at bounding box center [921, 175] width 29 height 16
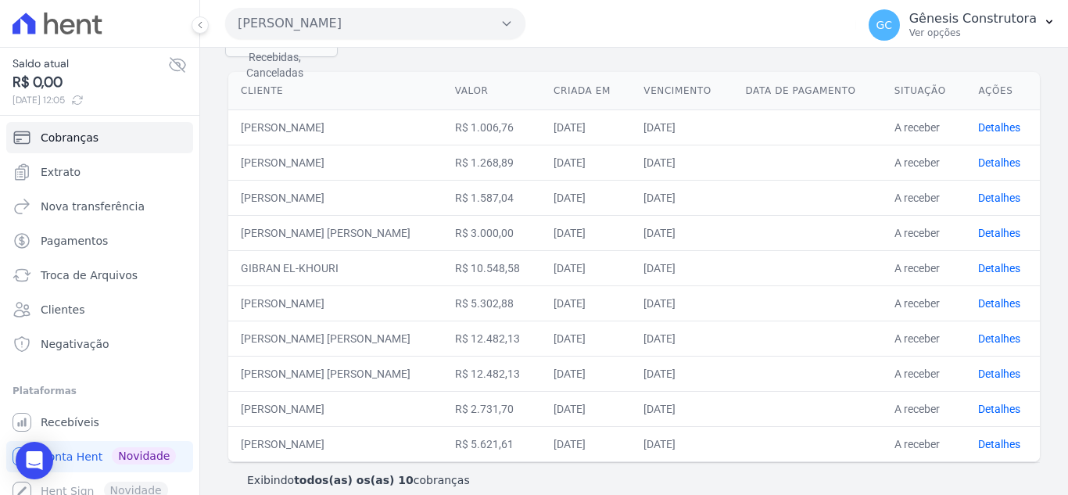
scroll to position [170, 0]
